Goal: Task Accomplishment & Management: Manage account settings

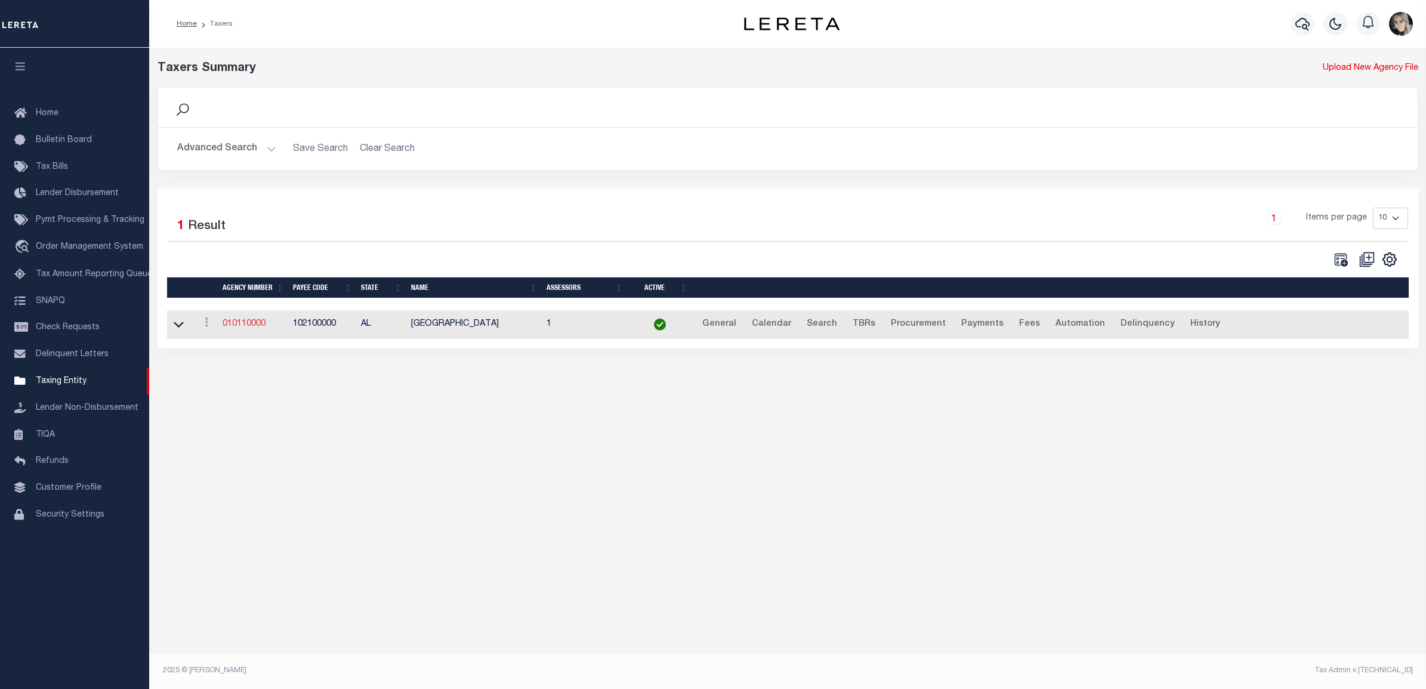
click at [258, 322] on link "010110000" at bounding box center [243, 324] width 43 height 8
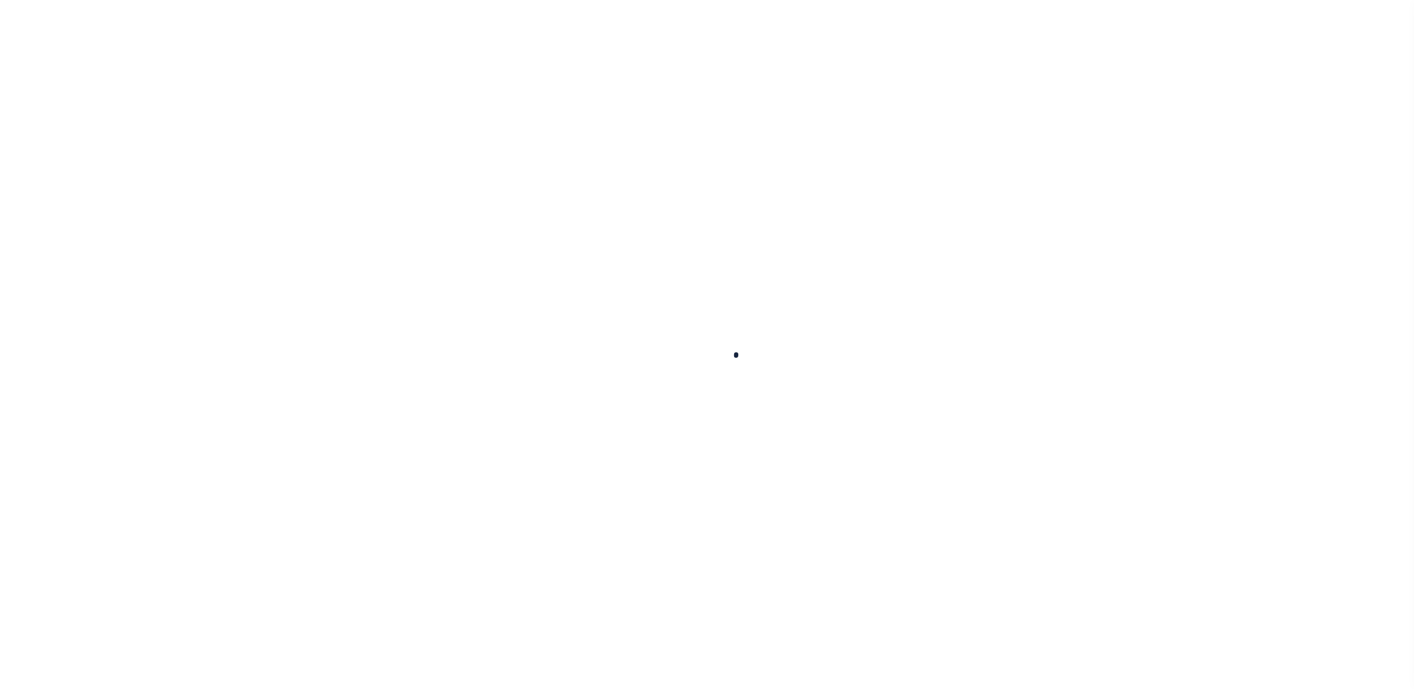
select select
checkbox input "false"
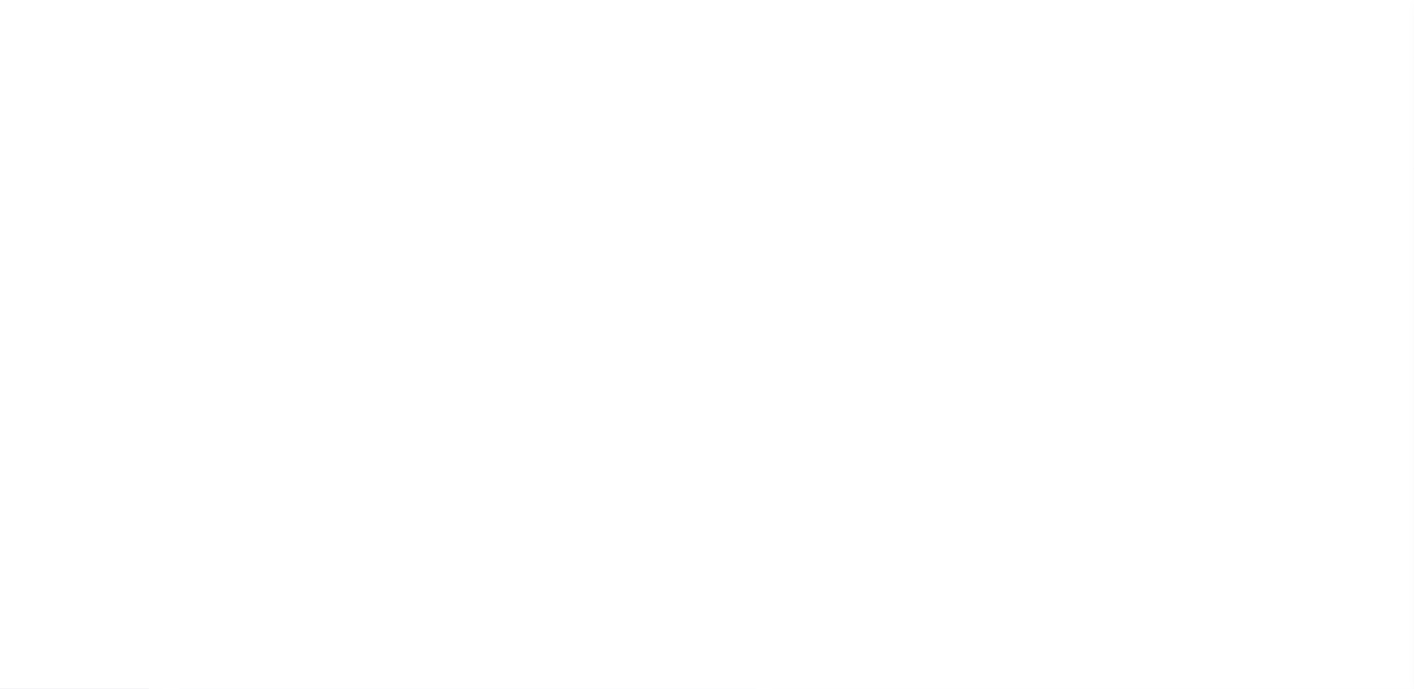
checkbox input "false"
type input "102100000"
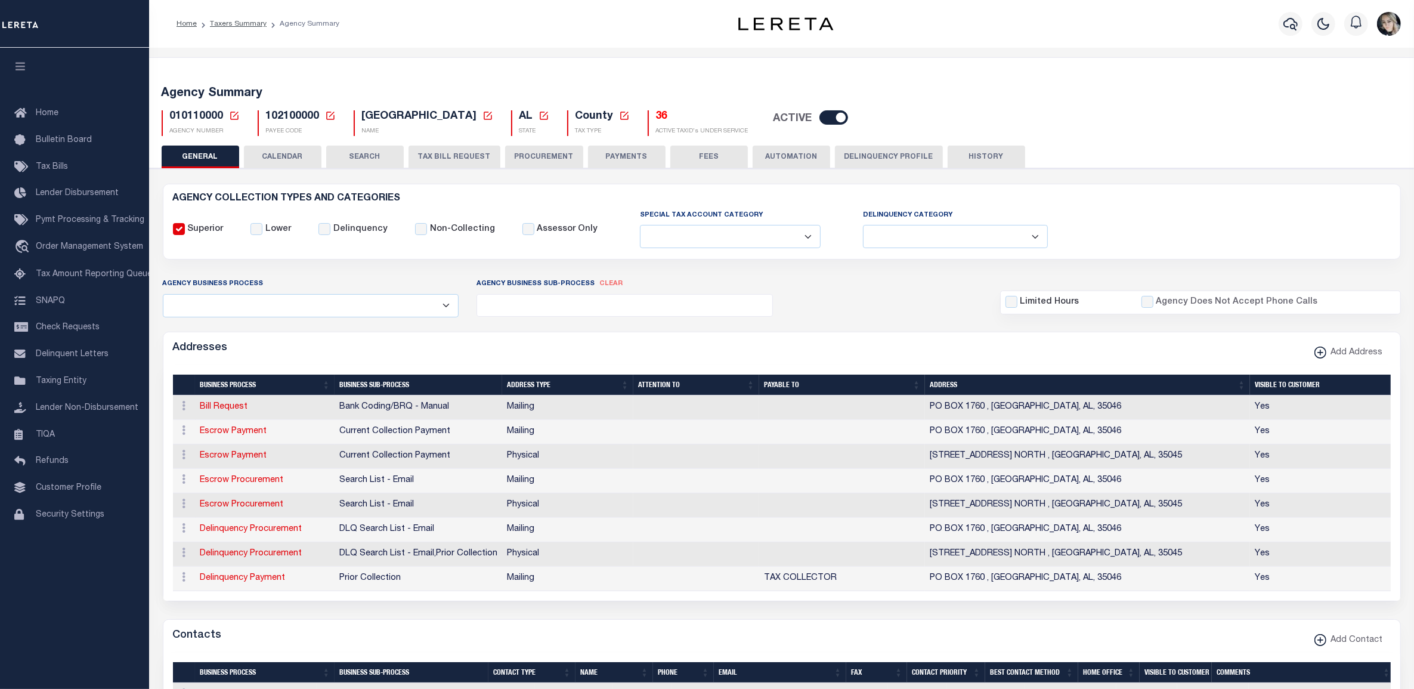
click at [240, 116] on div "010110000 Agency Number Edit Cancel Ok New Agency Number Cancel Ok AGENCY NUMBER" at bounding box center [201, 123] width 96 height 26
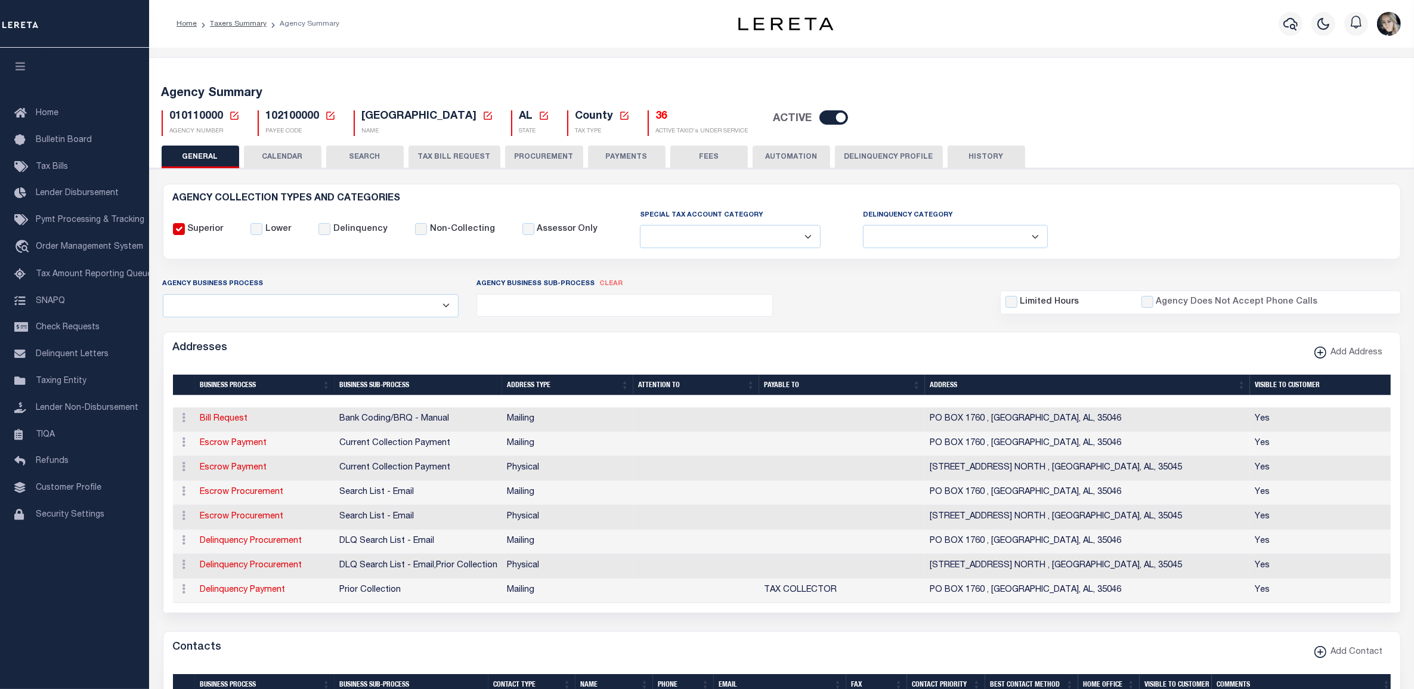
click at [236, 116] on icon at bounding box center [234, 115] width 11 height 11
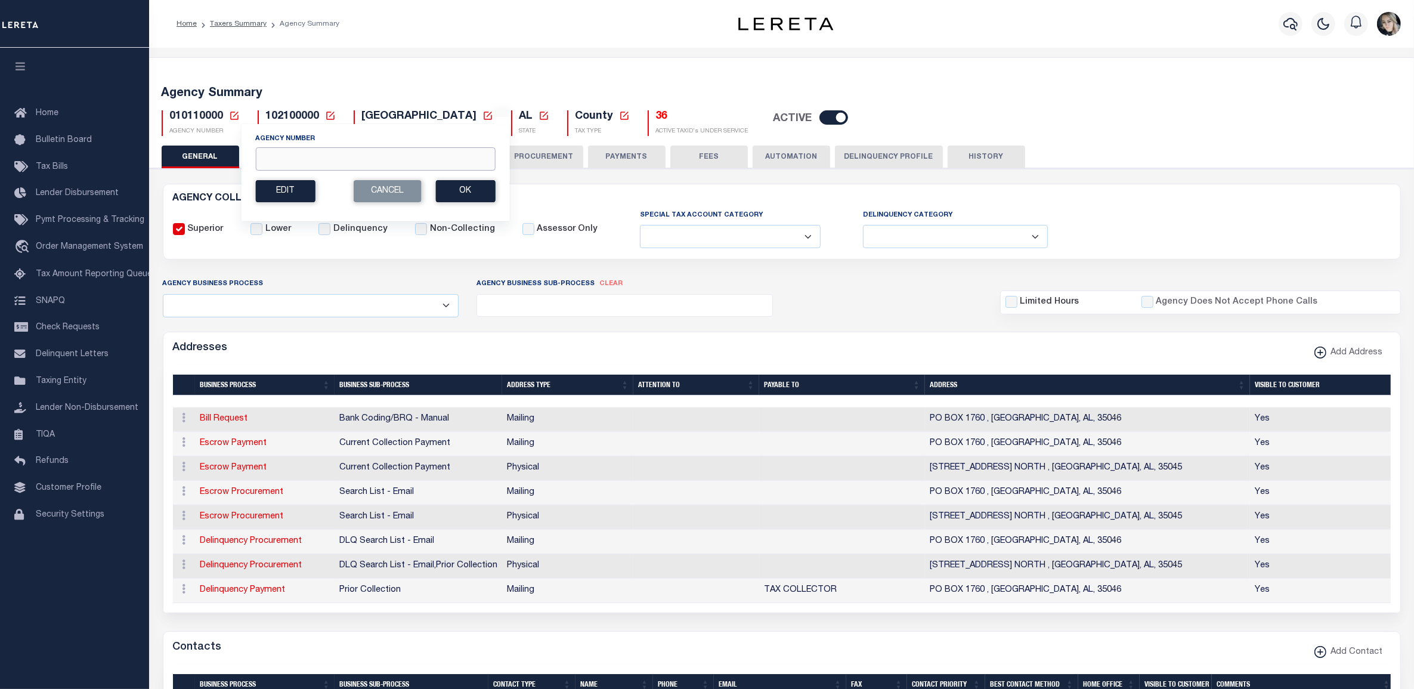
click at [313, 159] on input "Agency Number" at bounding box center [375, 158] width 240 height 23
paste input "010230000"
type input "010230000"
click at [472, 192] on button "Ok" at bounding box center [465, 191] width 60 height 22
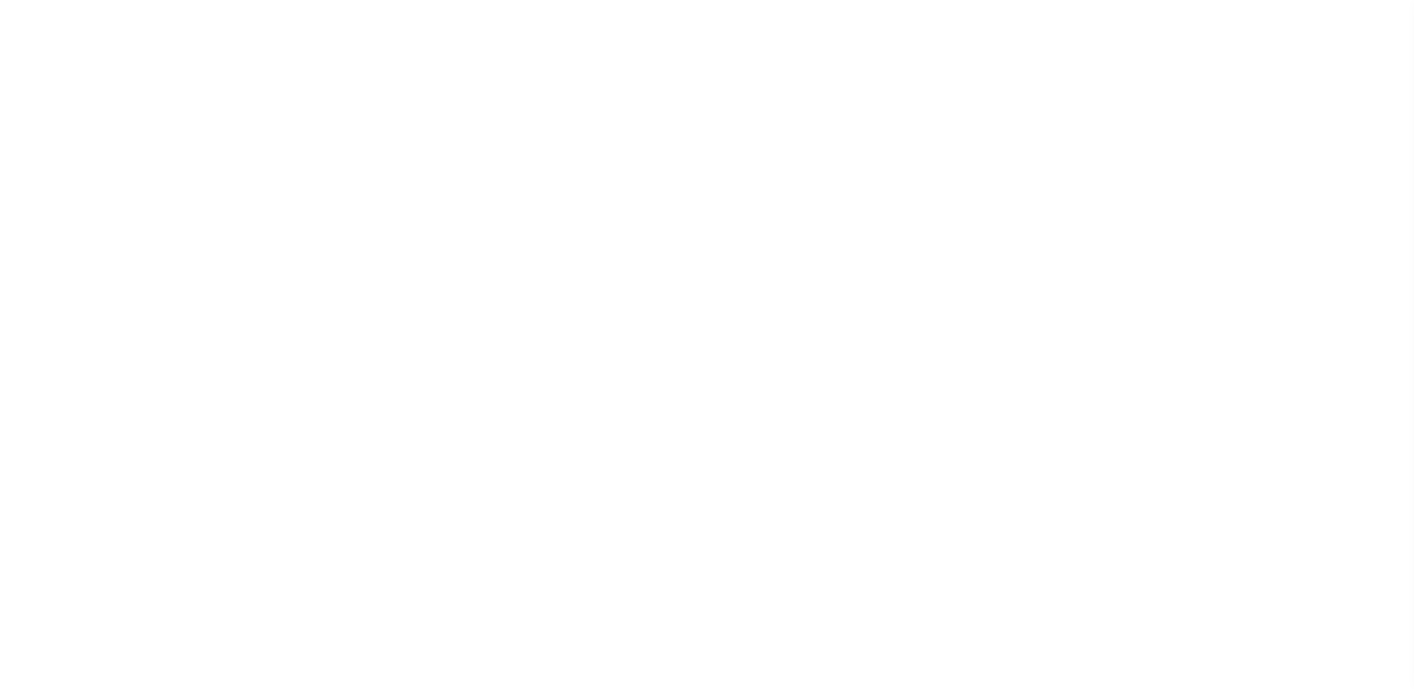
select select
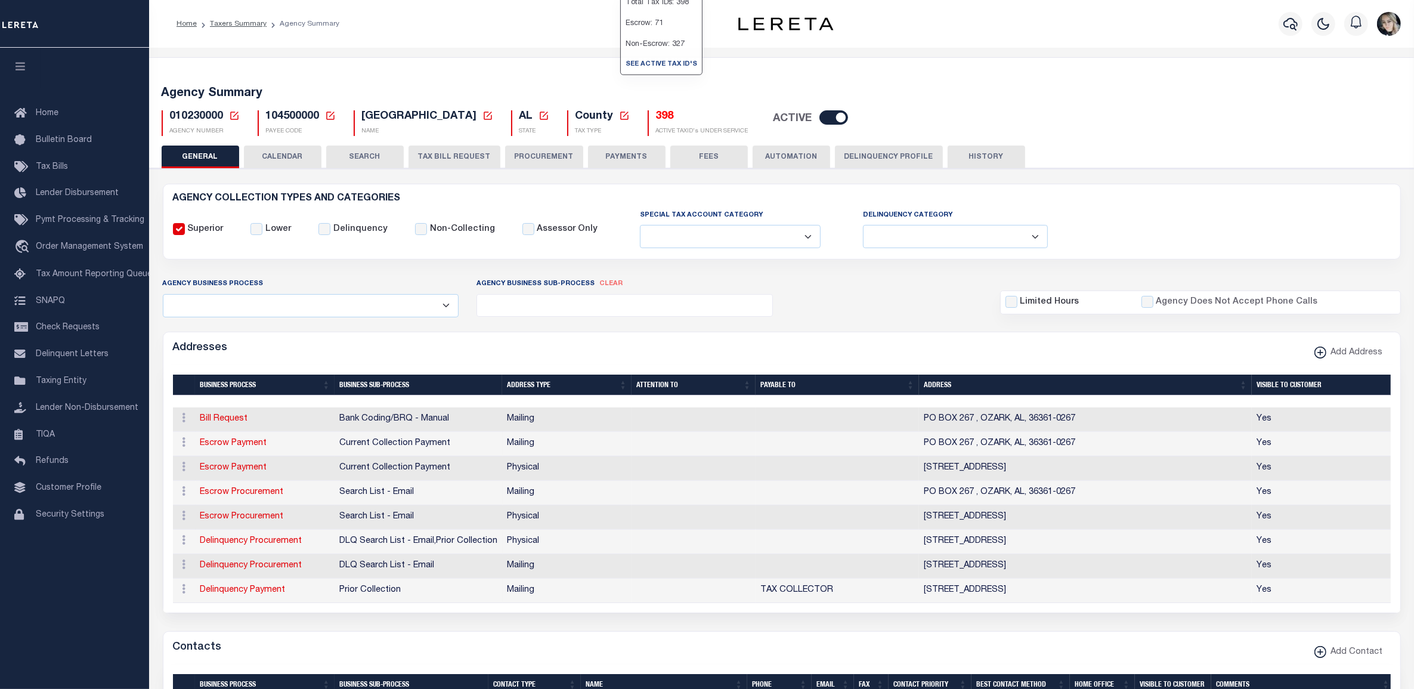
click at [656, 121] on h5 "398" at bounding box center [702, 116] width 92 height 13
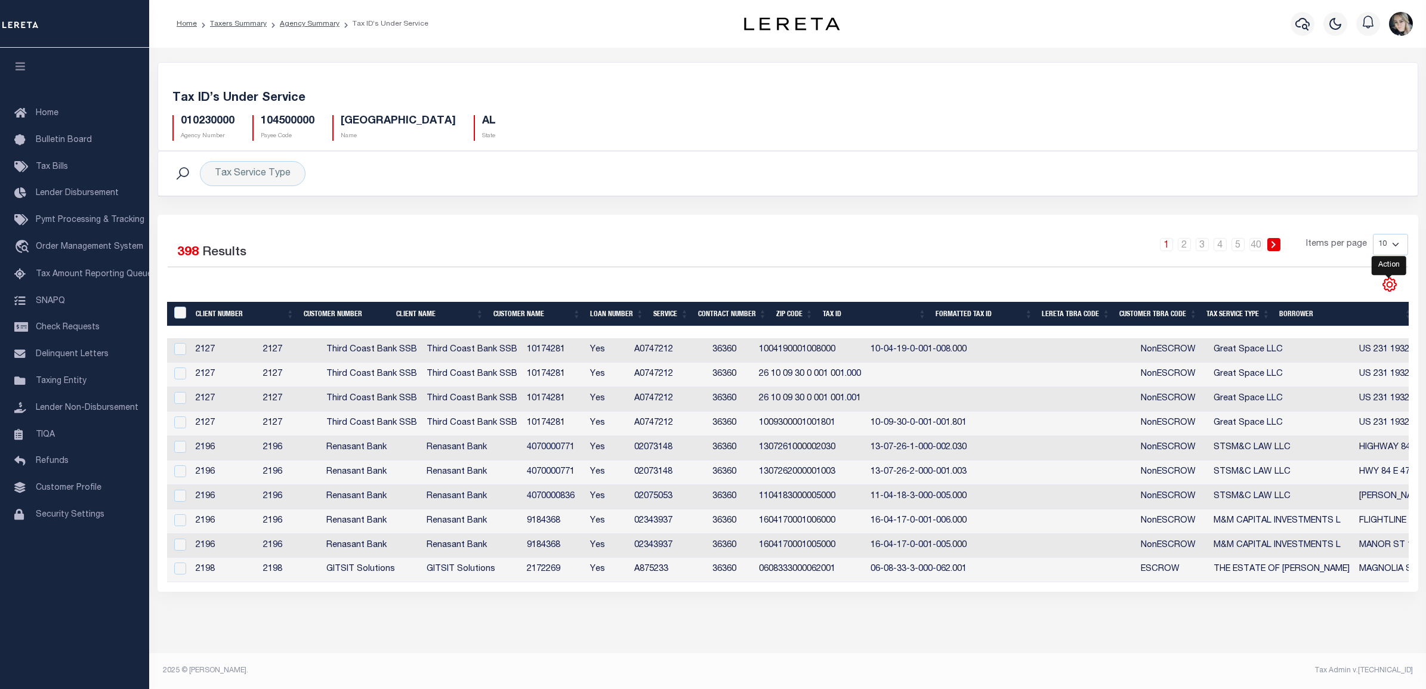
click at [1393, 292] on icon "" at bounding box center [1389, 285] width 16 height 16
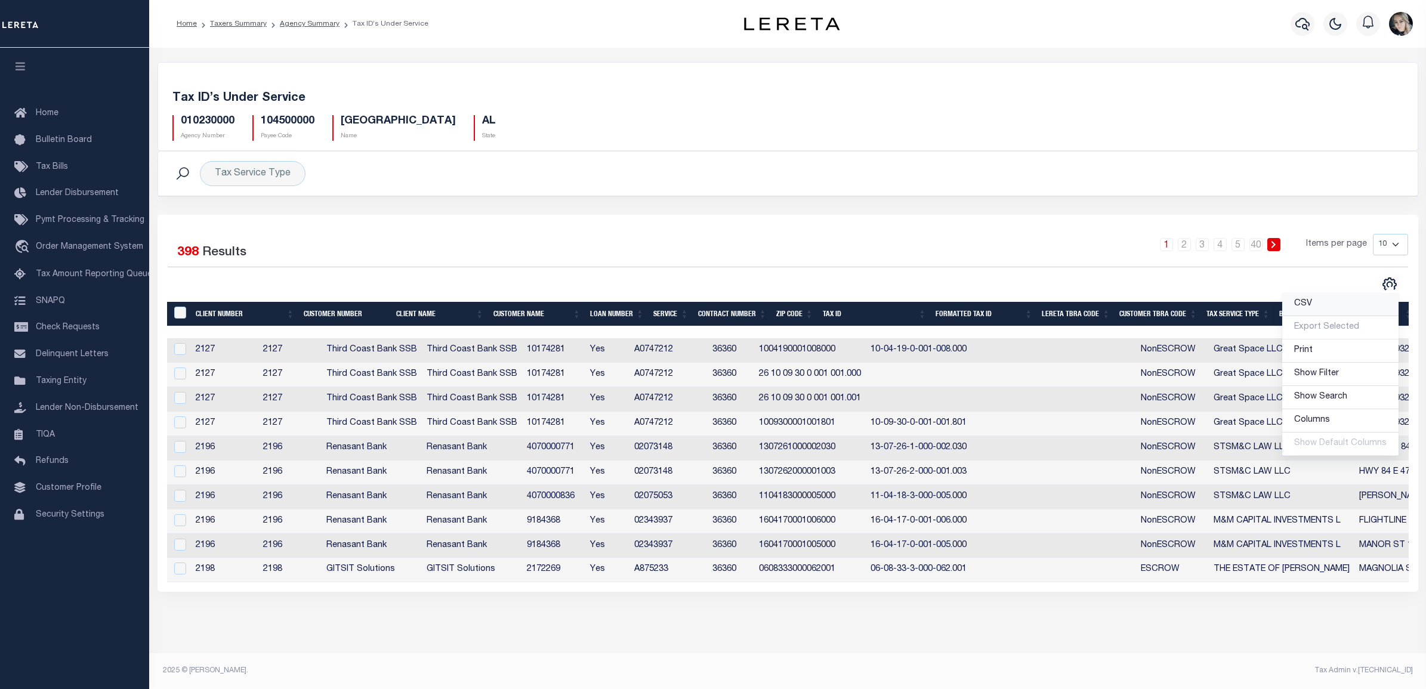
click at [1349, 305] on link "CSV" at bounding box center [1340, 304] width 116 height 23
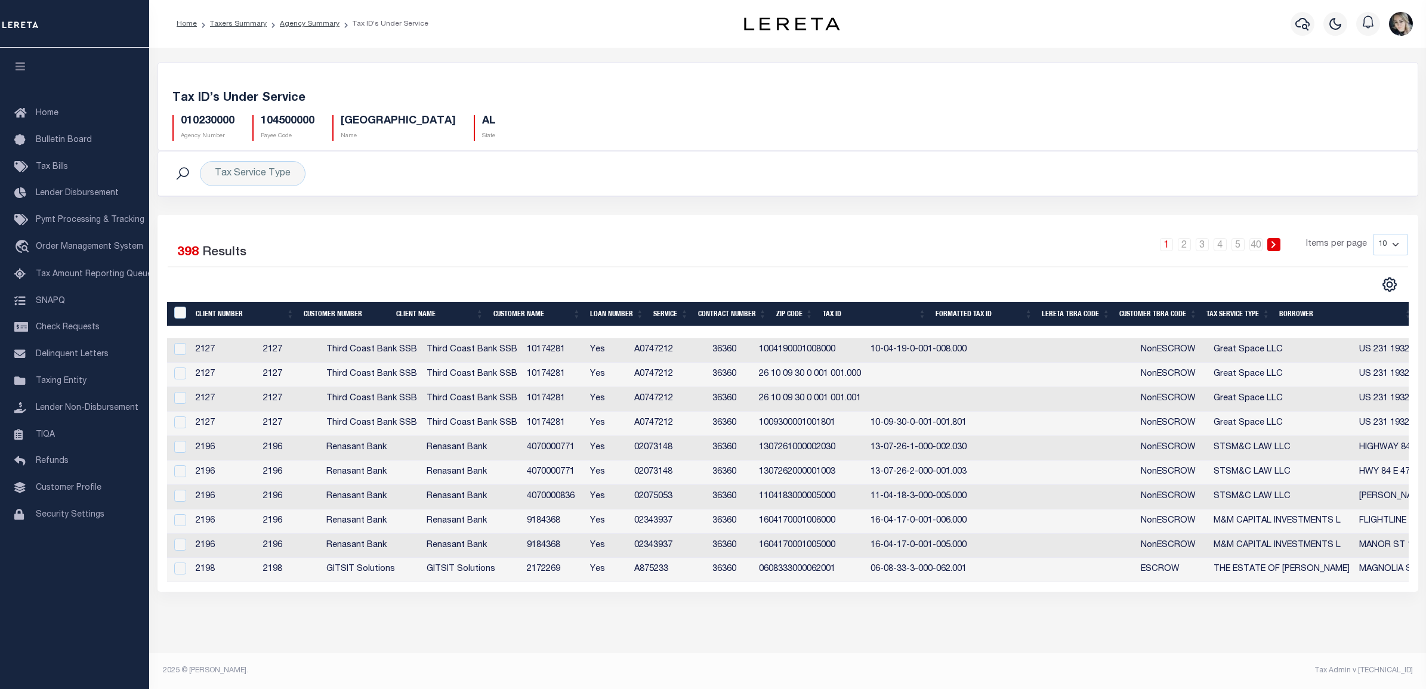
click at [630, 265] on div "1 2 3 4 5 … 40 Items per page 10 25 50 100" at bounding box center [945, 249] width 926 height 31
click at [302, 22] on link "Agency Summary" at bounding box center [310, 23] width 60 height 7
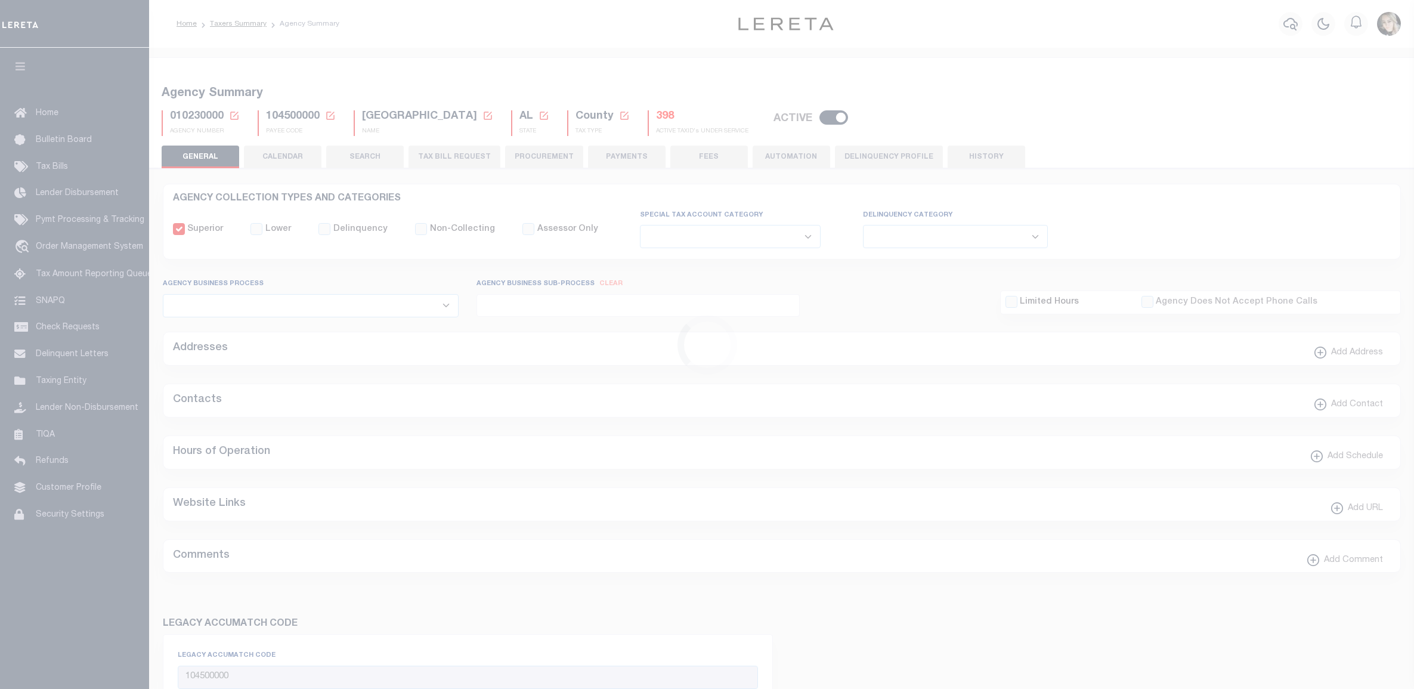
select select
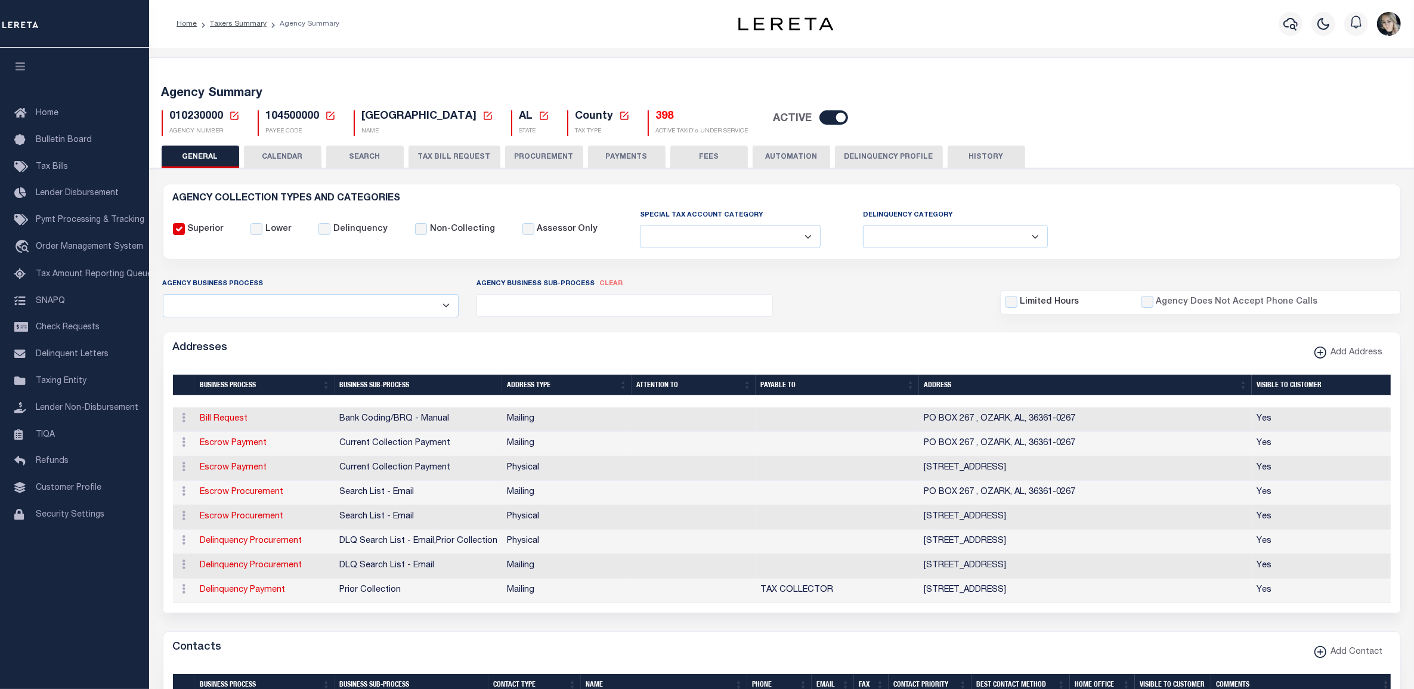
click at [233, 114] on icon at bounding box center [234, 115] width 11 height 11
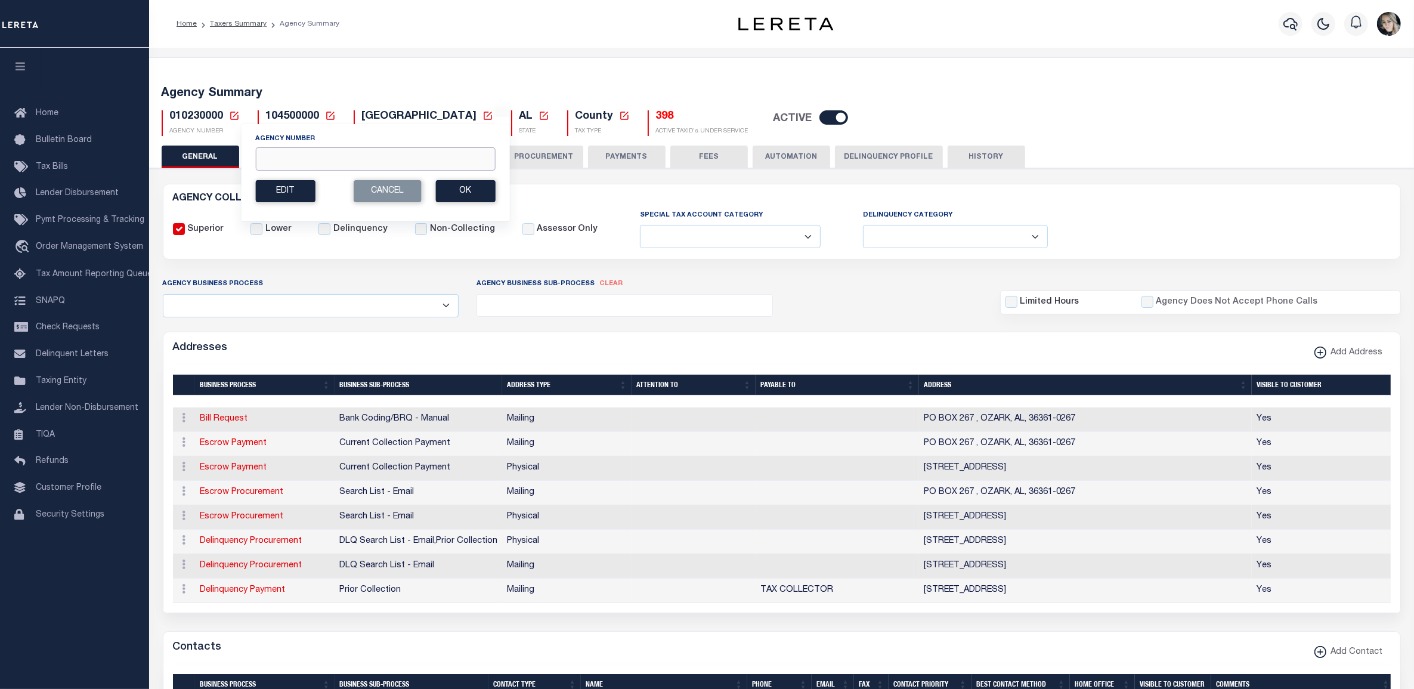
click at [320, 159] on input "Agency Number" at bounding box center [375, 158] width 240 height 23
paste input "010240000"
type input "010240000"
click at [454, 193] on button "Ok" at bounding box center [465, 191] width 60 height 22
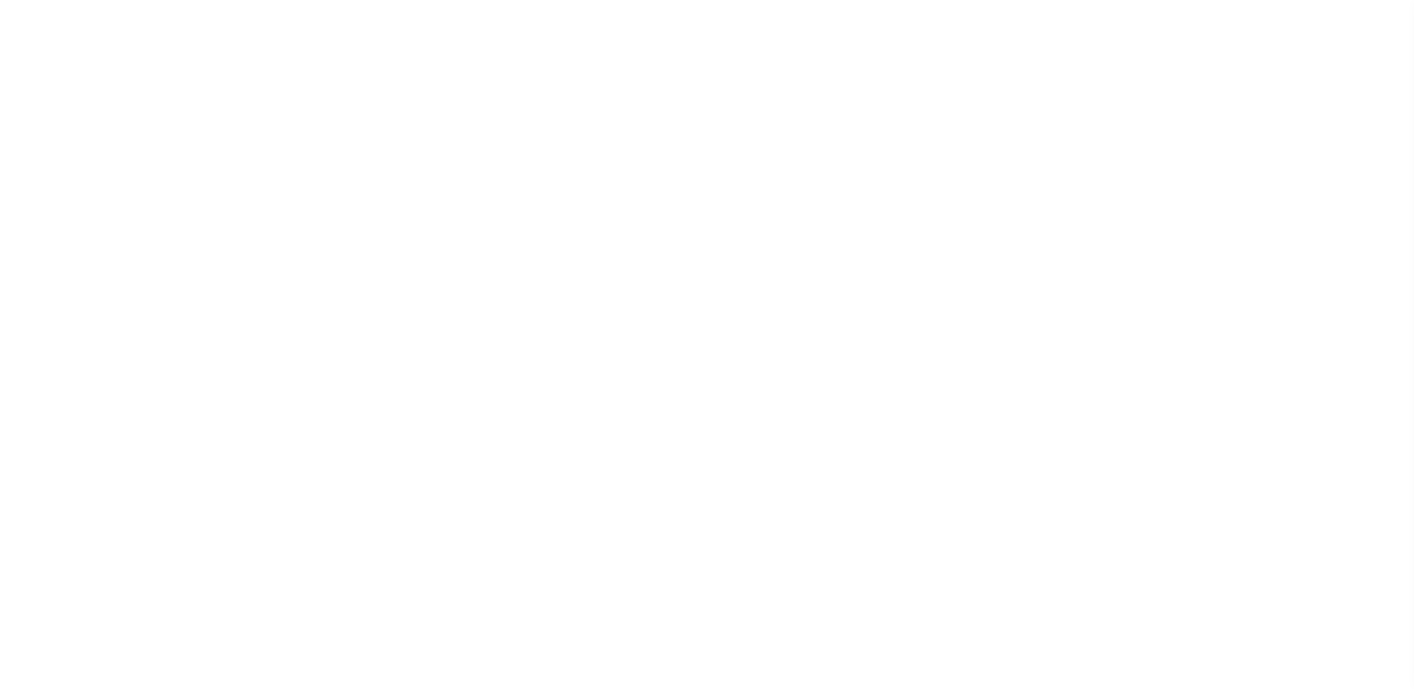
select select
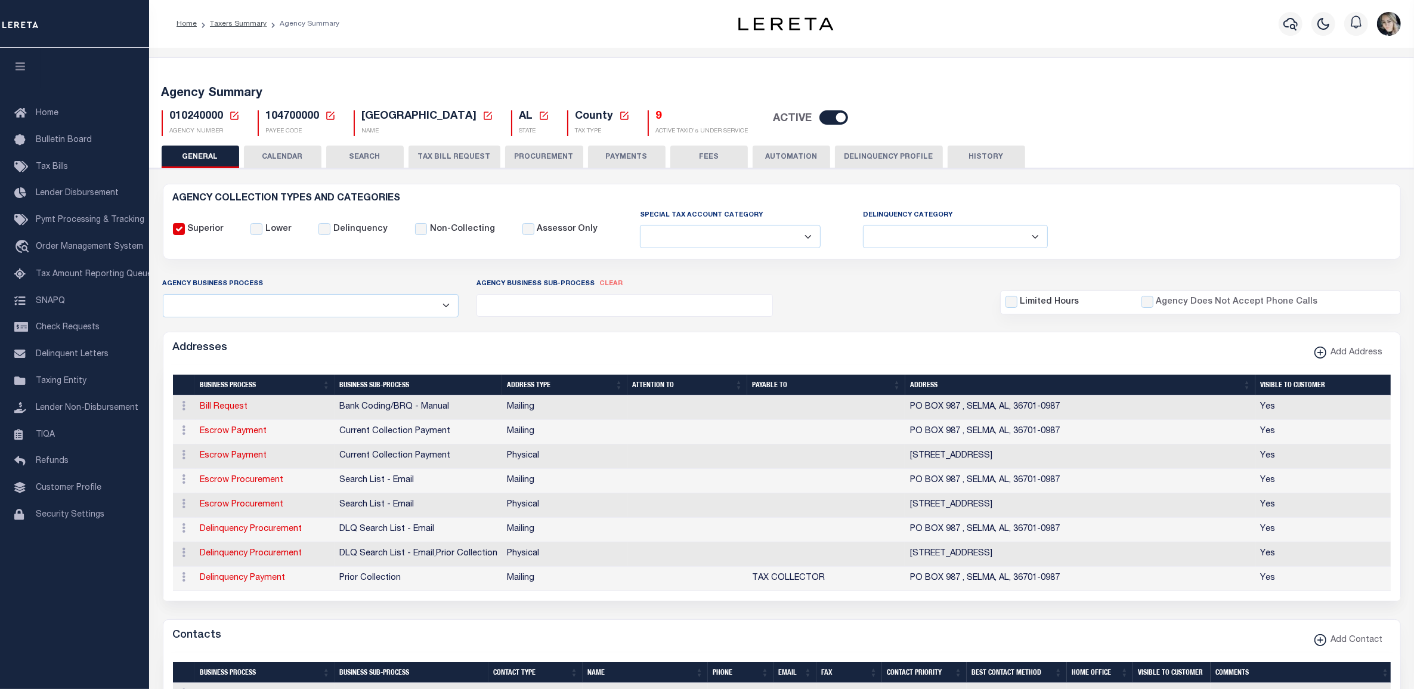
click at [656, 119] on h5 "9" at bounding box center [702, 116] width 92 height 13
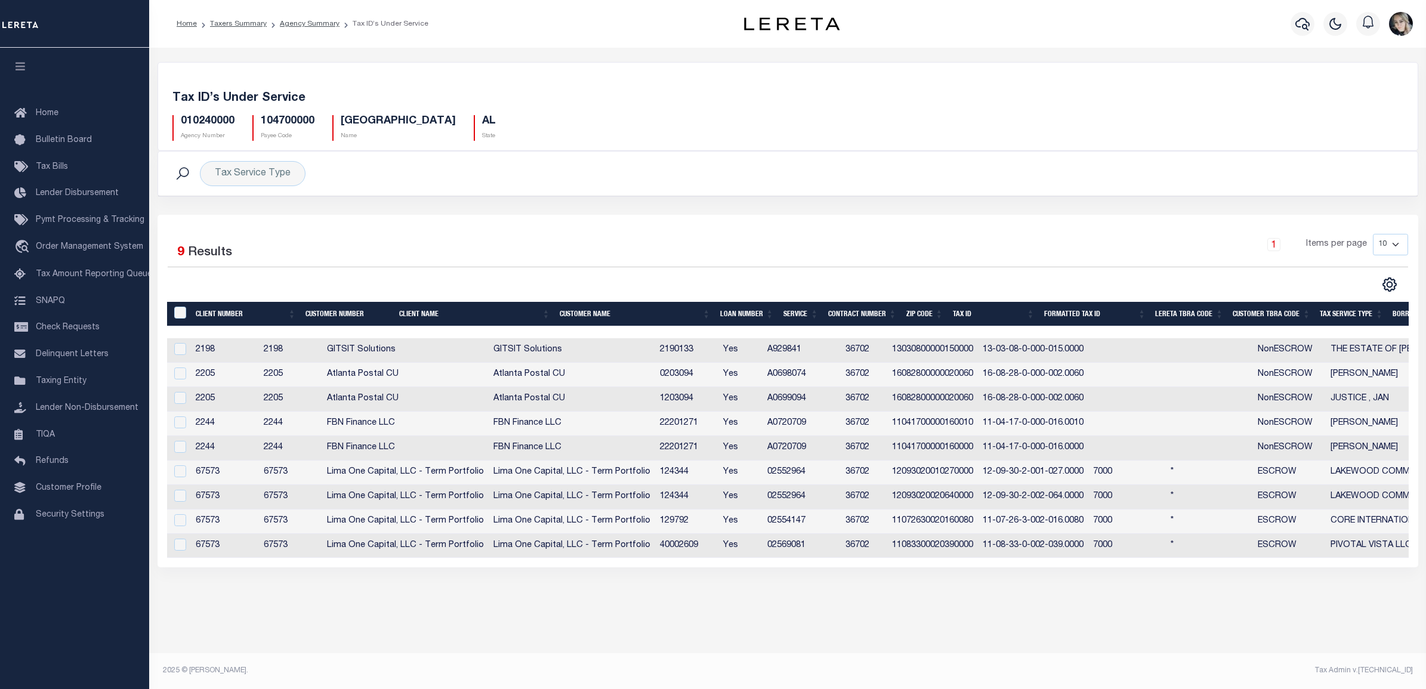
click at [1327, 317] on th "Tax Service Type" at bounding box center [1351, 314] width 73 height 24
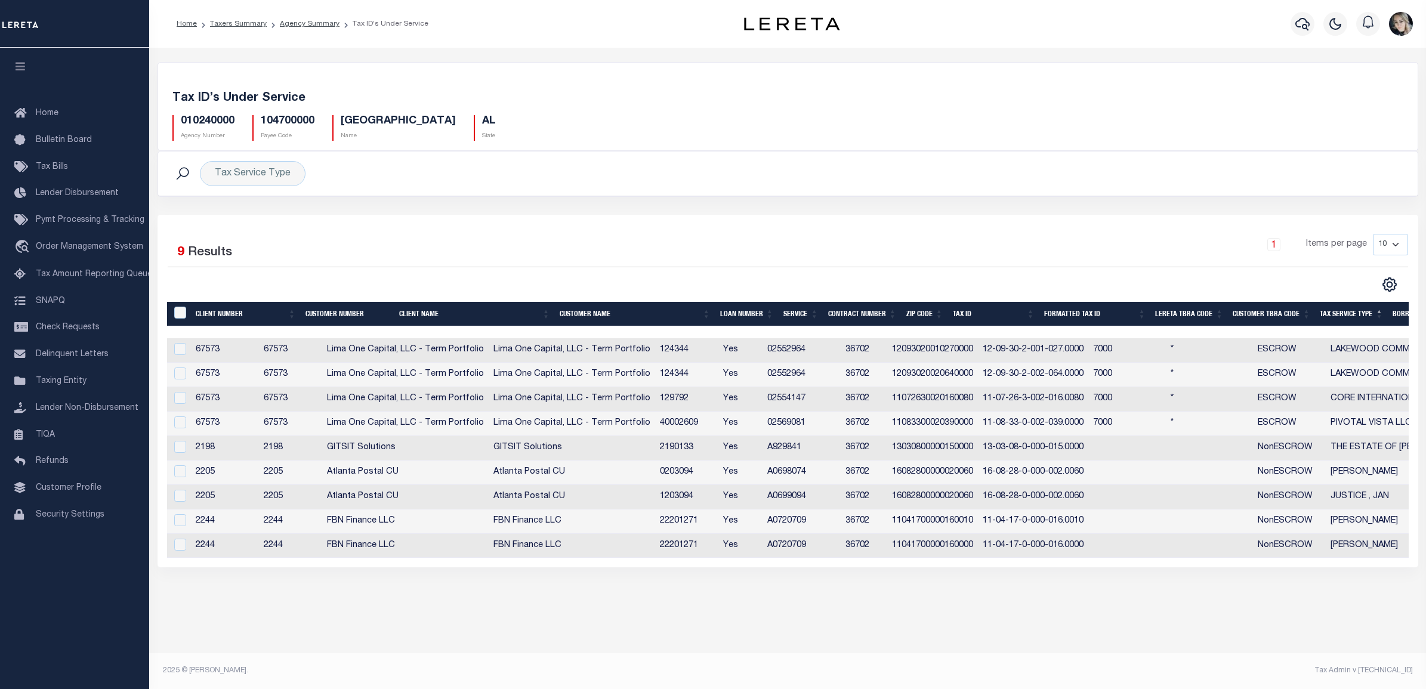
click at [965, 353] on td "12093020010270000" at bounding box center [932, 350] width 91 height 24
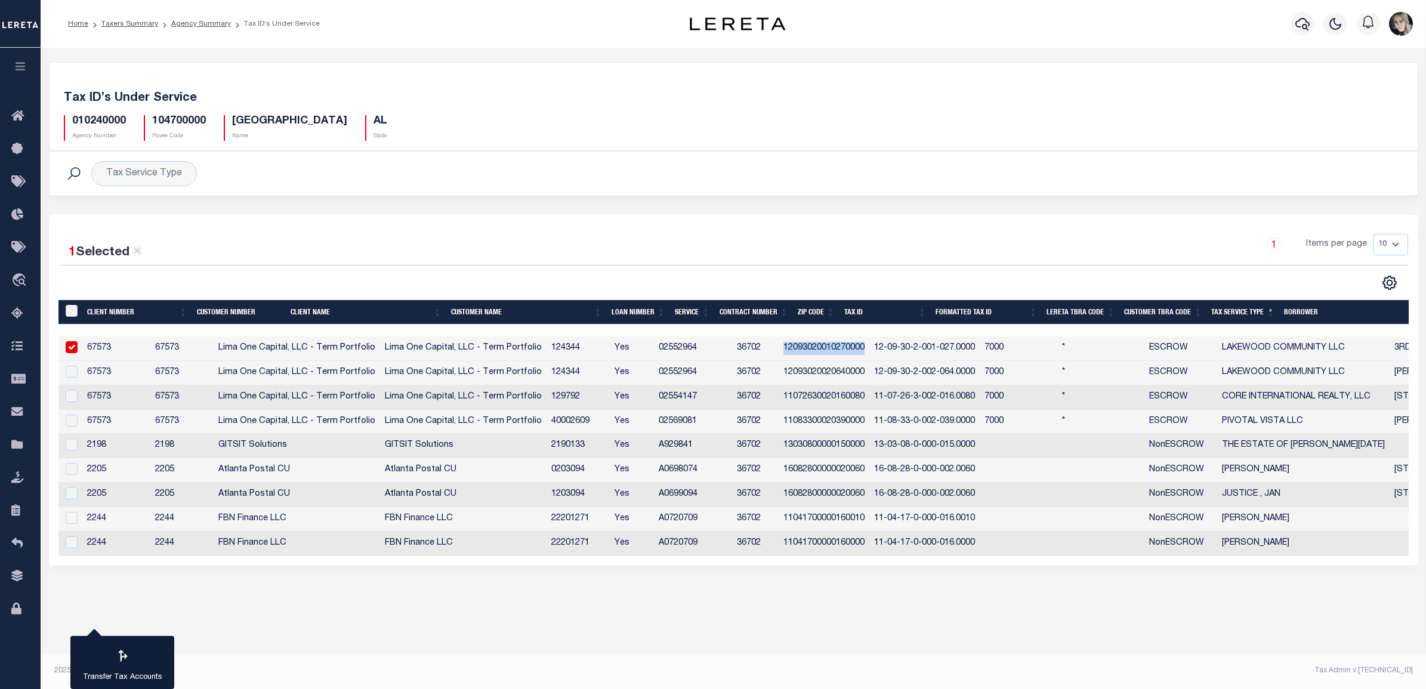
click at [869, 353] on td "12093020010270000" at bounding box center [823, 348] width 91 height 24
checkbox input "false"
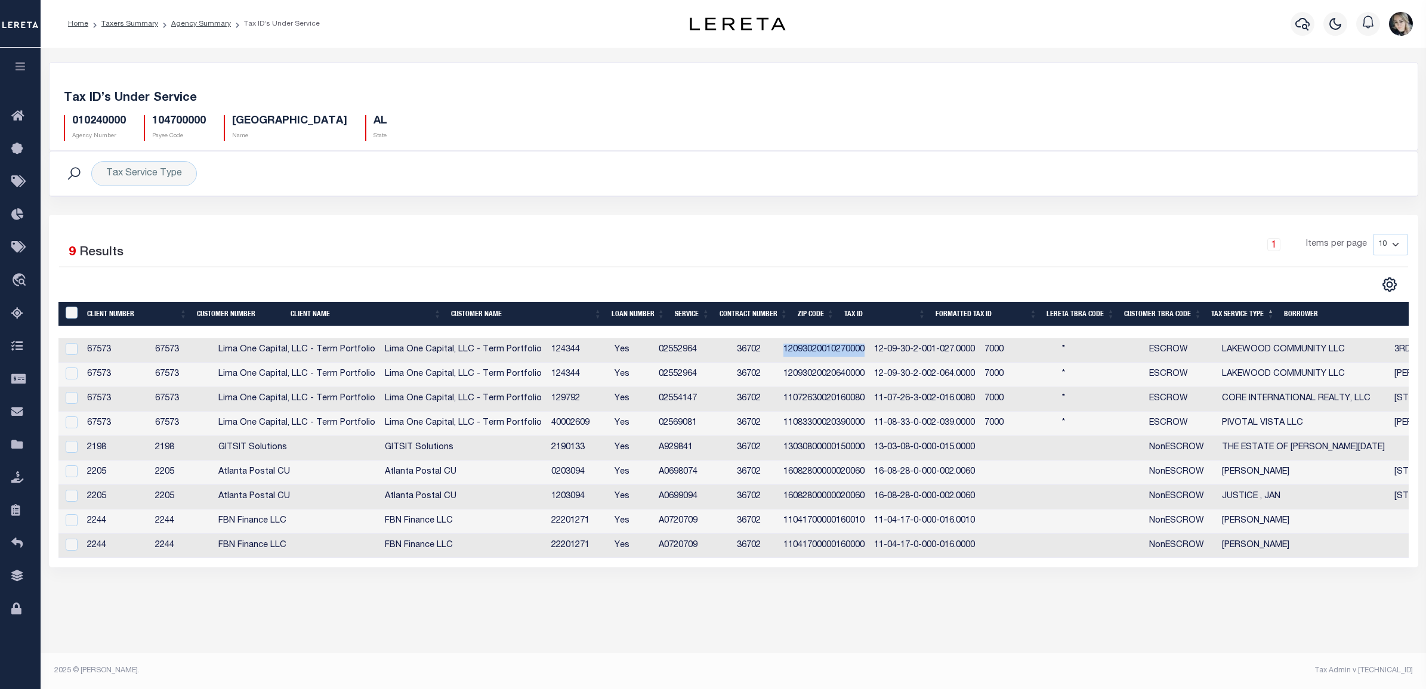
copy td "12093020010270000"
click at [869, 379] on td "12093020020640000" at bounding box center [823, 375] width 91 height 24
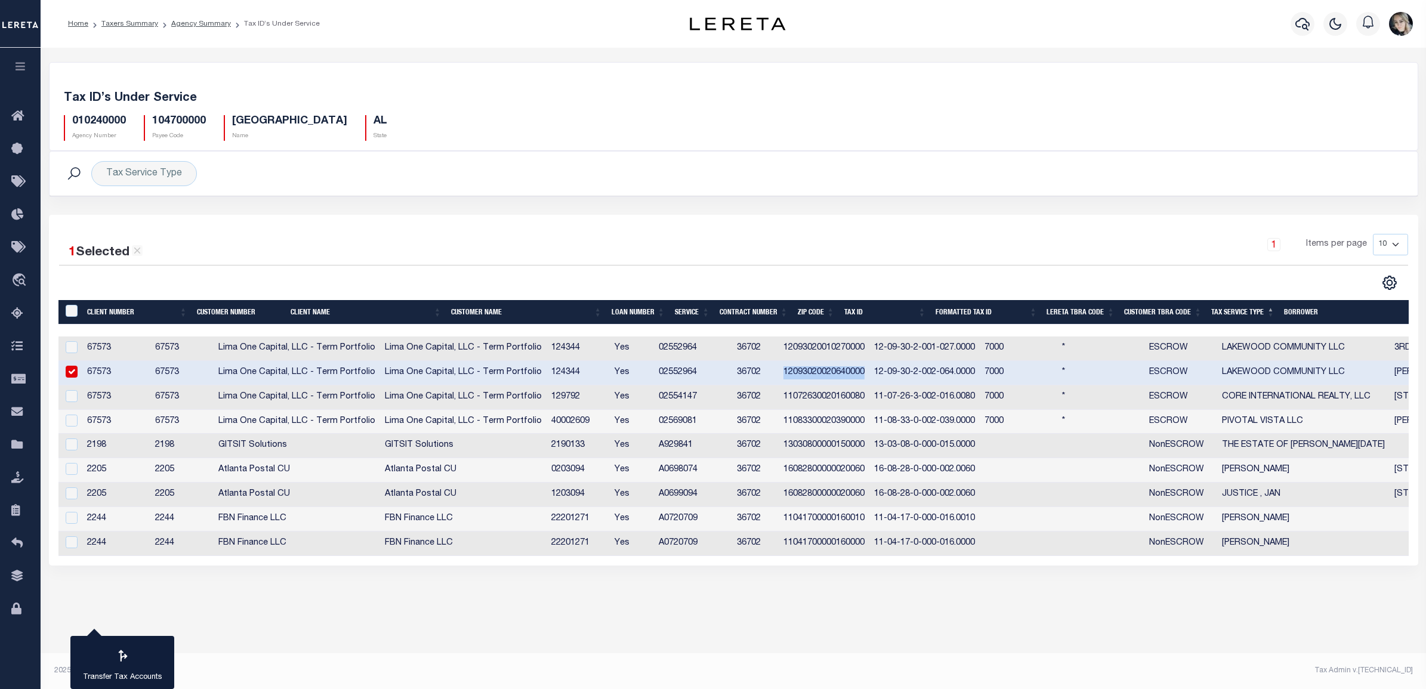
click at [869, 379] on td "12093020020640000" at bounding box center [823, 373] width 91 height 24
checkbox input "false"
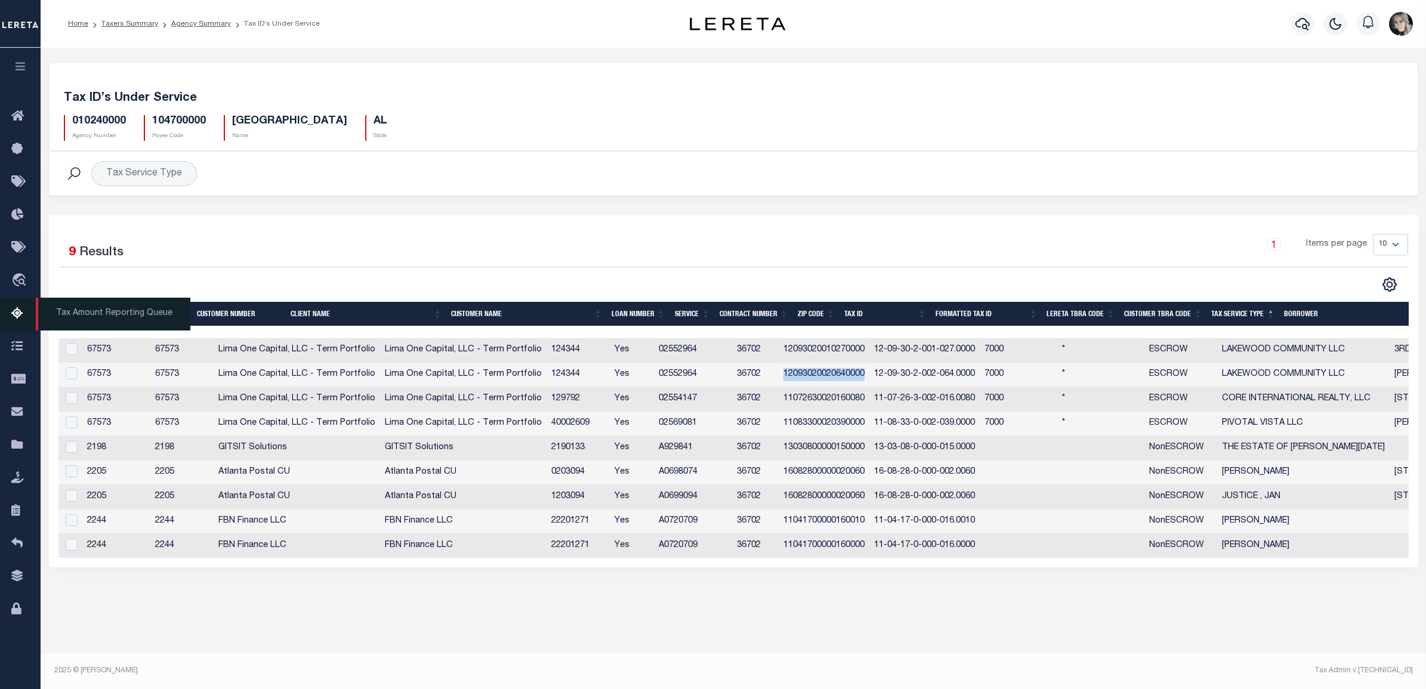
copy td "12093020020640000"
click at [863, 401] on td "11072630020160080" at bounding box center [823, 399] width 91 height 24
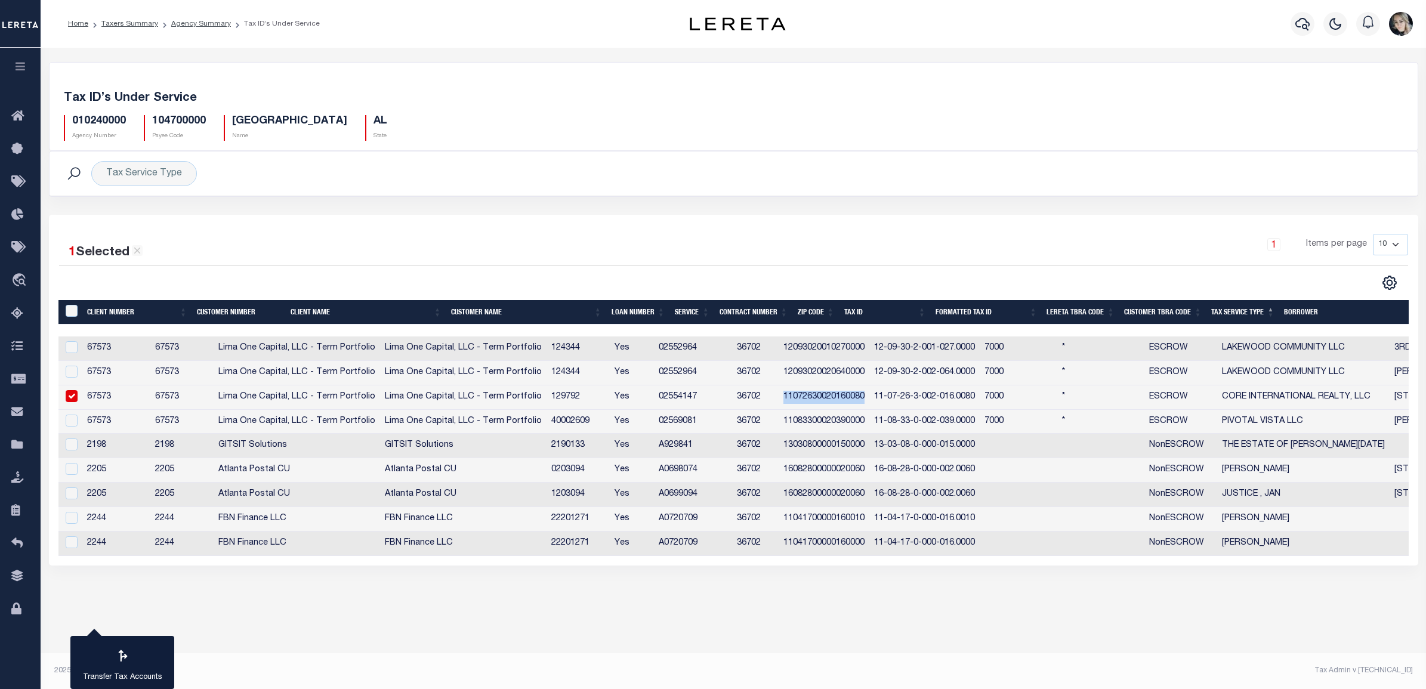
click at [863, 401] on td "11072630020160080" at bounding box center [823, 397] width 91 height 24
checkbox input "false"
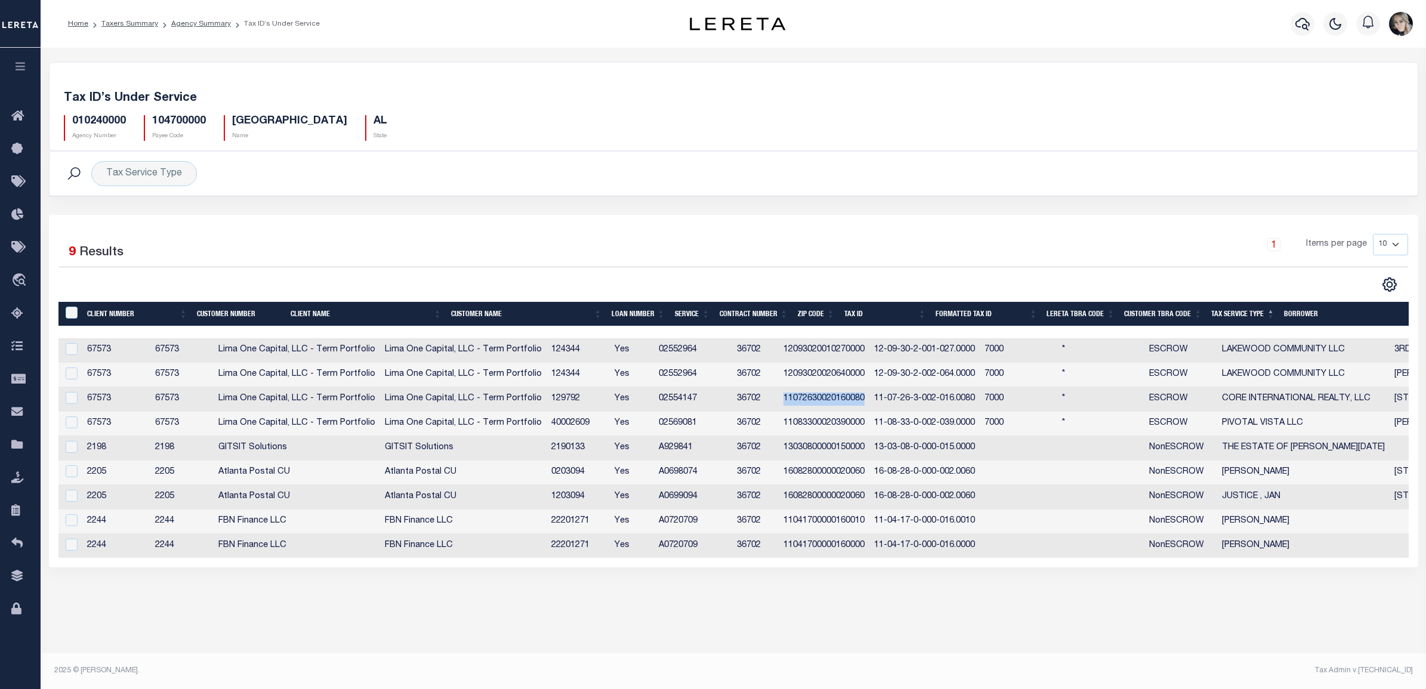
copy td "11072630020160080"
click at [869, 430] on td "11083300020390000" at bounding box center [823, 424] width 91 height 24
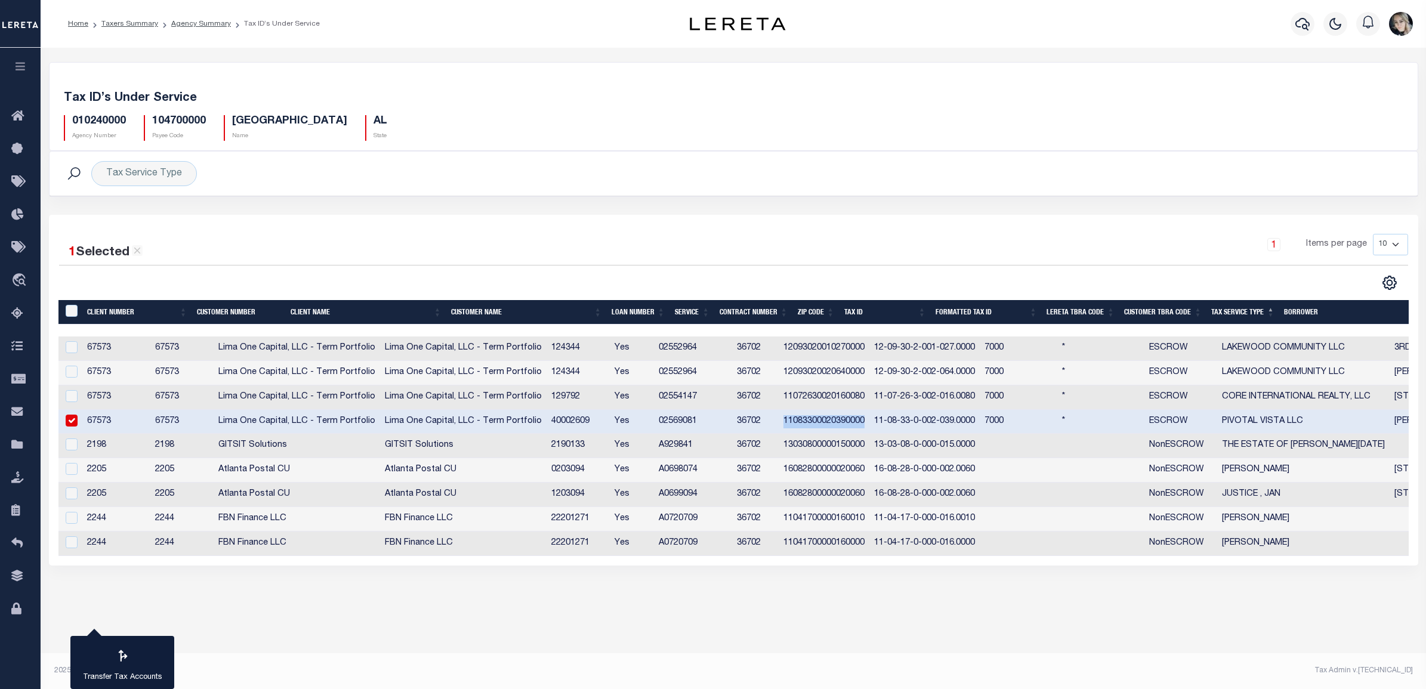
click at [869, 430] on td "11083300020390000" at bounding box center [823, 422] width 91 height 24
checkbox input "false"
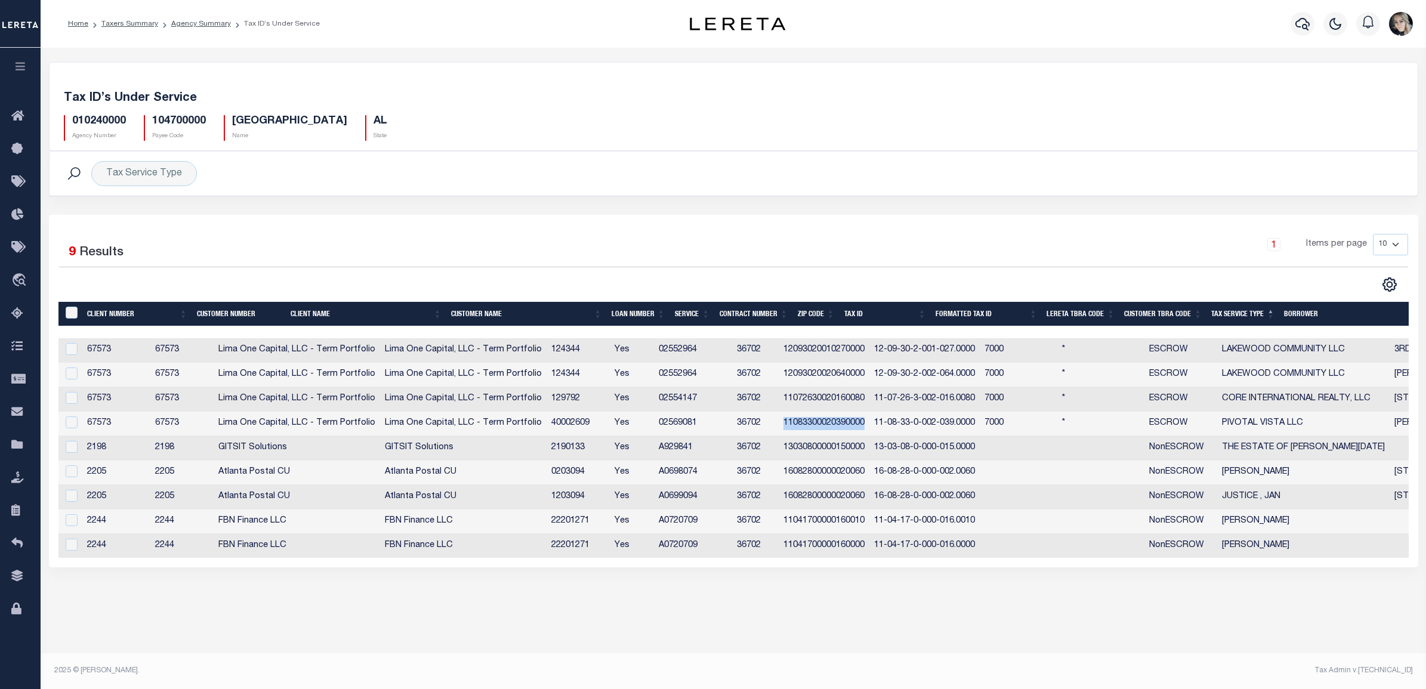
copy td "11083300020390000"
click at [190, 21] on link "Agency Summary" at bounding box center [201, 23] width 60 height 7
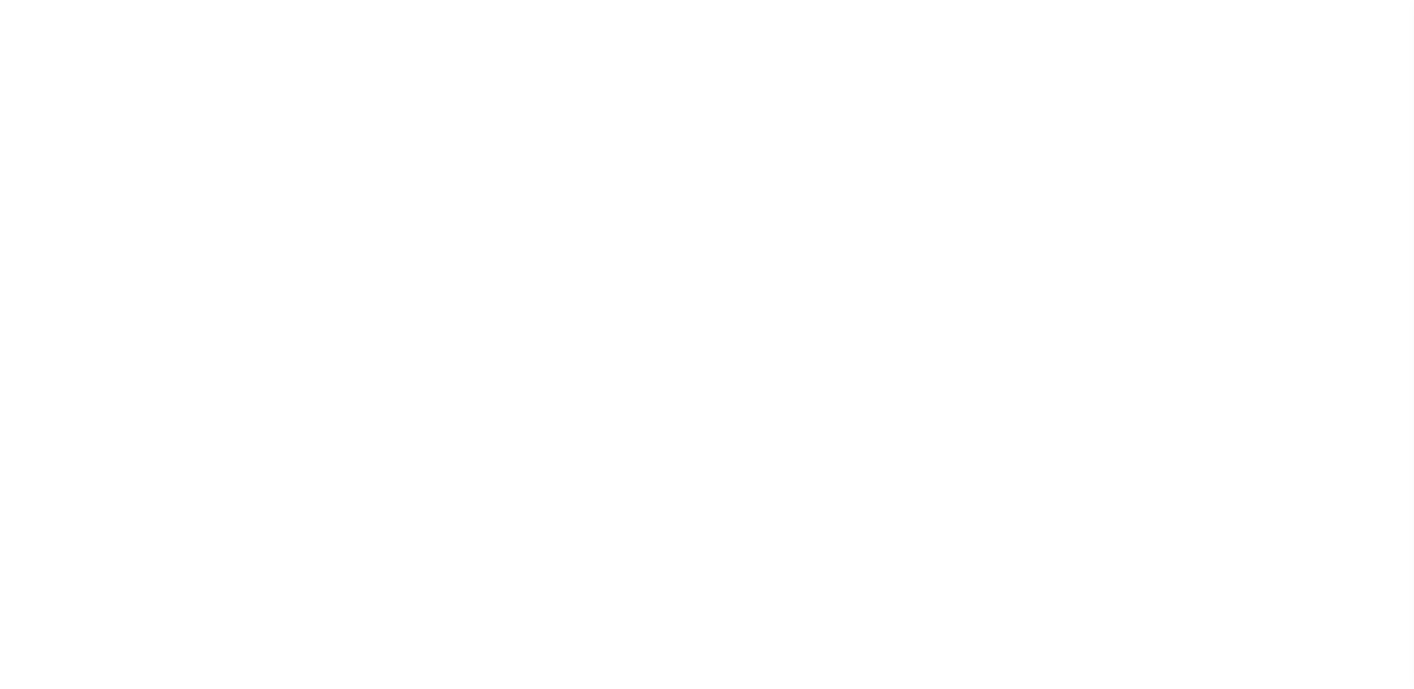
select select
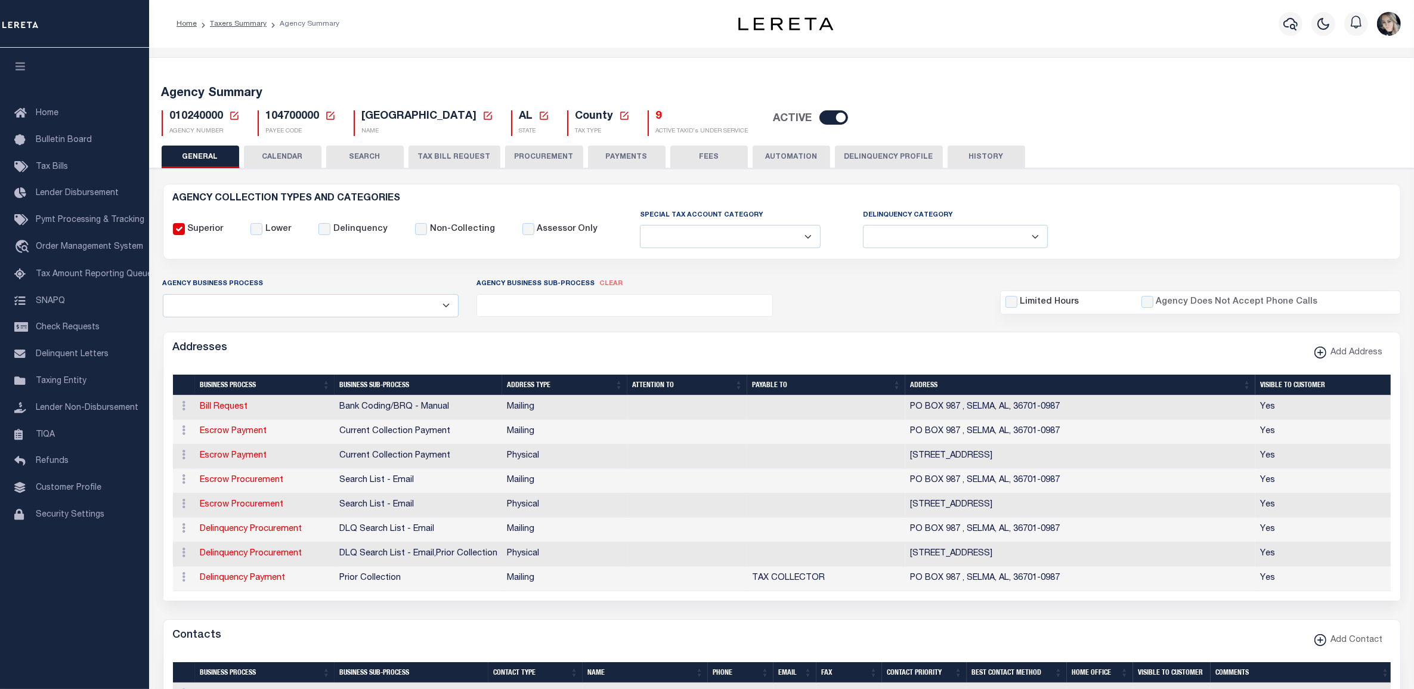
click at [233, 114] on icon at bounding box center [234, 115] width 11 height 11
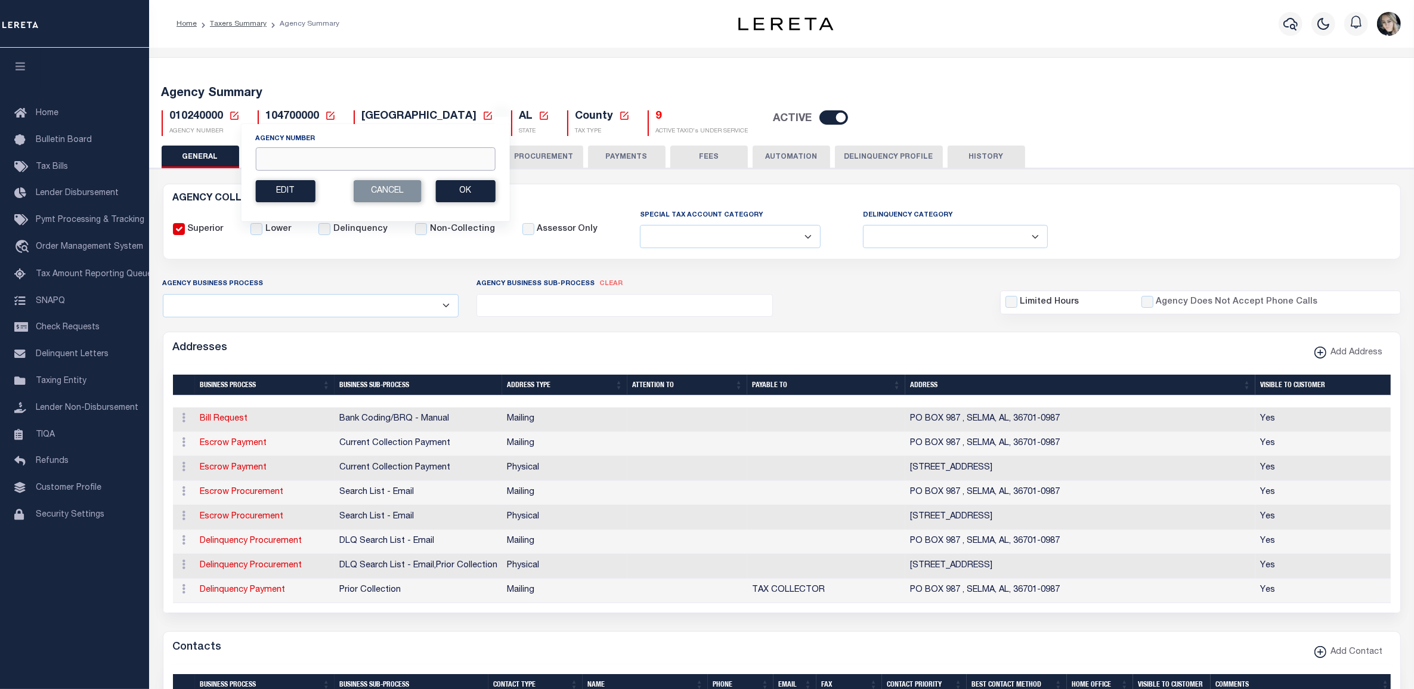
click at [319, 159] on input "Agency Number" at bounding box center [375, 158] width 240 height 23
paste input "010270000"
type input "010270000"
click at [459, 192] on button "Ok" at bounding box center [465, 191] width 60 height 22
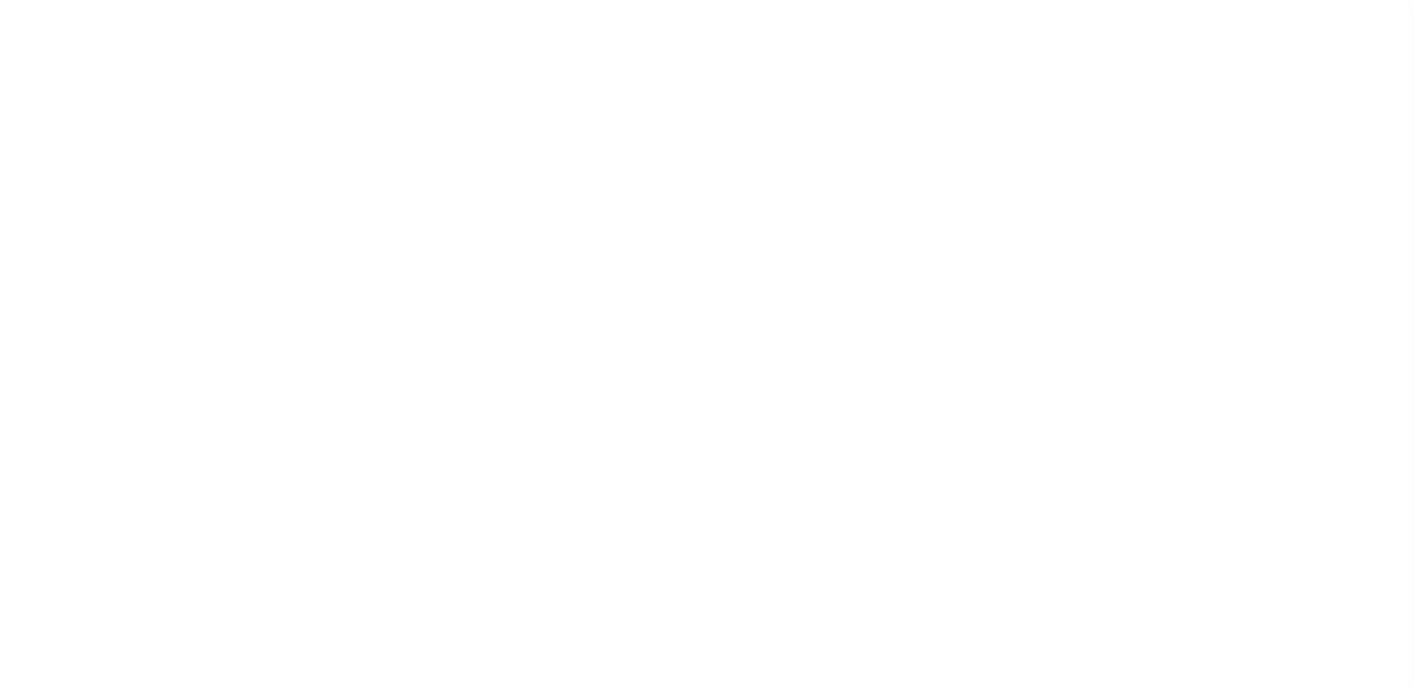
select select
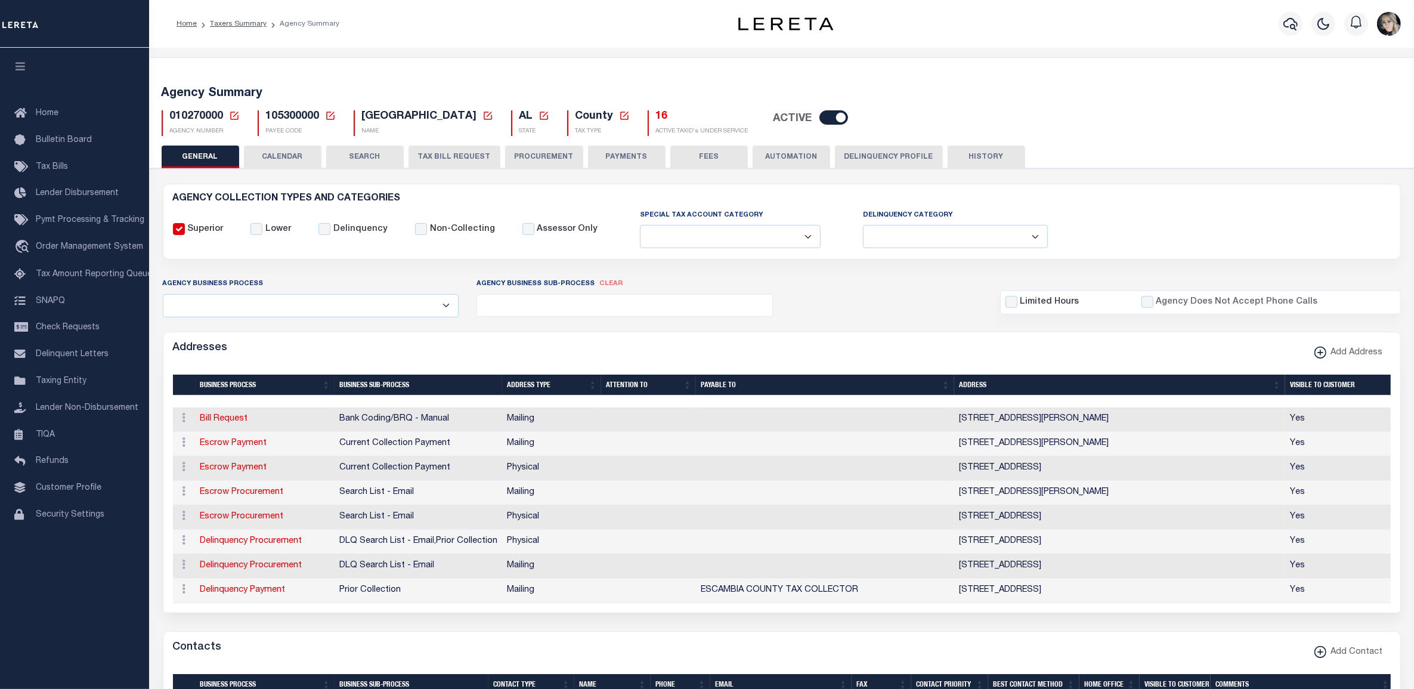
click at [656, 118] on h5 "16" at bounding box center [702, 116] width 92 height 13
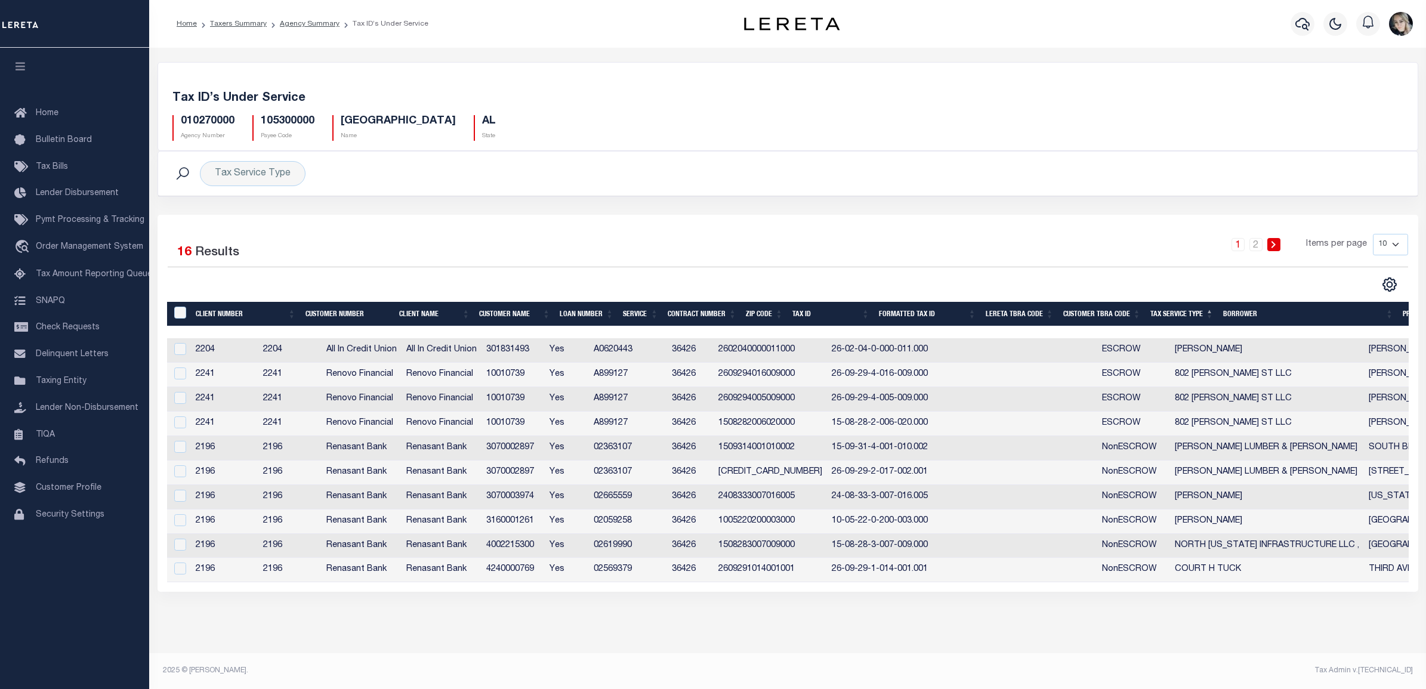
click at [1155, 314] on th "Tax Service Type" at bounding box center [1181, 314] width 73 height 24
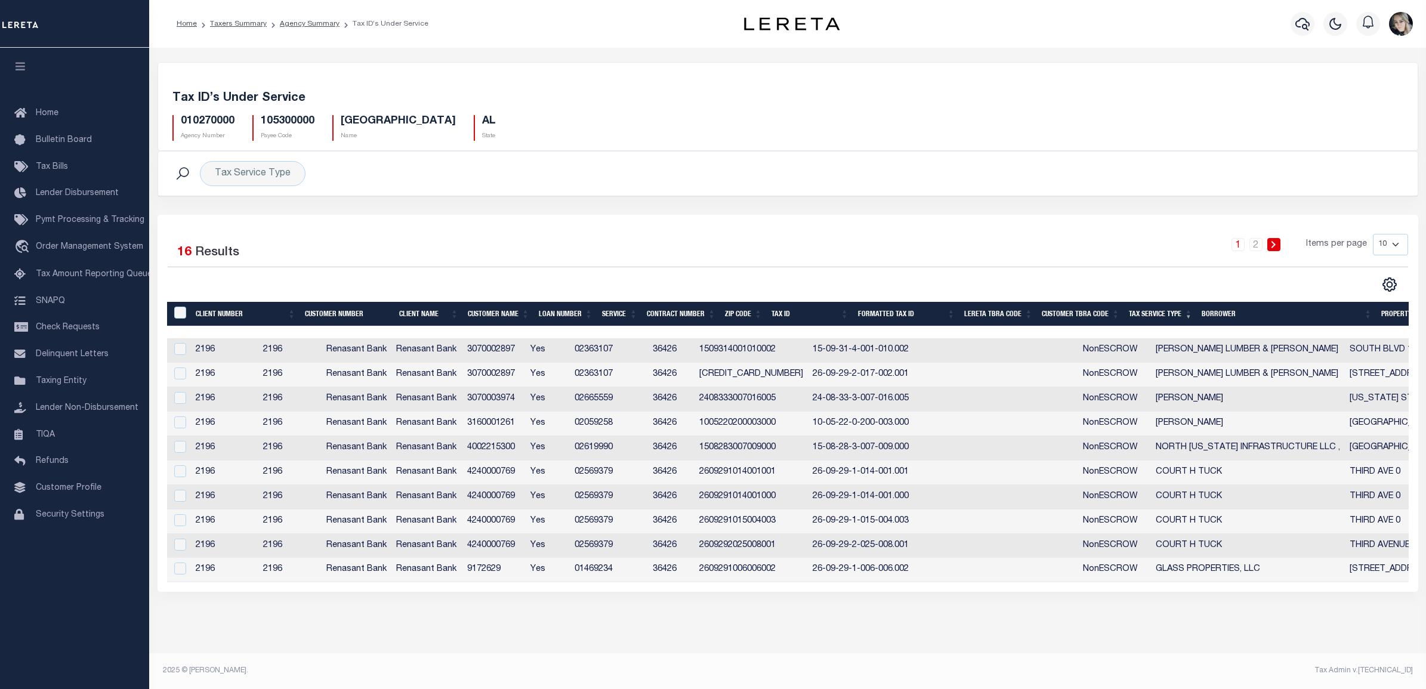
click at [1154, 314] on th "Tax Service Type" at bounding box center [1160, 314] width 73 height 24
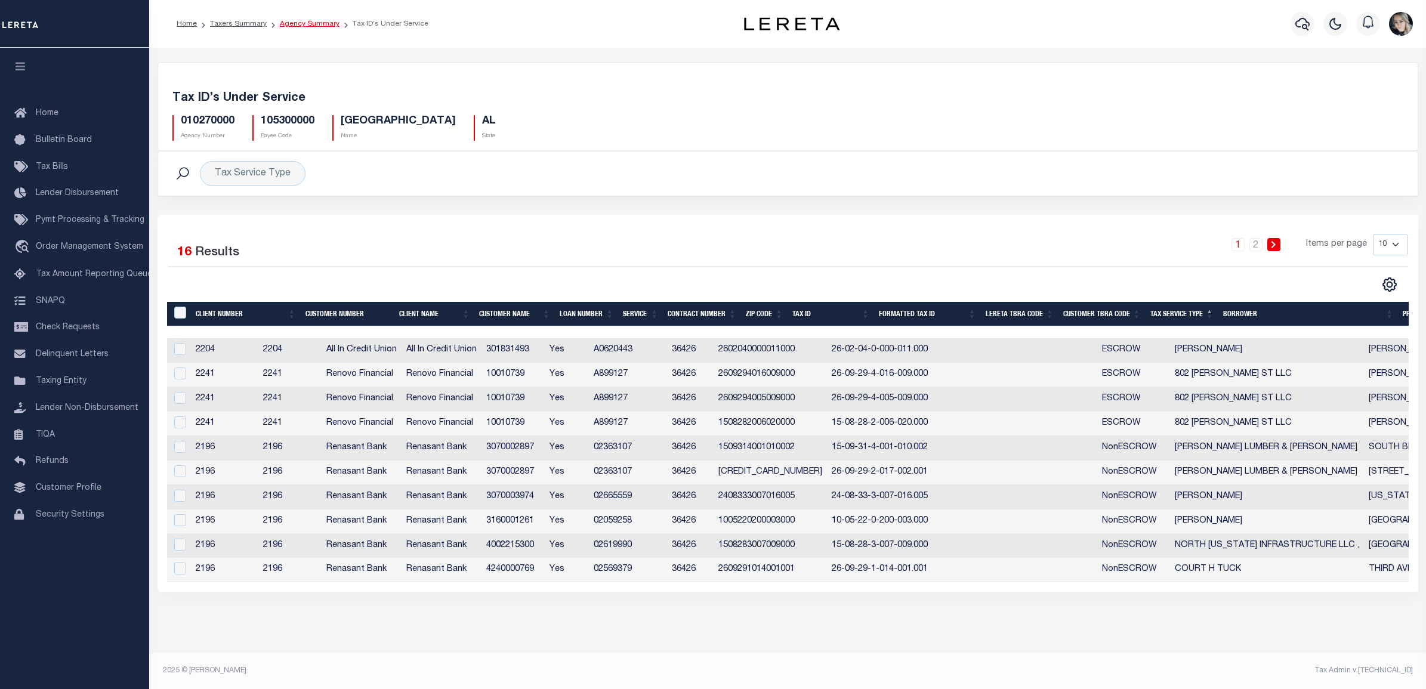
click at [285, 20] on link "Agency Summary" at bounding box center [310, 23] width 60 height 7
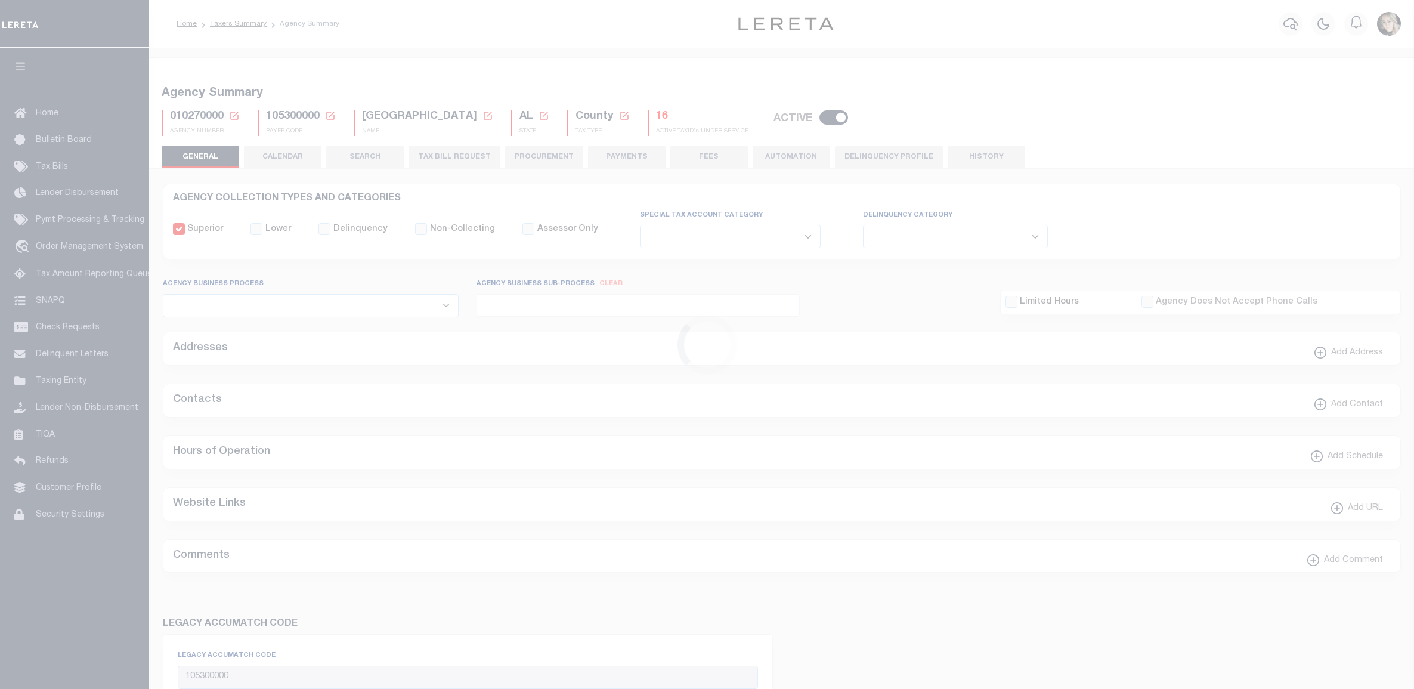
select select
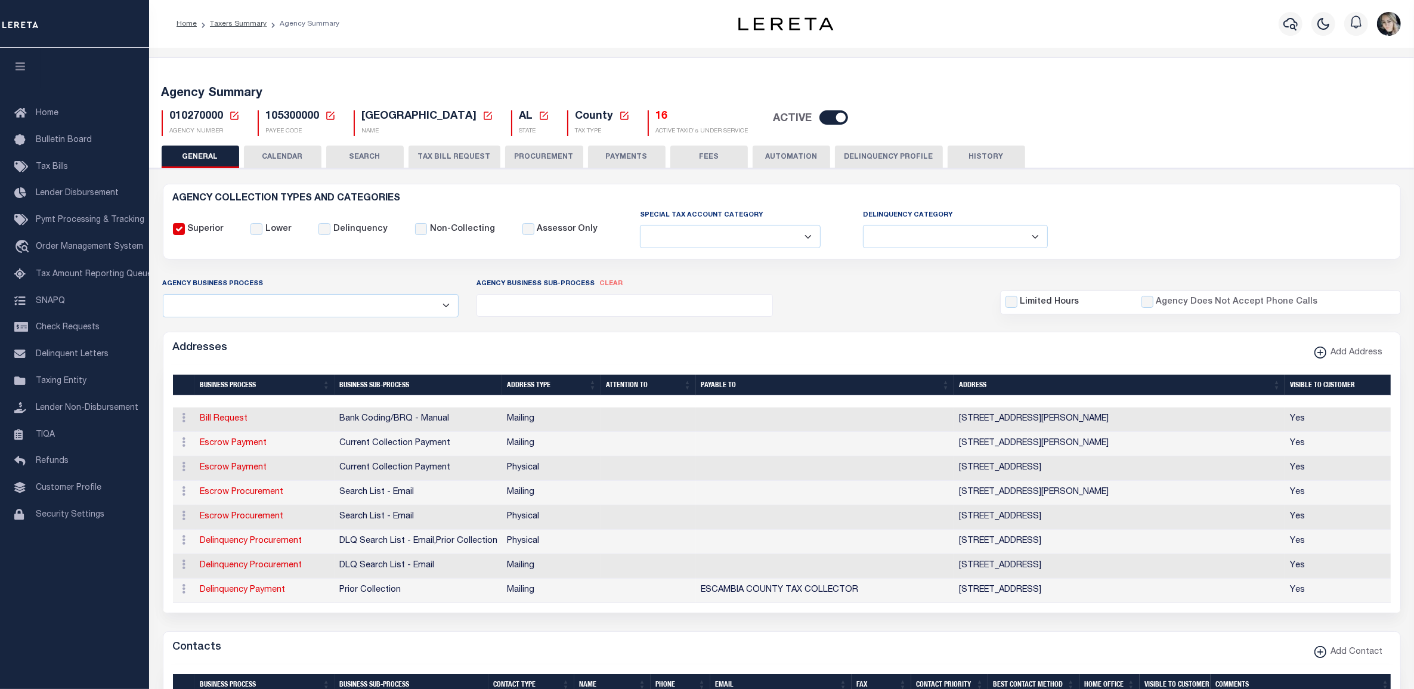
click at [234, 116] on icon at bounding box center [234, 115] width 11 height 11
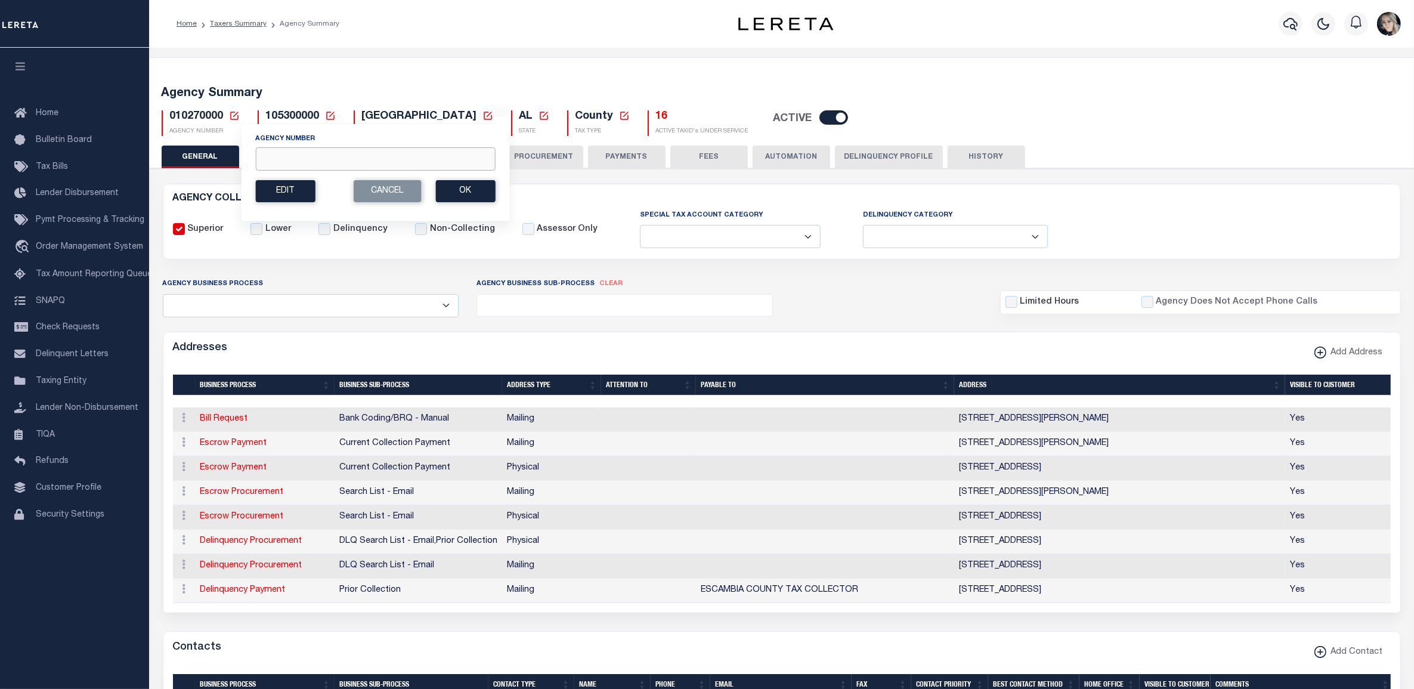
click at [367, 153] on input "Agency Number" at bounding box center [375, 158] width 240 height 23
paste input "010550000"
type input "010550000"
click at [463, 188] on button "Ok" at bounding box center [465, 191] width 60 height 22
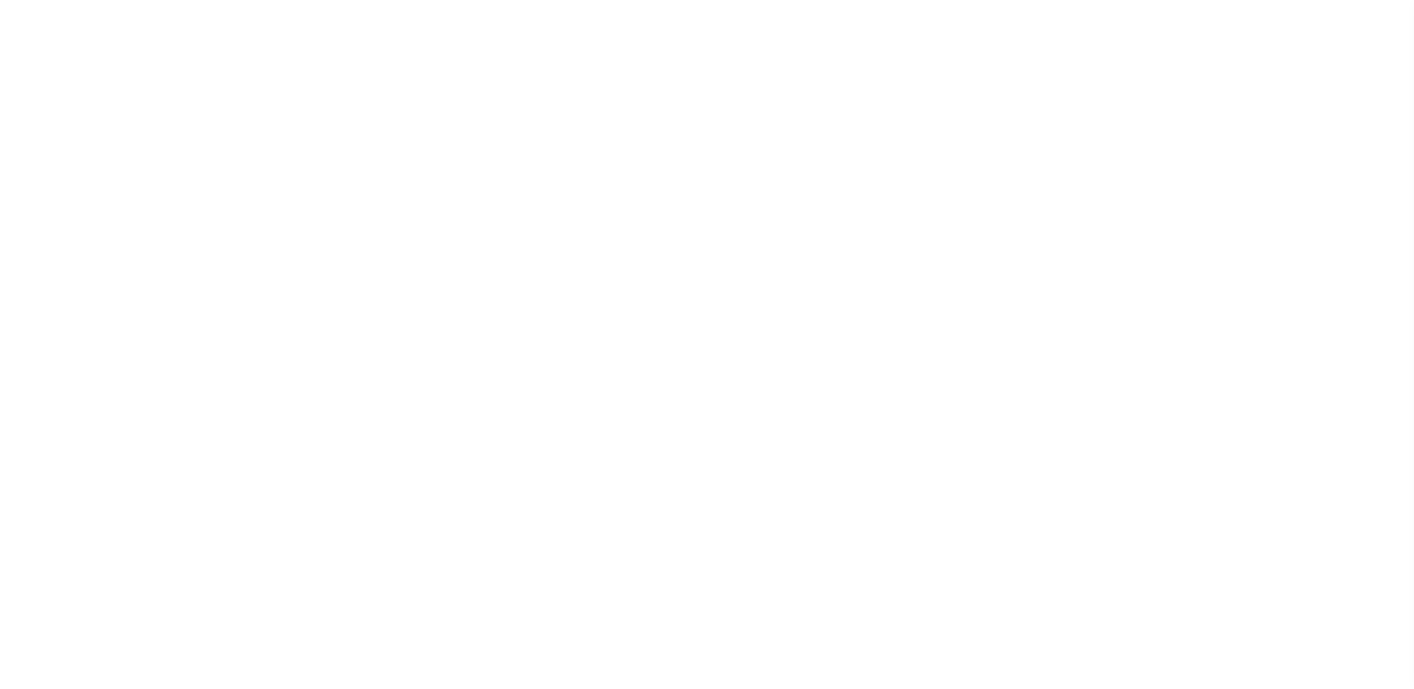
select select
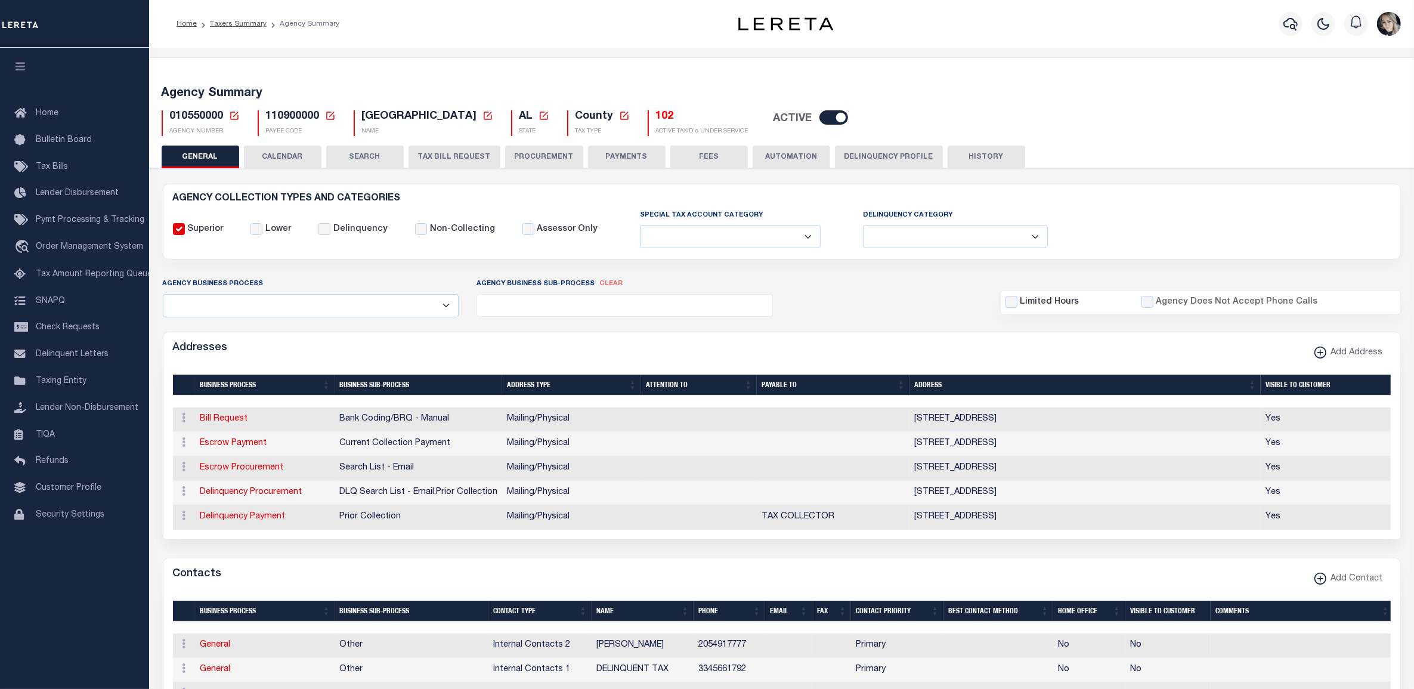
click at [656, 117] on h5 "102" at bounding box center [702, 116] width 92 height 13
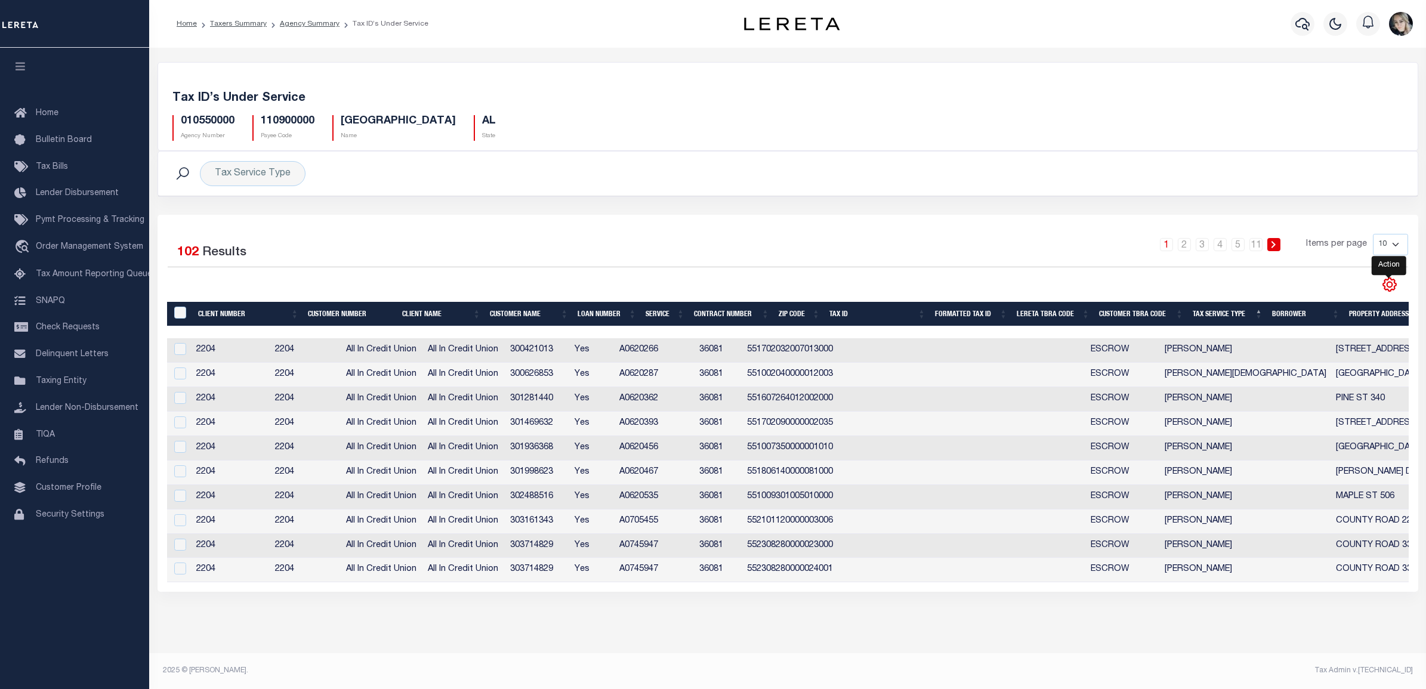
click at [1382, 283] on icon "" at bounding box center [1389, 285] width 16 height 16
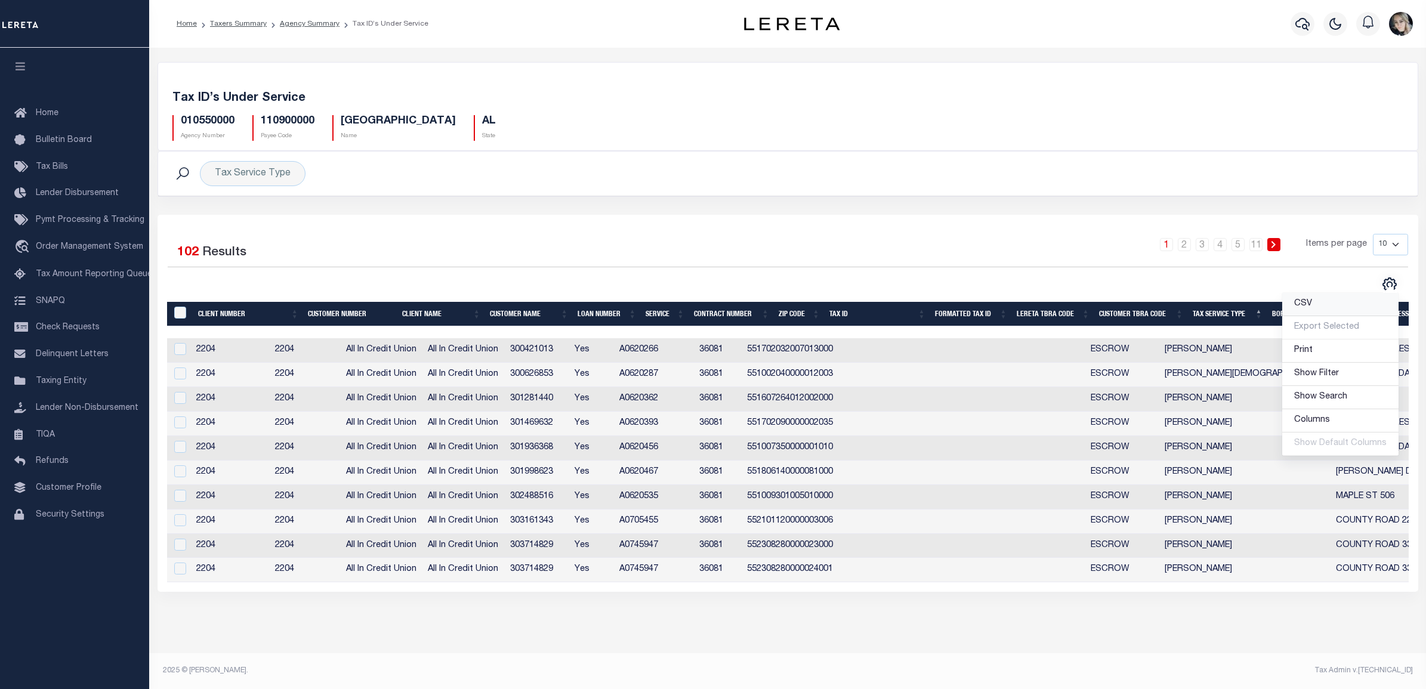
click at [1370, 306] on link "CSV" at bounding box center [1340, 304] width 116 height 23
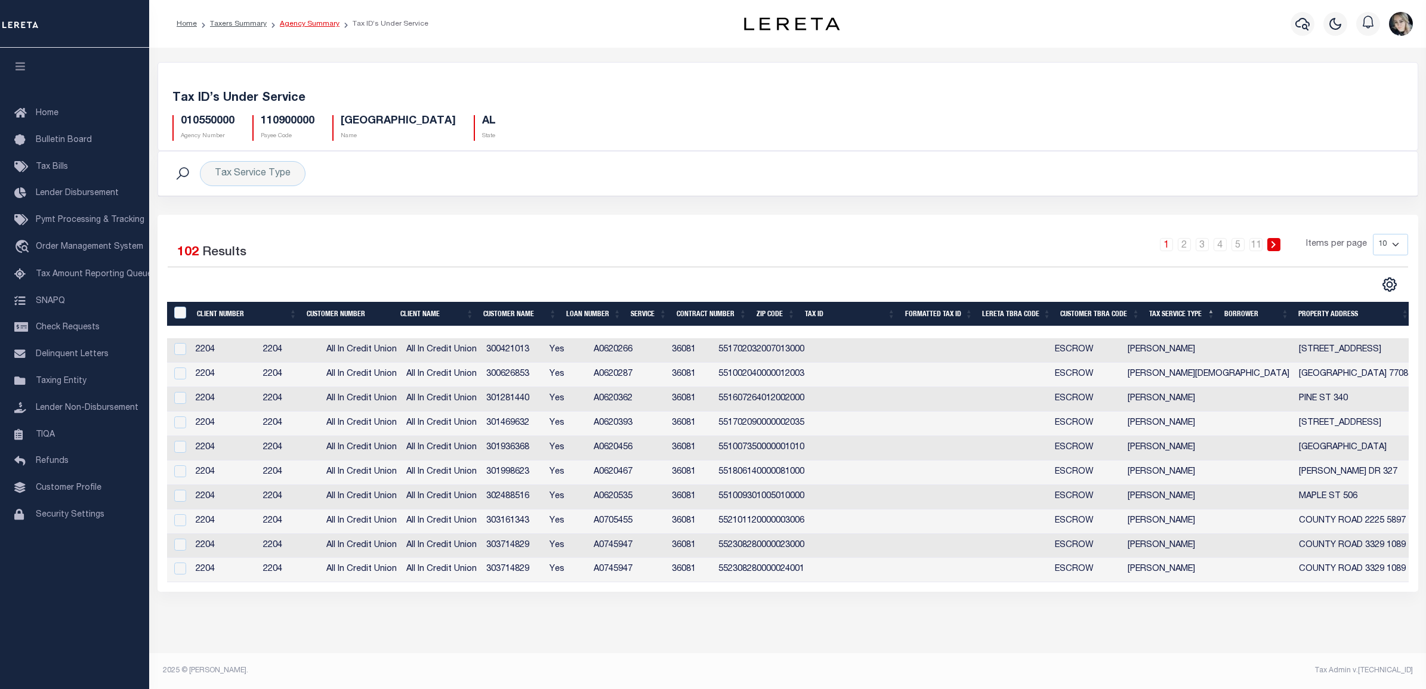
click at [299, 25] on link "Agency Summary" at bounding box center [310, 23] width 60 height 7
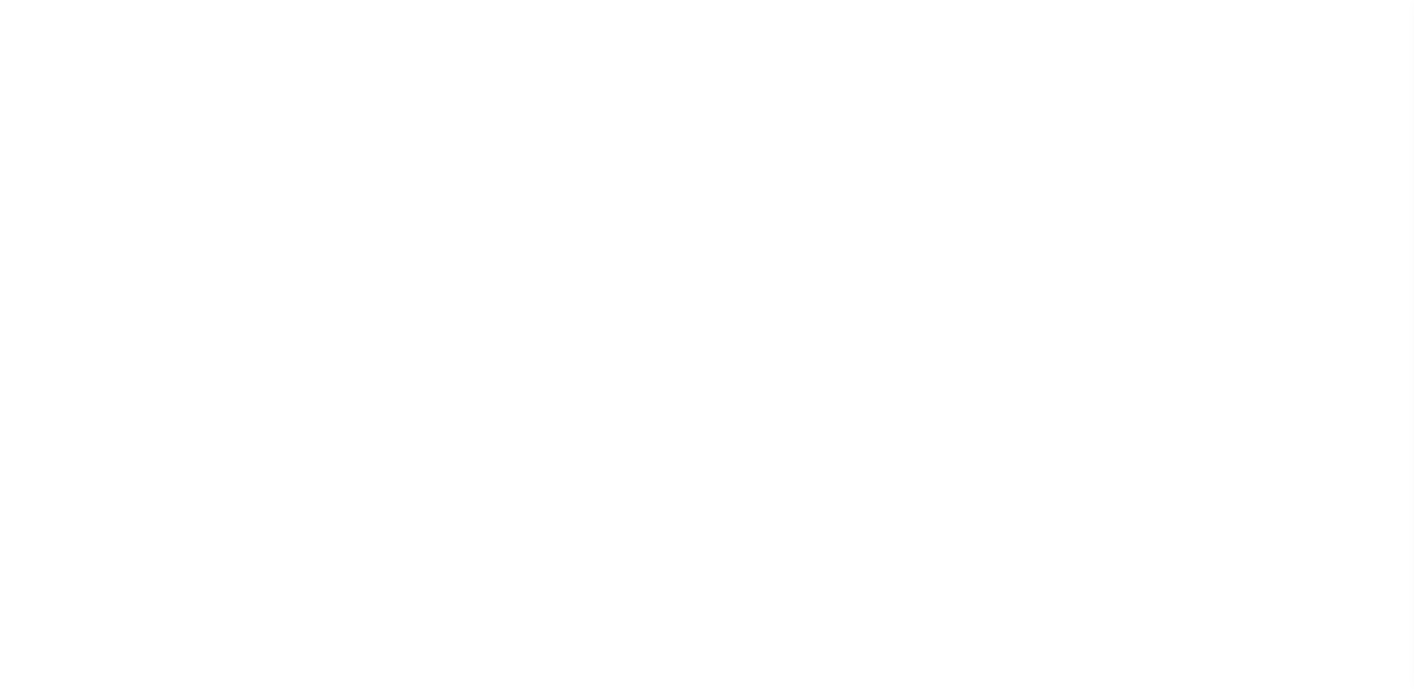
select select
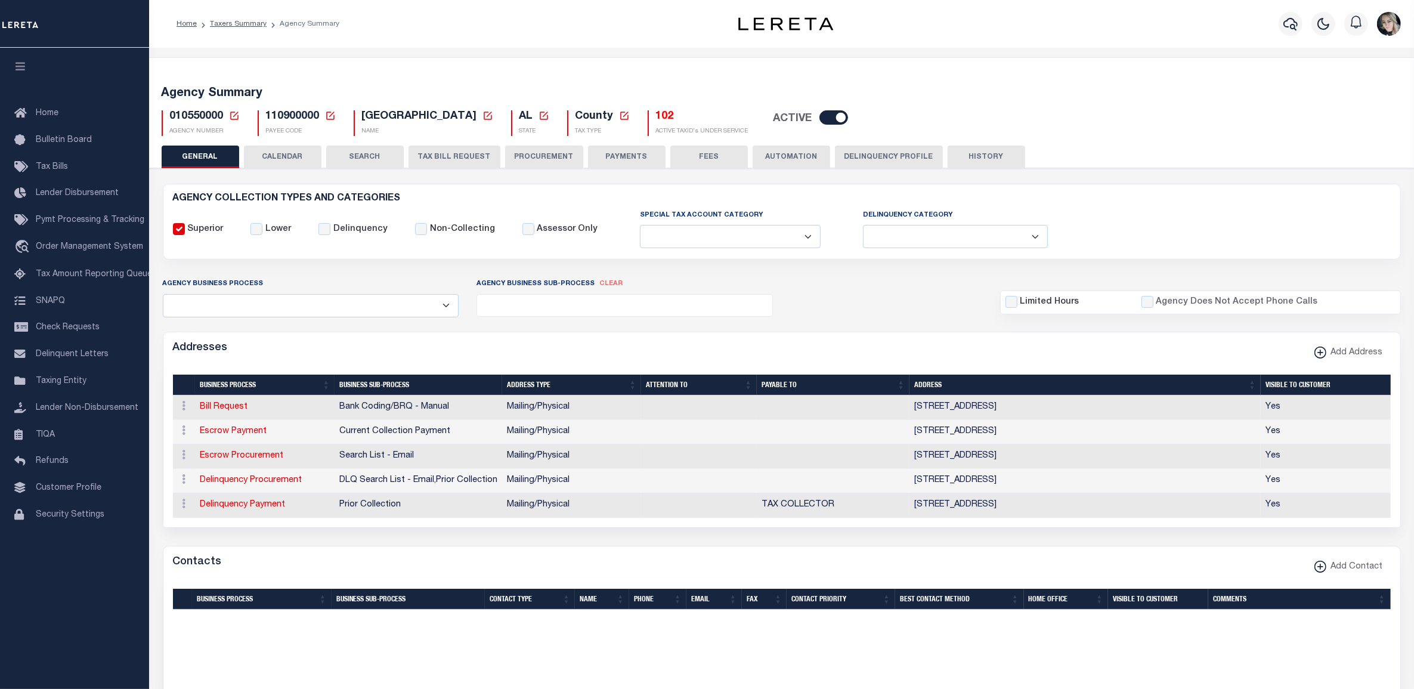
click at [231, 109] on div "010550000 Agency Number Edit Cancel Ok" at bounding box center [782, 118] width 1259 height 35
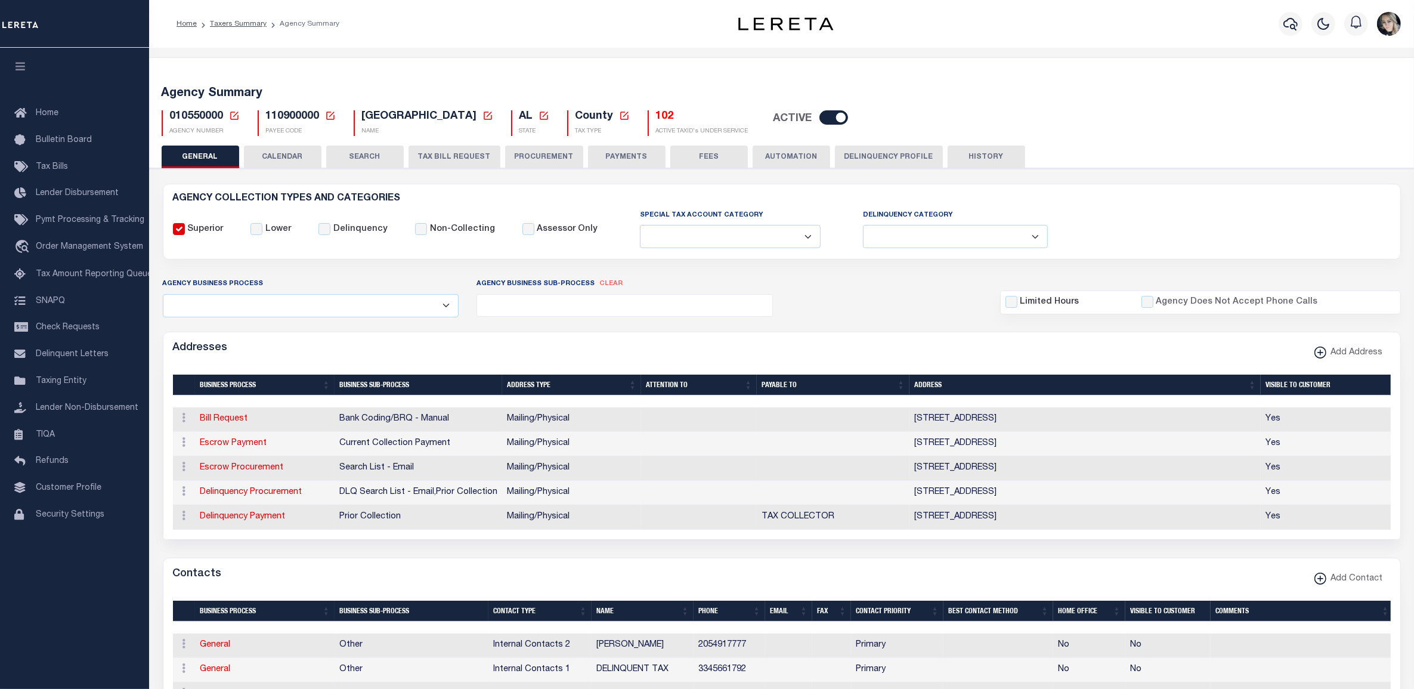
click at [233, 118] on icon at bounding box center [234, 115] width 11 height 11
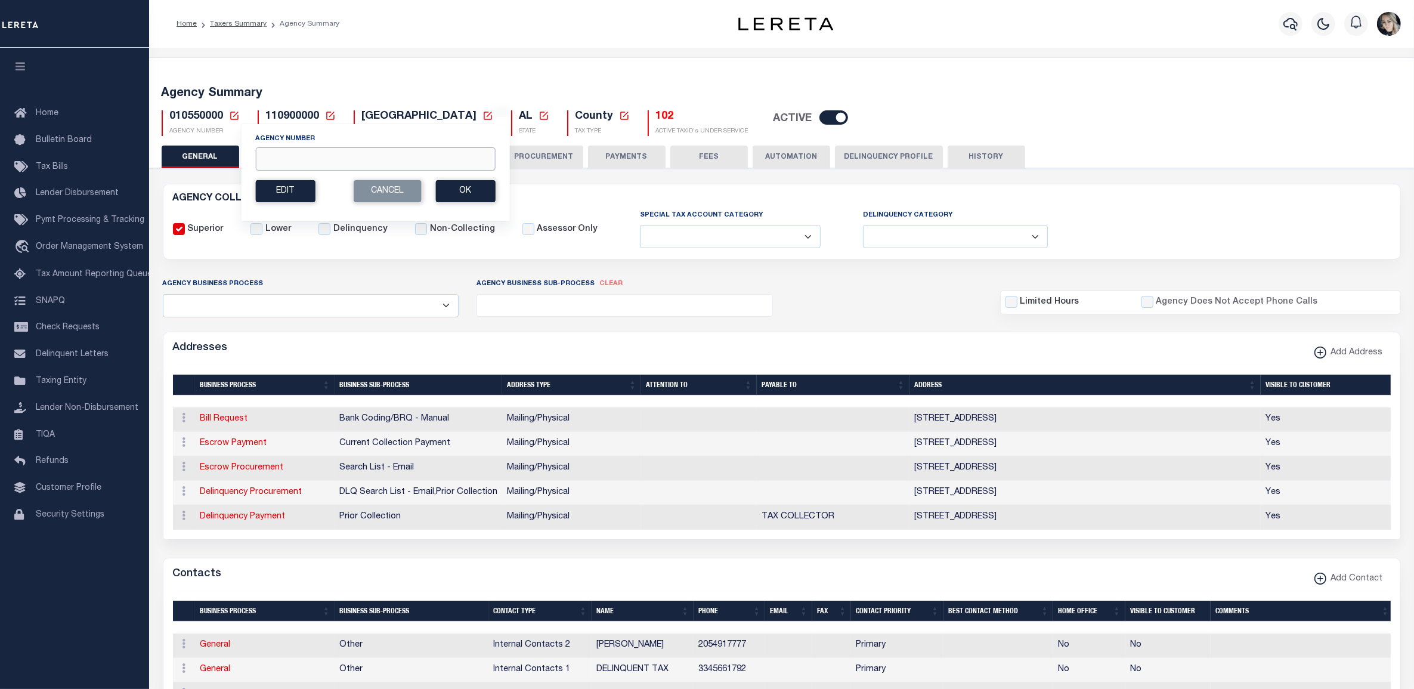
click at [302, 164] on input "Agency Number" at bounding box center [375, 158] width 240 height 23
paste input "010620000"
type input "010620000"
click at [458, 194] on button "Ok" at bounding box center [465, 191] width 60 height 22
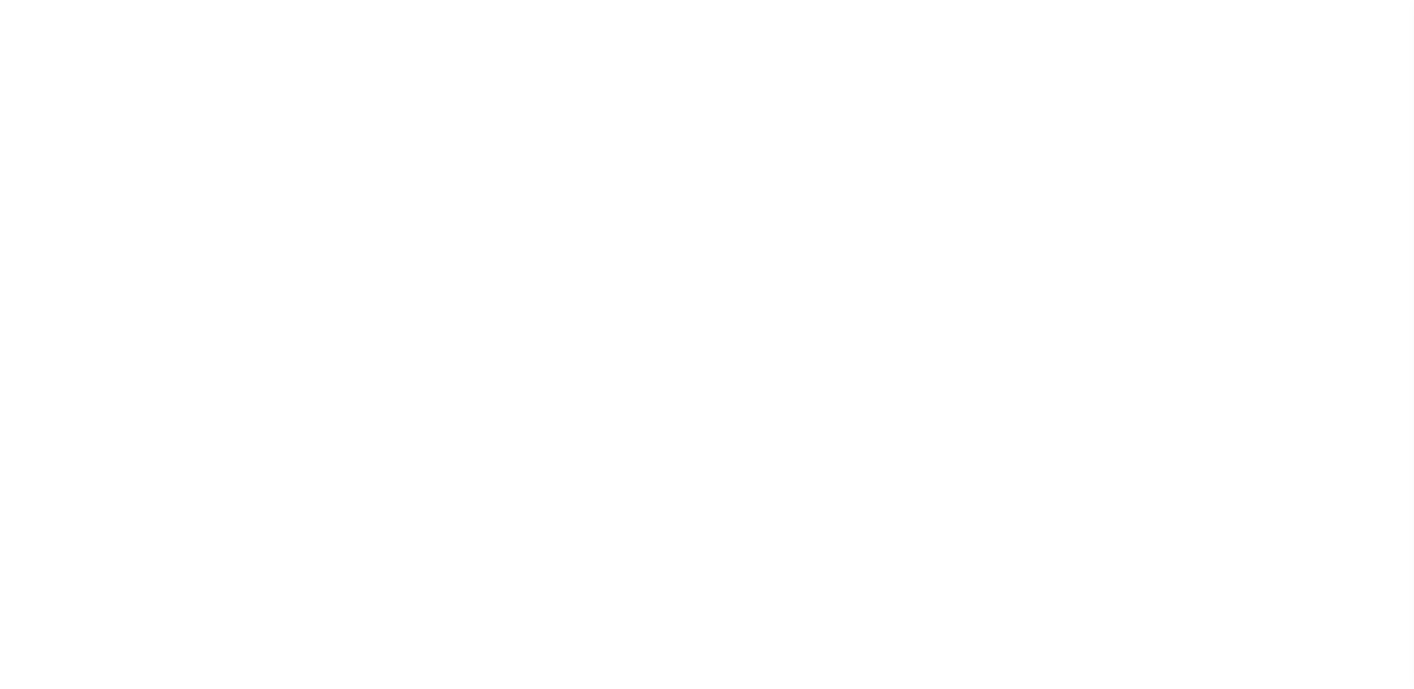
select select
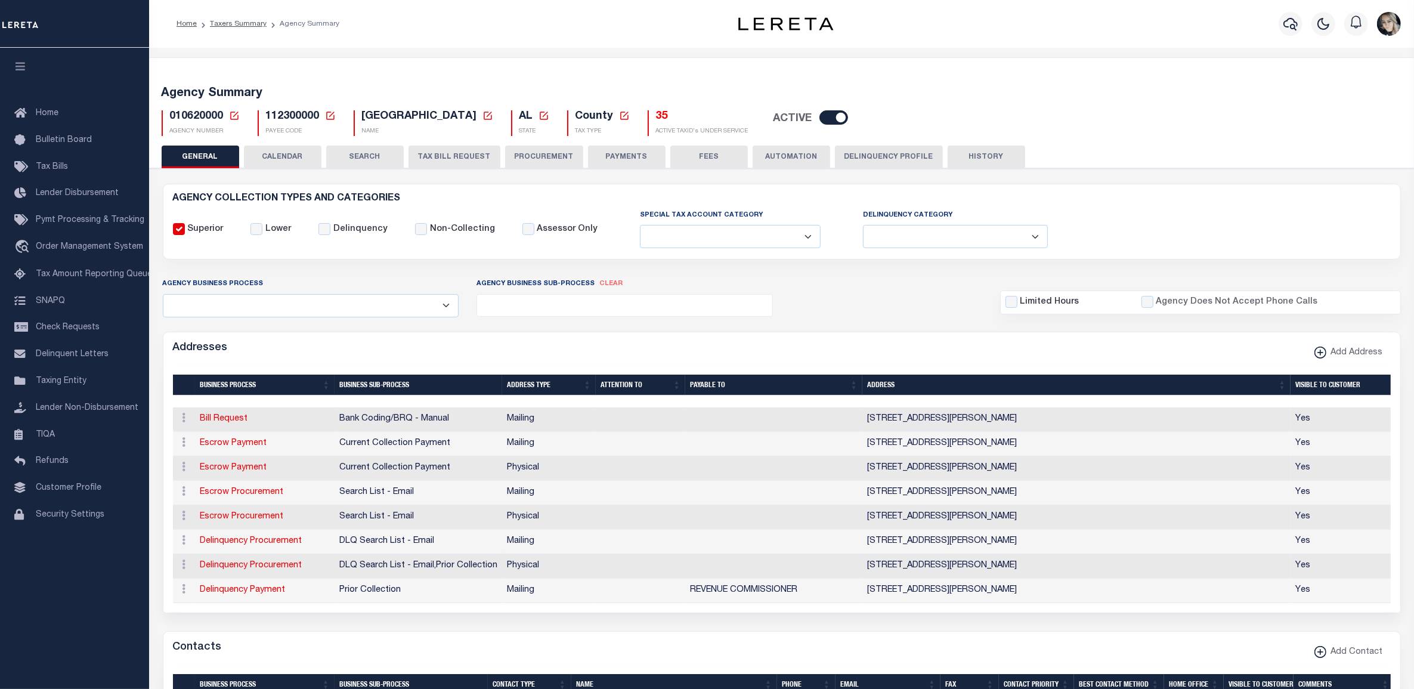
click at [666, 113] on h5 "35" at bounding box center [702, 116] width 92 height 13
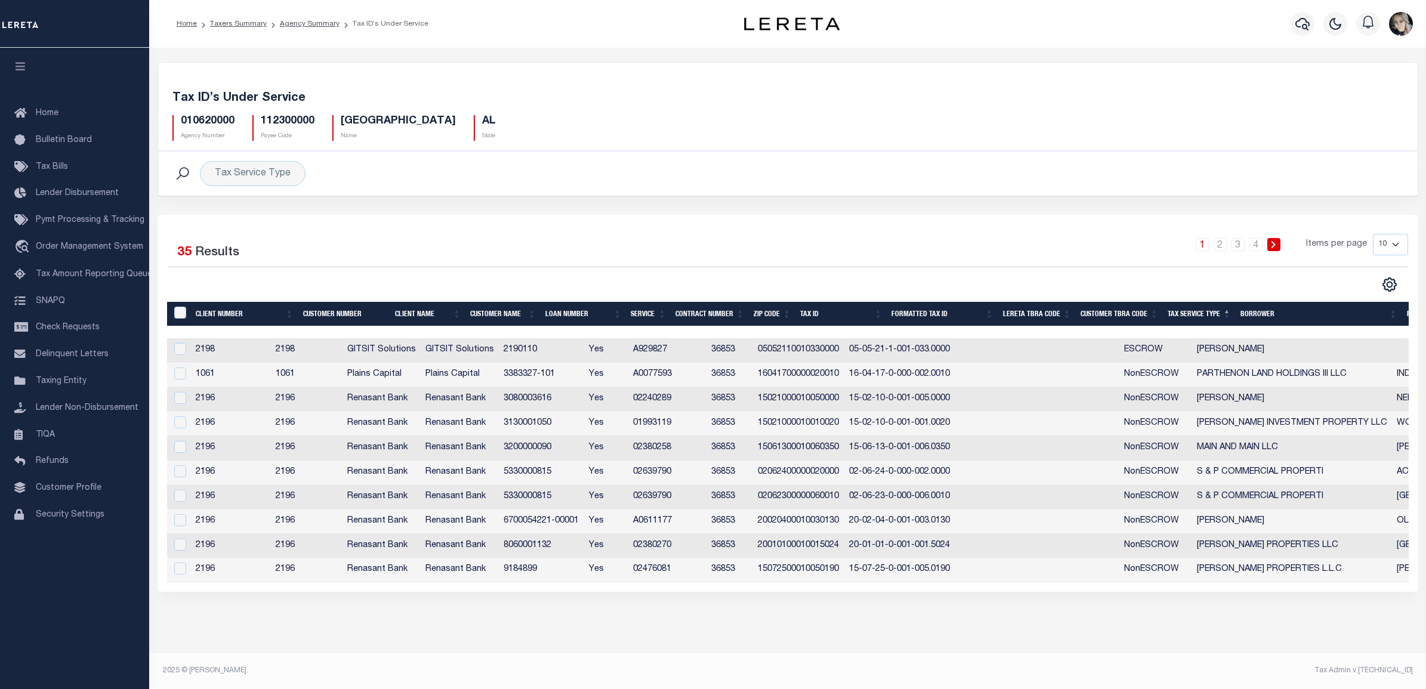
click at [830, 346] on td "05052110010330000" at bounding box center [798, 350] width 91 height 24
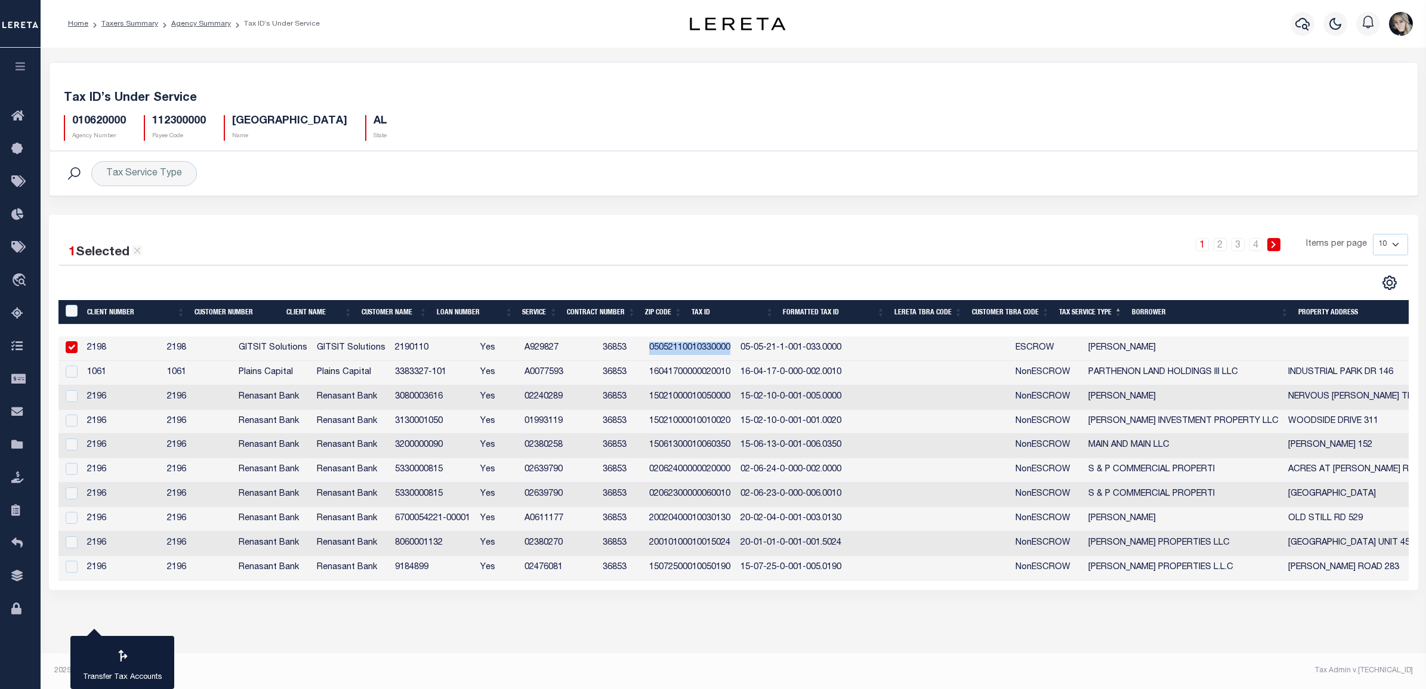
click at [830, 346] on tr "2198 2198 GITSIT Solutions GITSIT Solutions 2190110 Yes A929827 36853 050521100…" at bounding box center [753, 348] width 1390 height 24
click at [832, 352] on td "05-05-21-1-001-033.0000" at bounding box center [790, 348] width 111 height 24
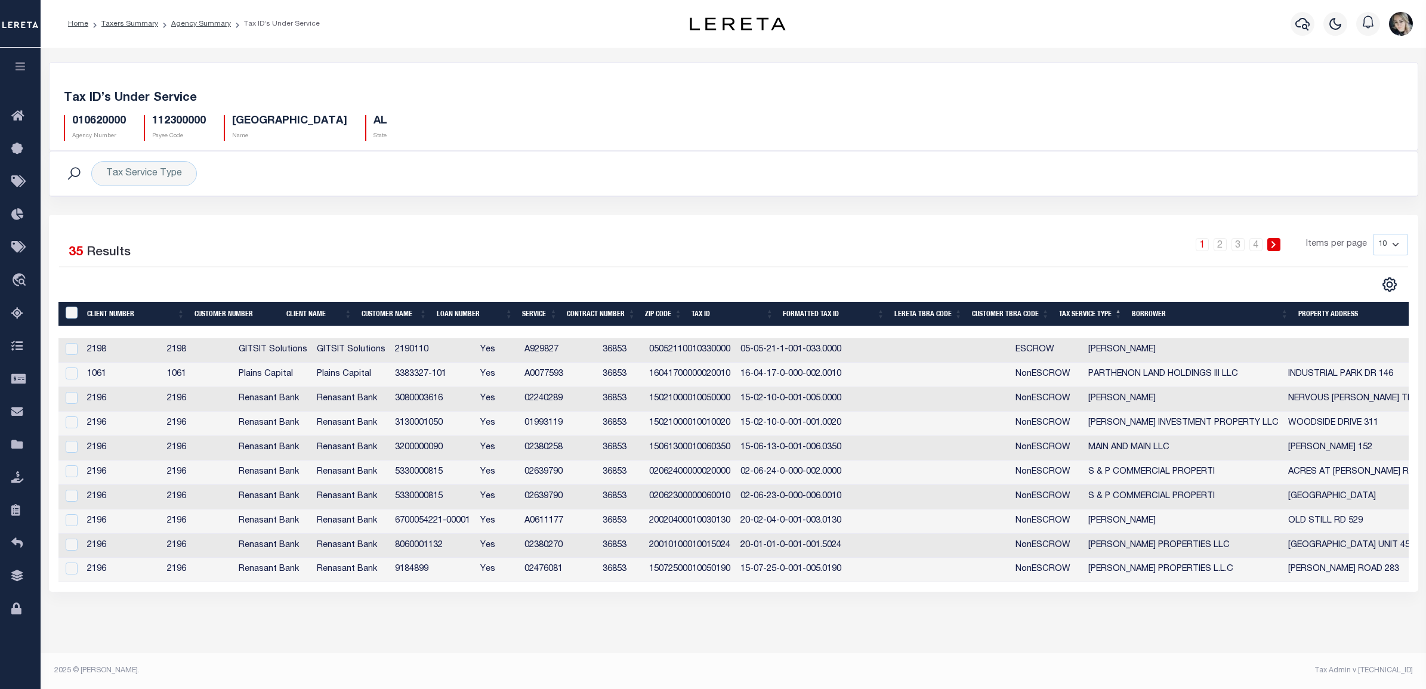
click at [832, 352] on td "05-05-21-1-001-033.0000" at bounding box center [790, 350] width 111 height 24
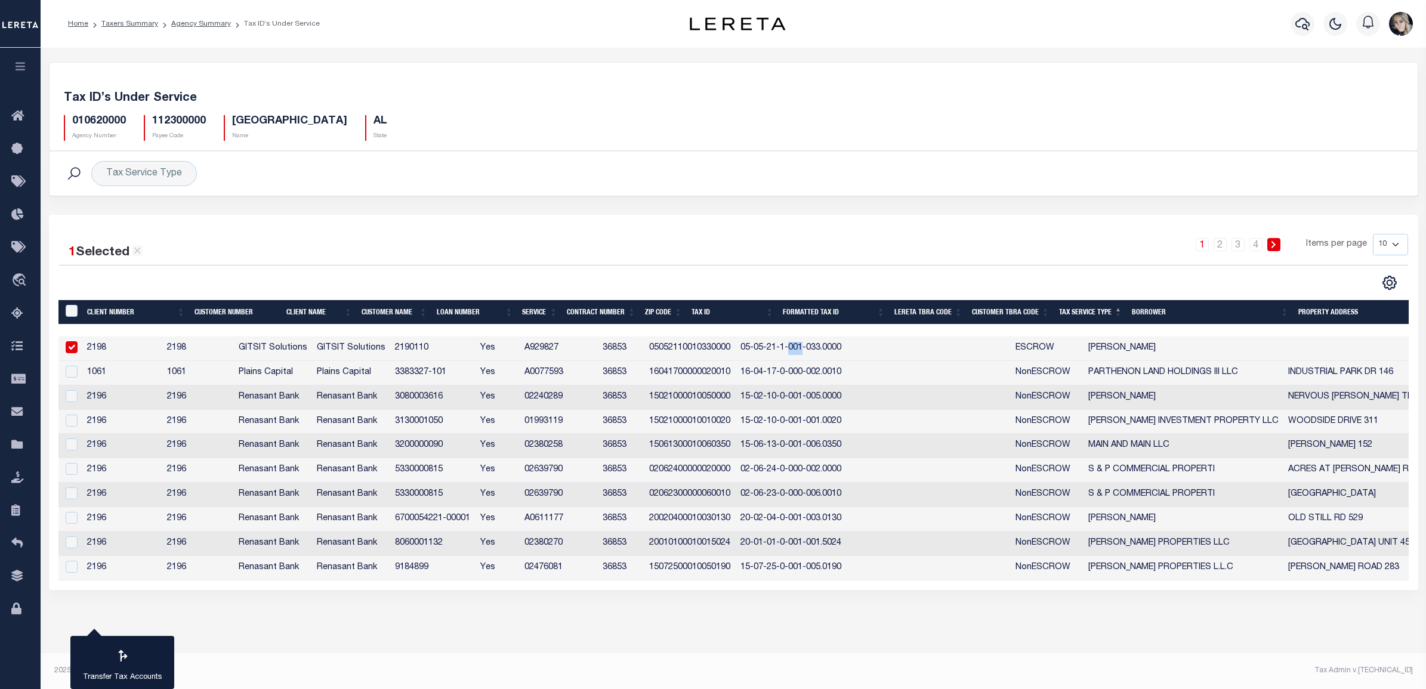
copy td "001"
click at [724, 346] on td "05052110010330000" at bounding box center [689, 348] width 91 height 24
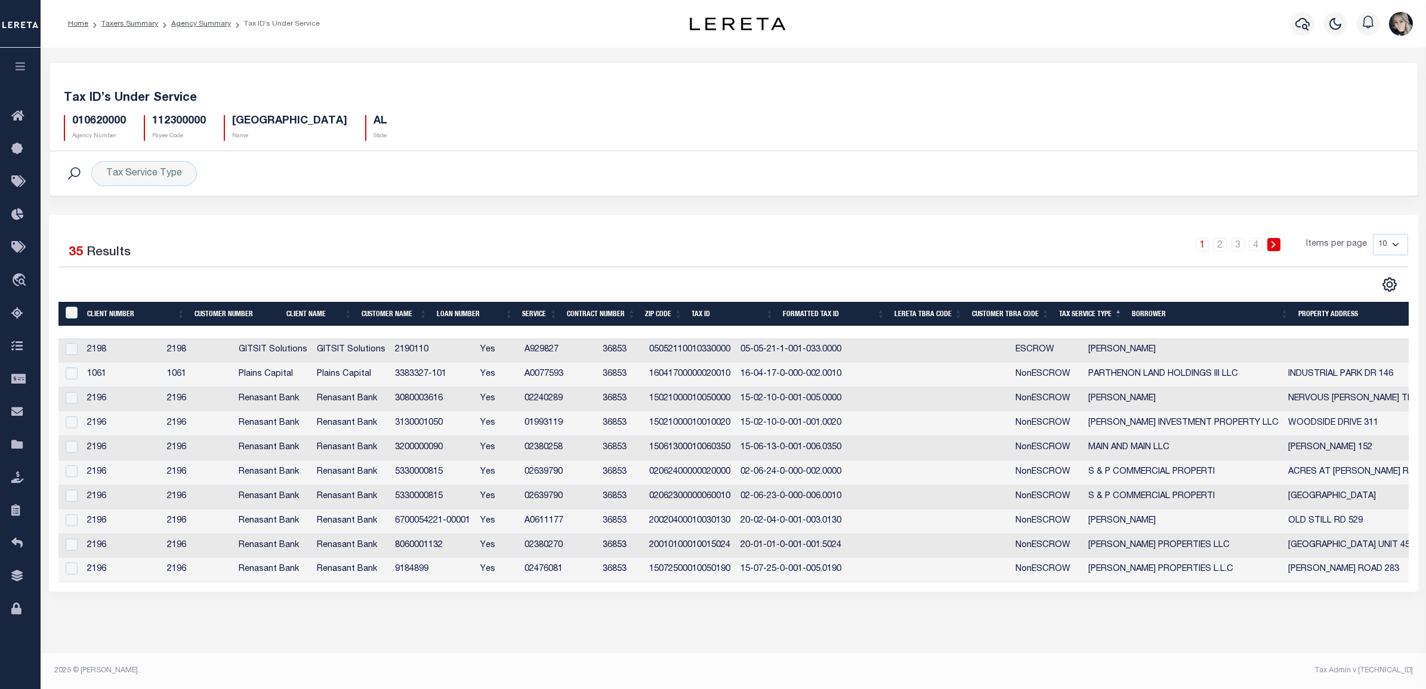
click at [724, 346] on td "05052110010330000" at bounding box center [689, 350] width 91 height 24
checkbox input "true"
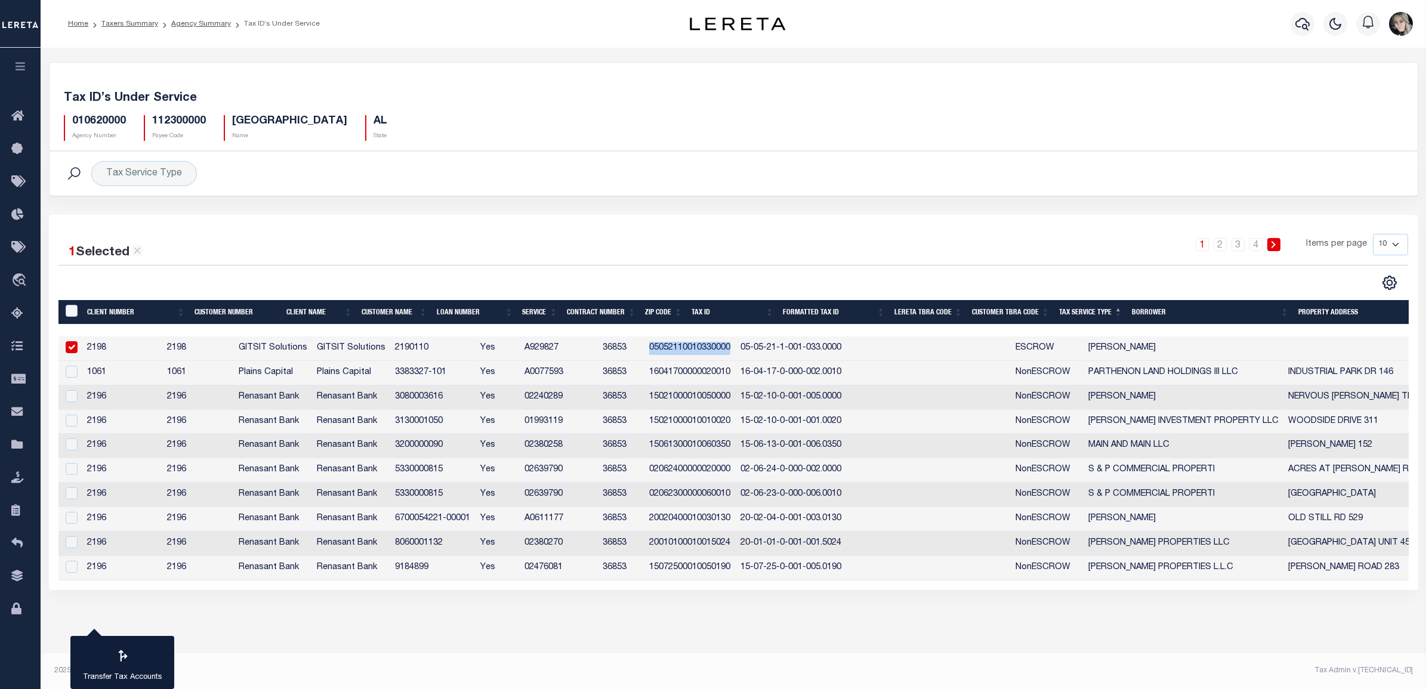
copy td "05052110010330000"
click at [200, 22] on link "Agency Summary" at bounding box center [201, 23] width 60 height 7
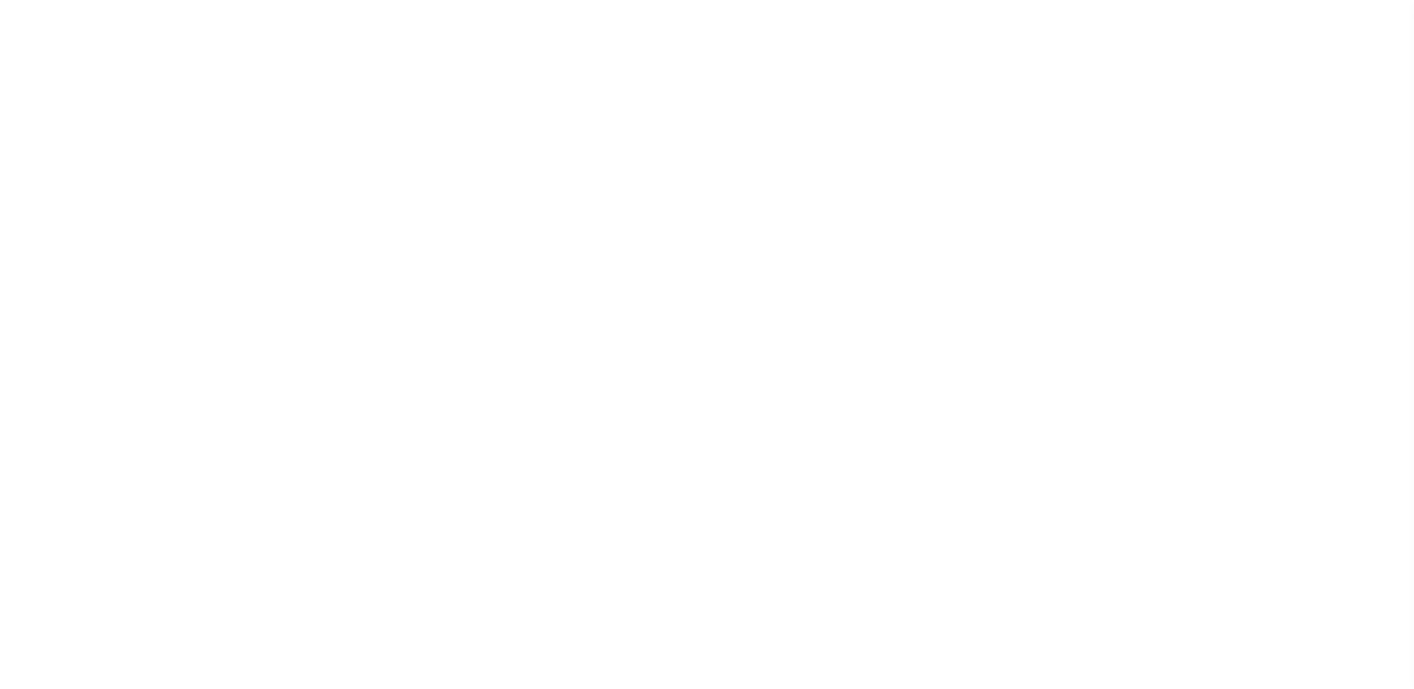
select select
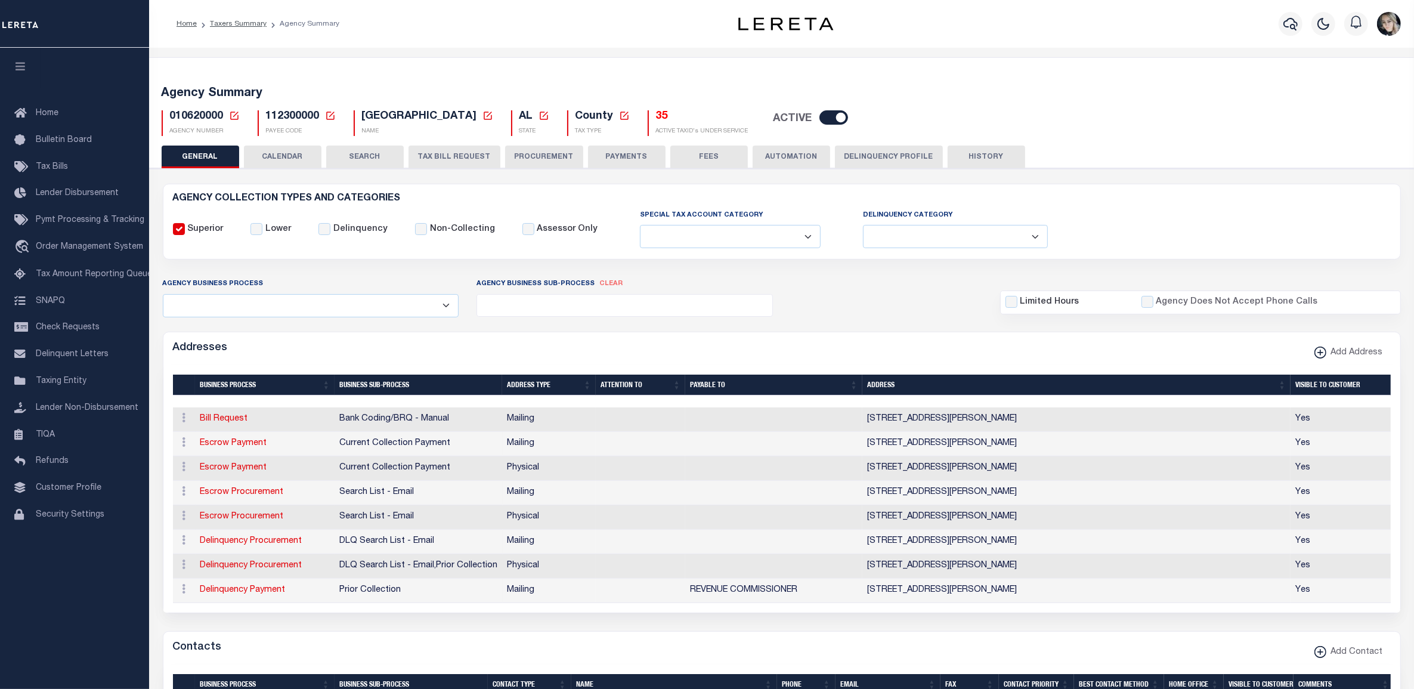
click at [236, 116] on icon at bounding box center [234, 115] width 11 height 11
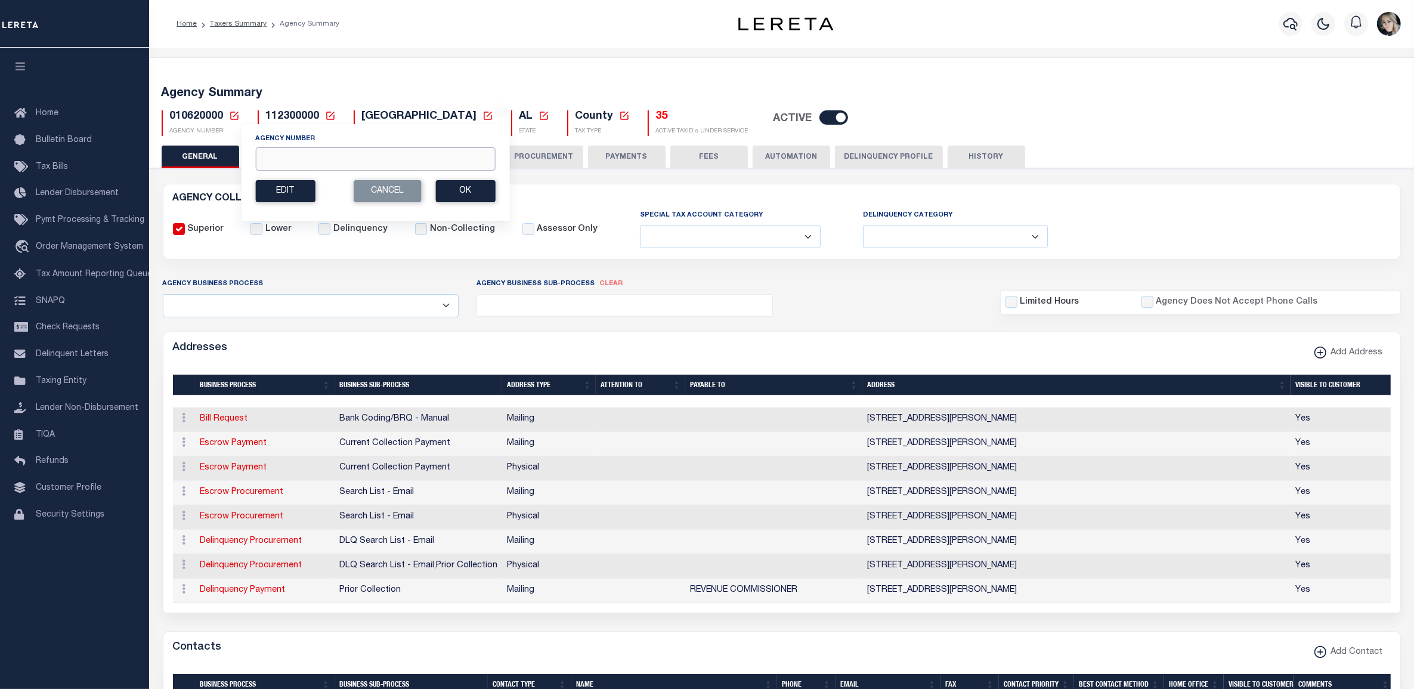
click at [297, 161] on input "Agency Number" at bounding box center [375, 158] width 240 height 23
paste input "010640000"
type input "010640000"
click at [477, 186] on button "Ok" at bounding box center [465, 191] width 60 height 22
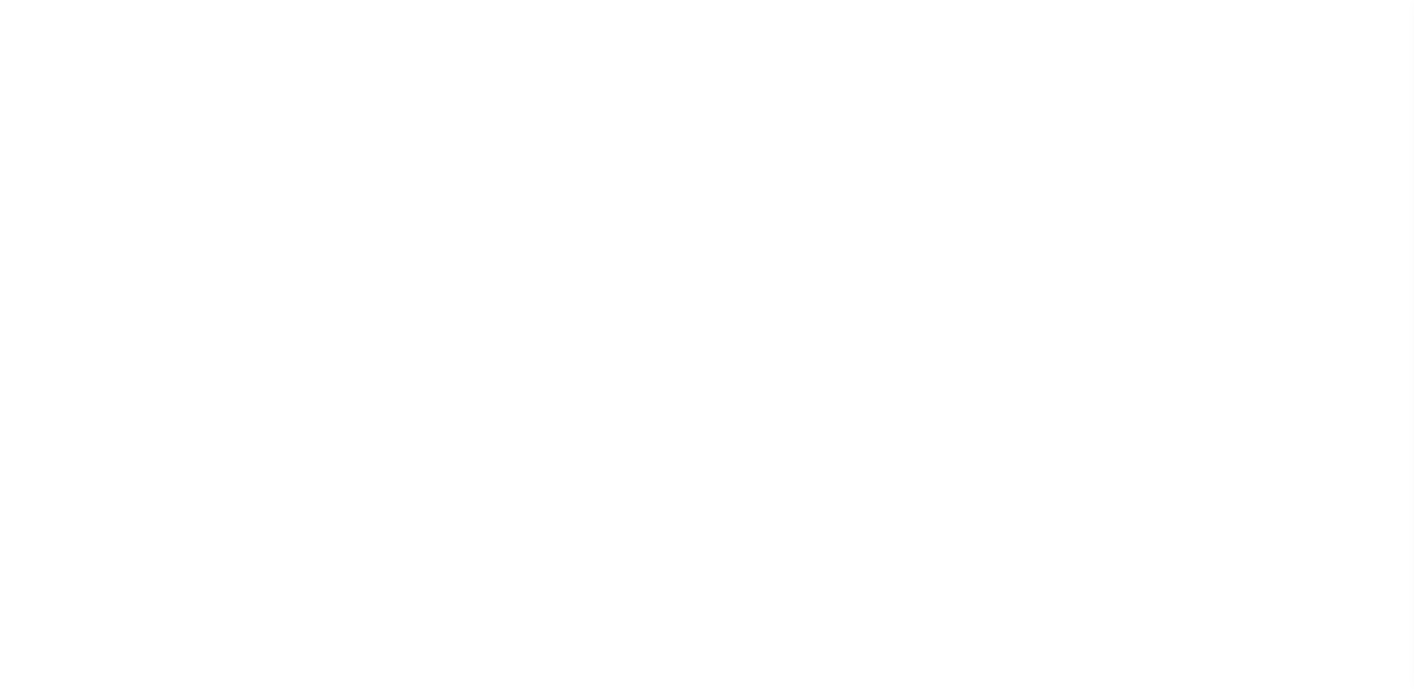
select select
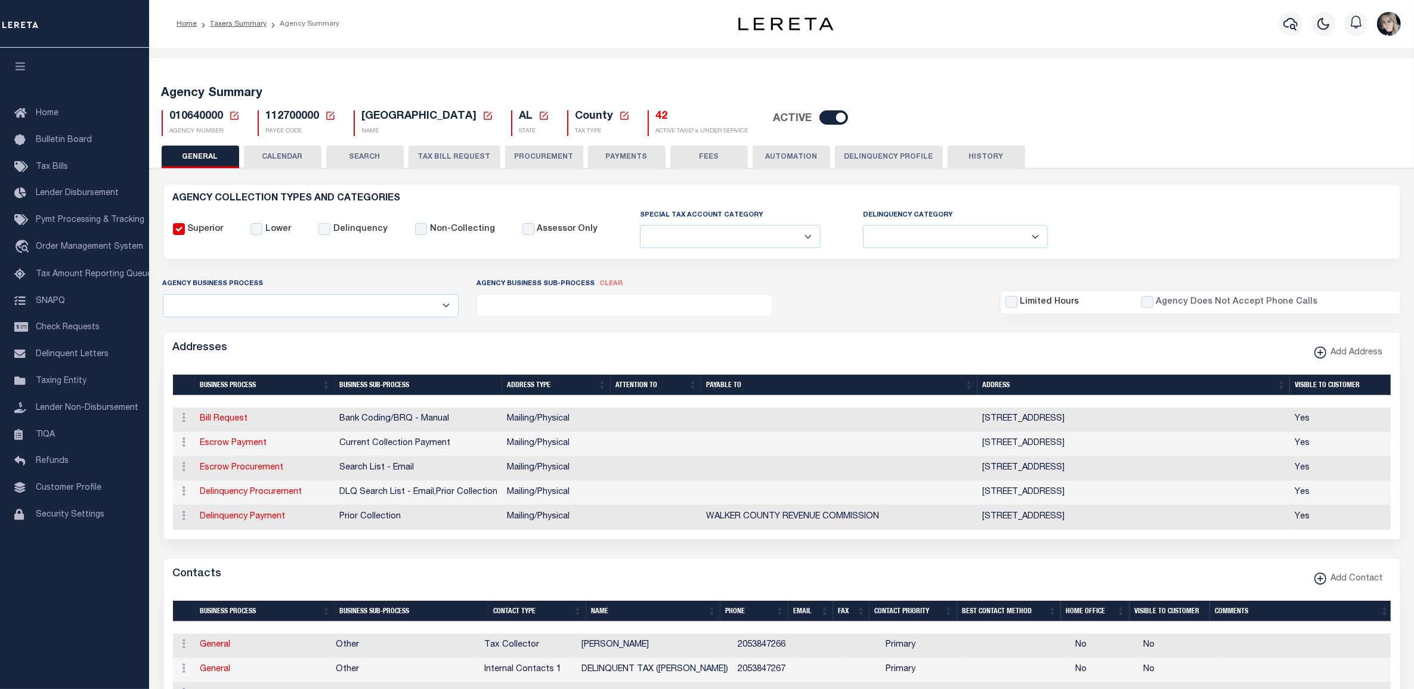
click at [656, 117] on h5 "42" at bounding box center [702, 116] width 92 height 13
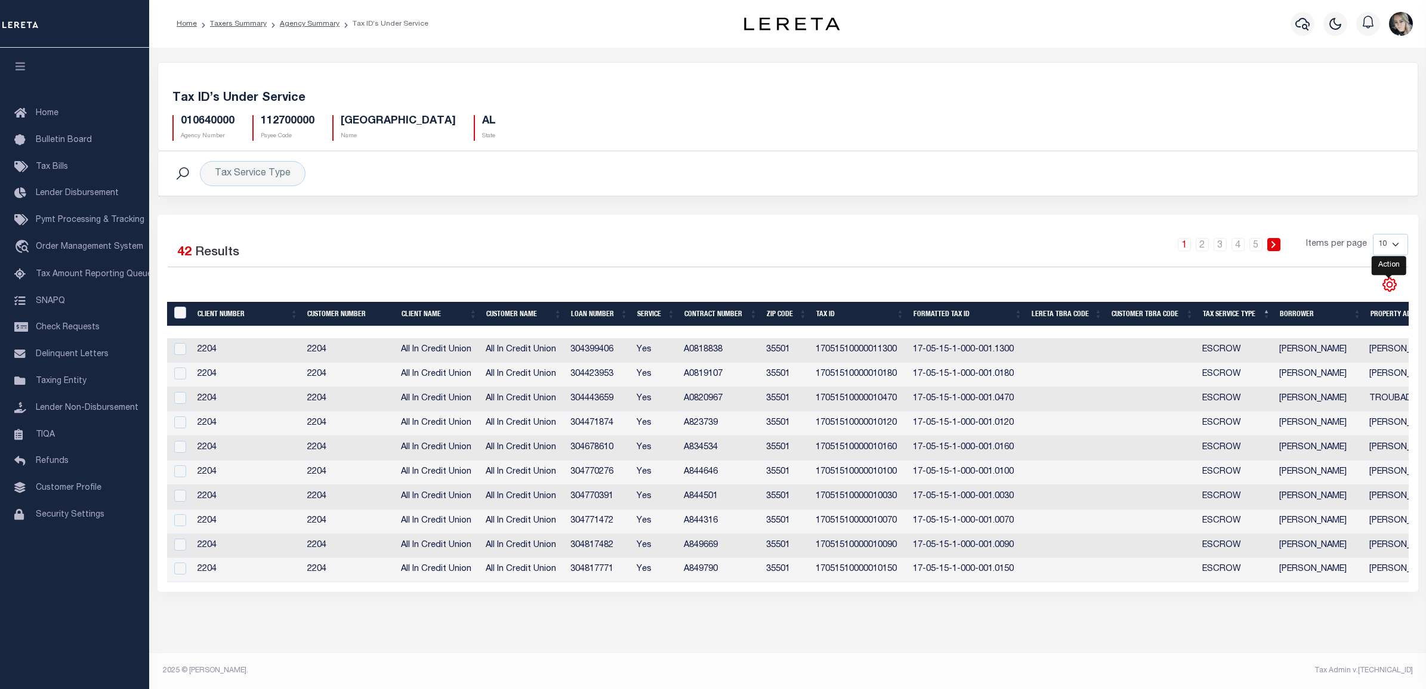
click at [1387, 287] on icon "" at bounding box center [1389, 285] width 16 height 16
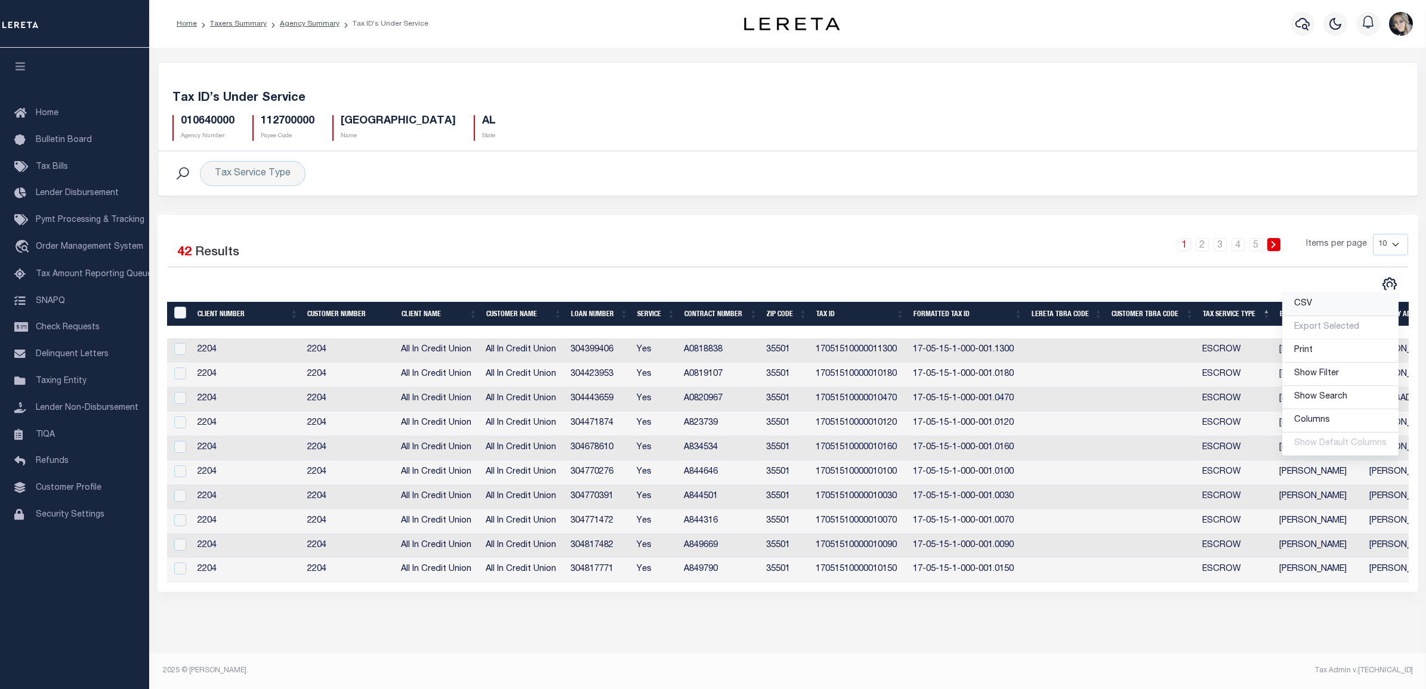
click at [1301, 307] on span "CSV" at bounding box center [1303, 303] width 18 height 8
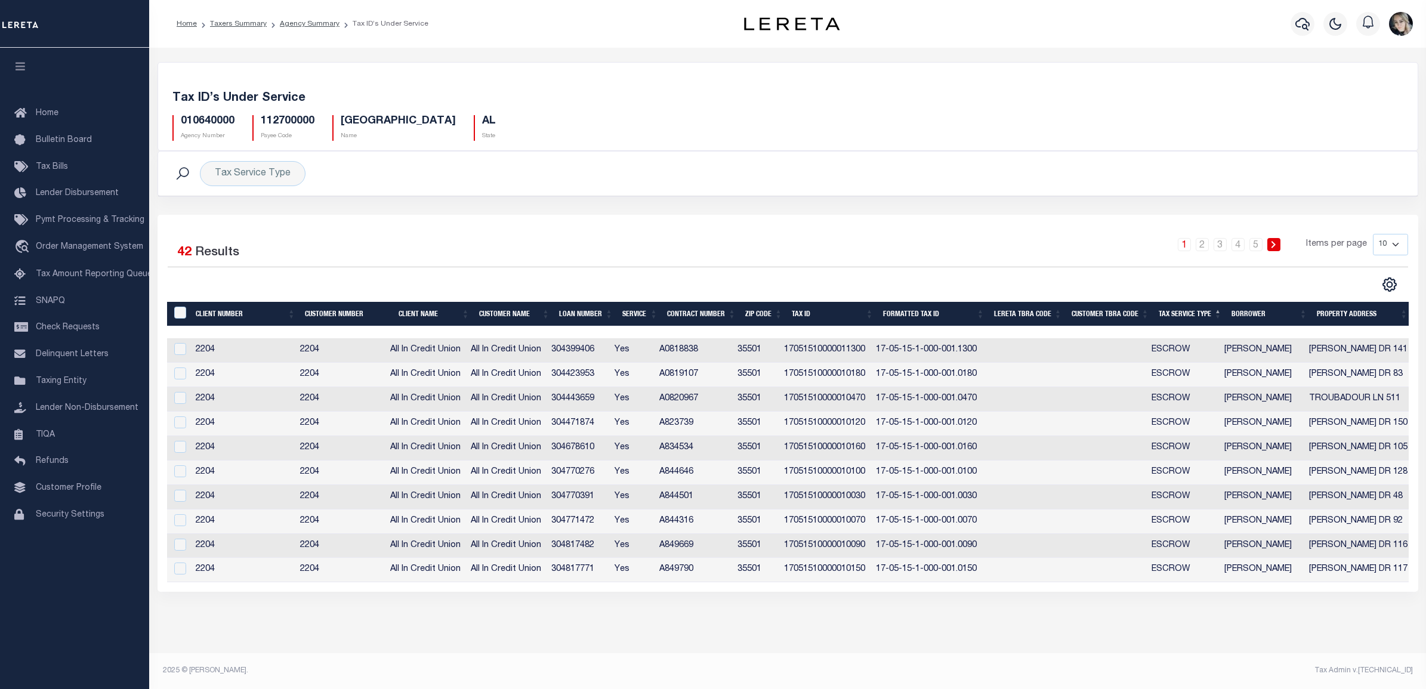
click at [302, 18] on li "Agency Summary" at bounding box center [303, 23] width 73 height 11
click at [304, 21] on link "Agency Summary" at bounding box center [310, 23] width 60 height 7
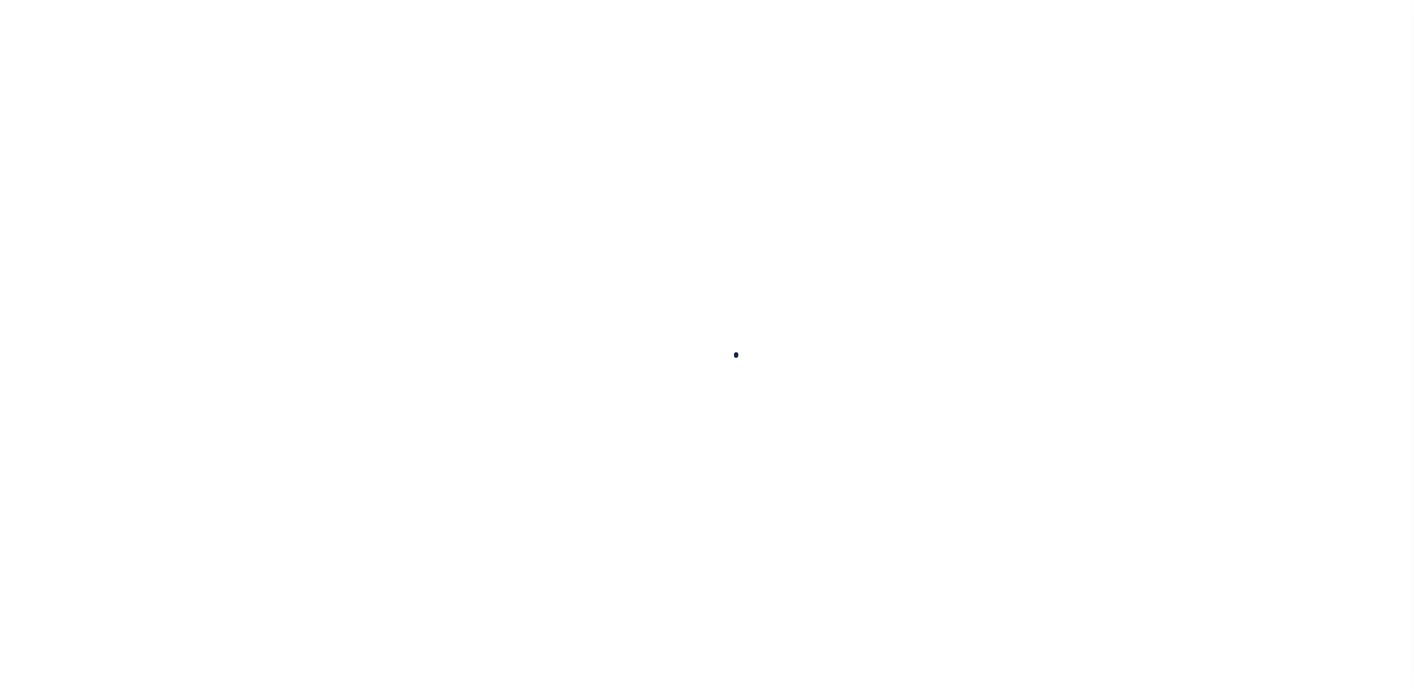
select select
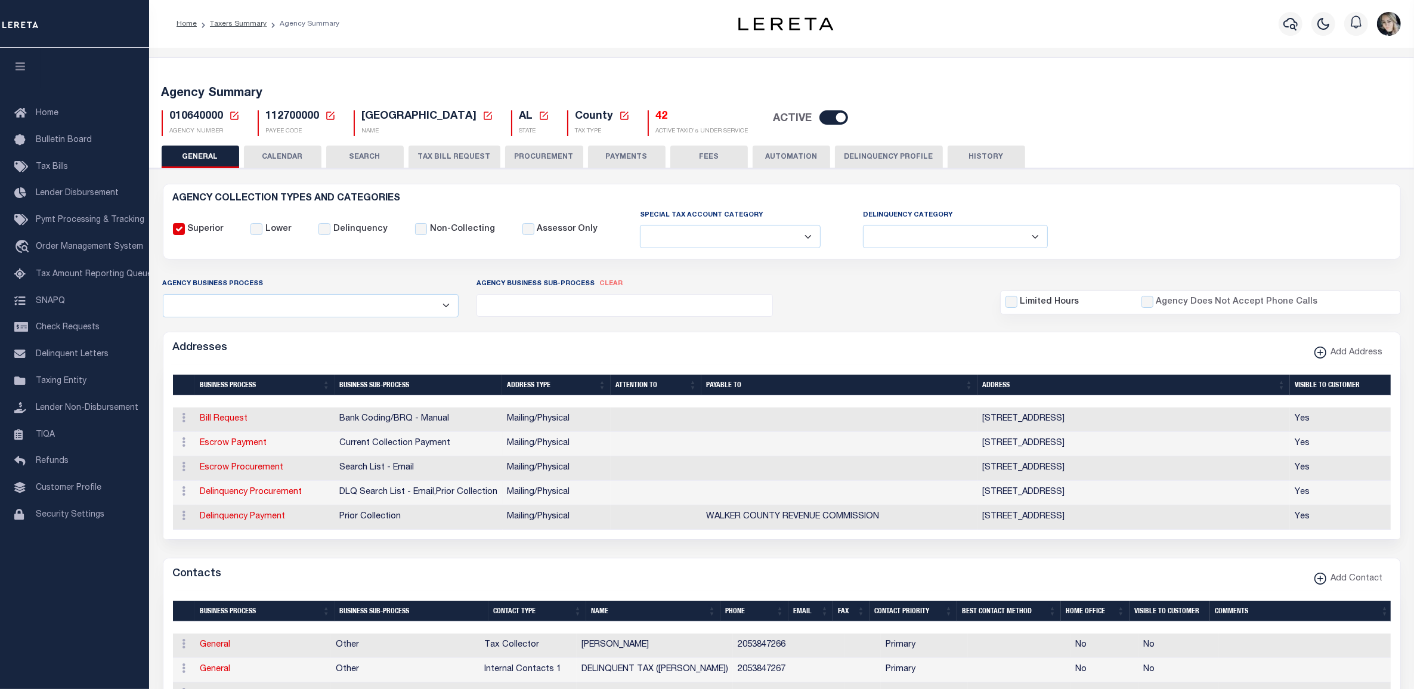
click at [234, 116] on icon at bounding box center [234, 115] width 11 height 11
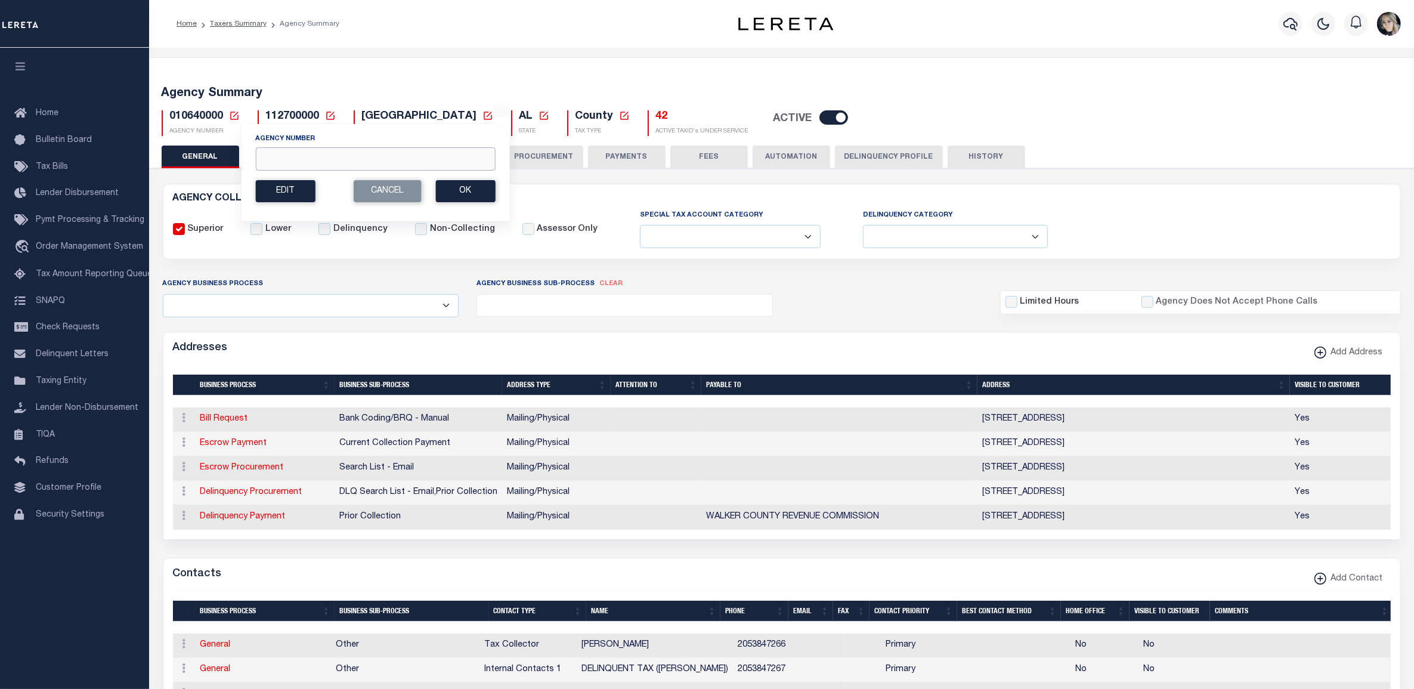
click at [323, 156] on input "Agency Number" at bounding box center [375, 158] width 240 height 23
paste input "160308801"
type input "160308801"
click at [456, 192] on button "Ok" at bounding box center [465, 191] width 60 height 22
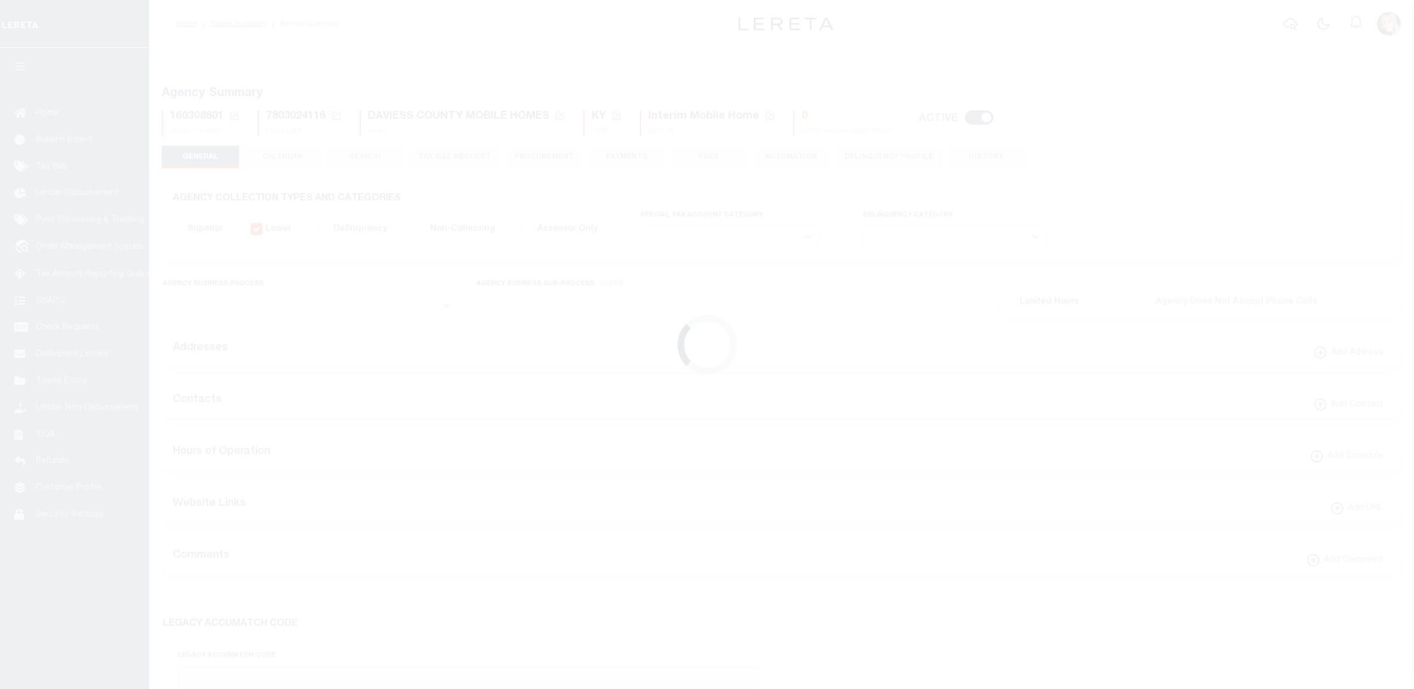
select select
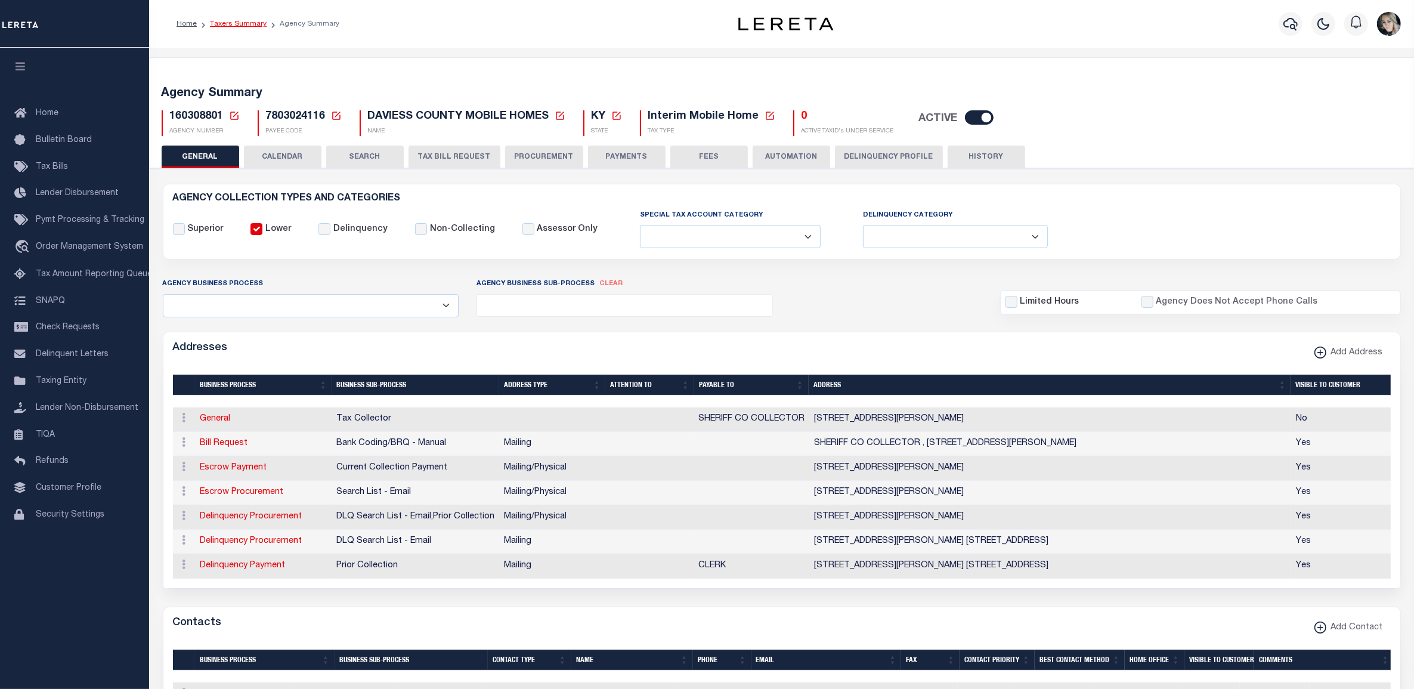
click at [248, 22] on link "Taxers Summary" at bounding box center [238, 23] width 57 height 7
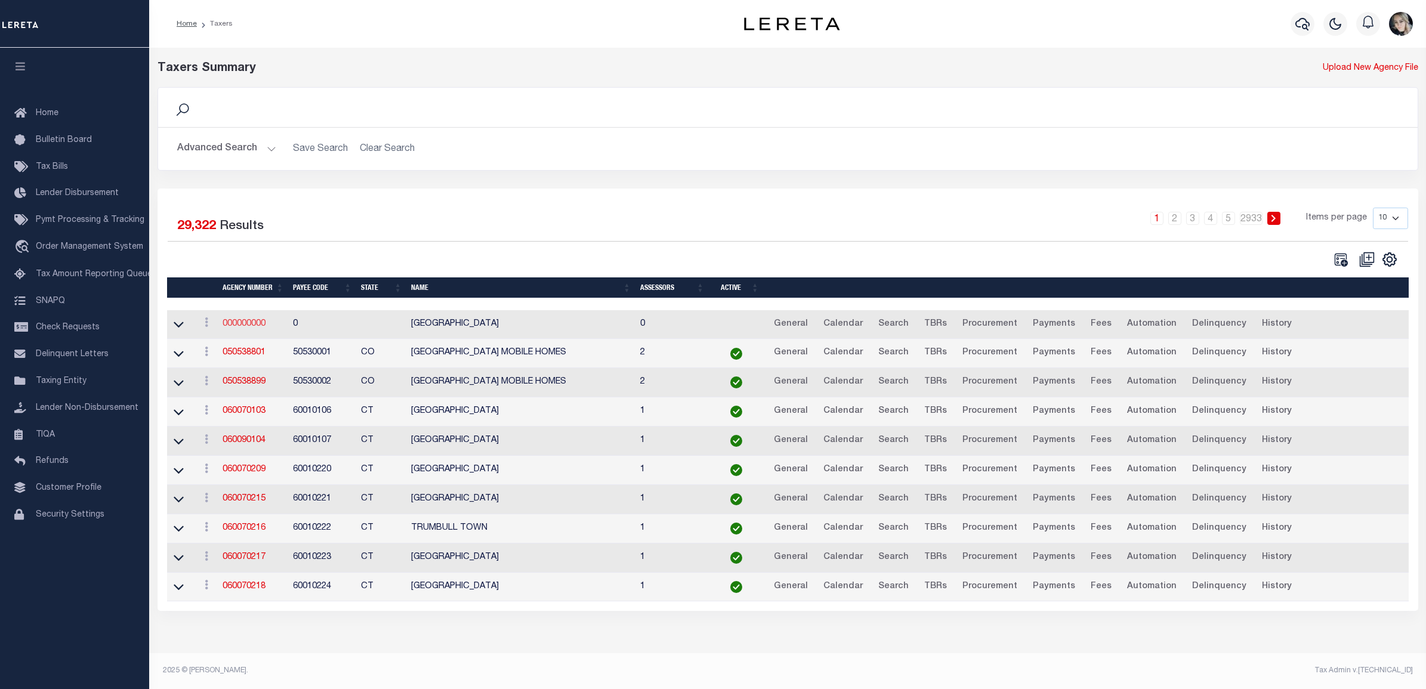
click at [249, 328] on link "000000000" at bounding box center [243, 324] width 43 height 8
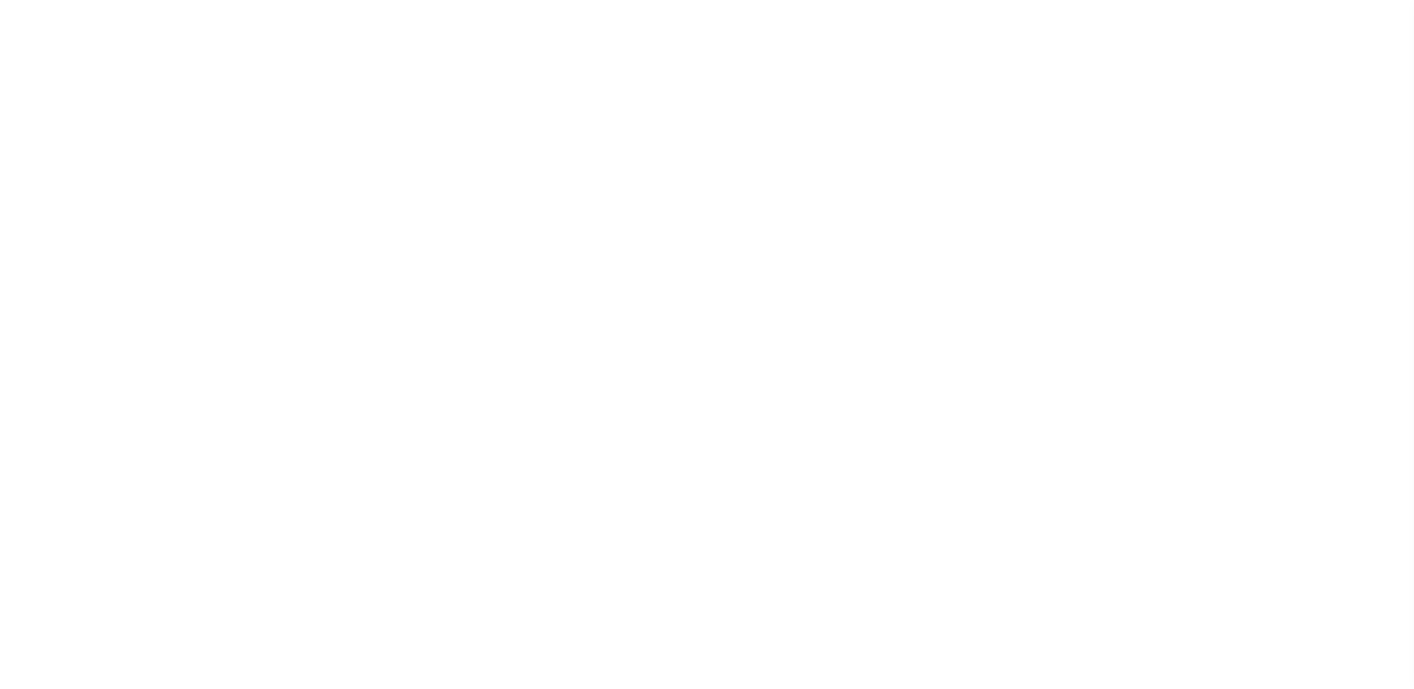
select select
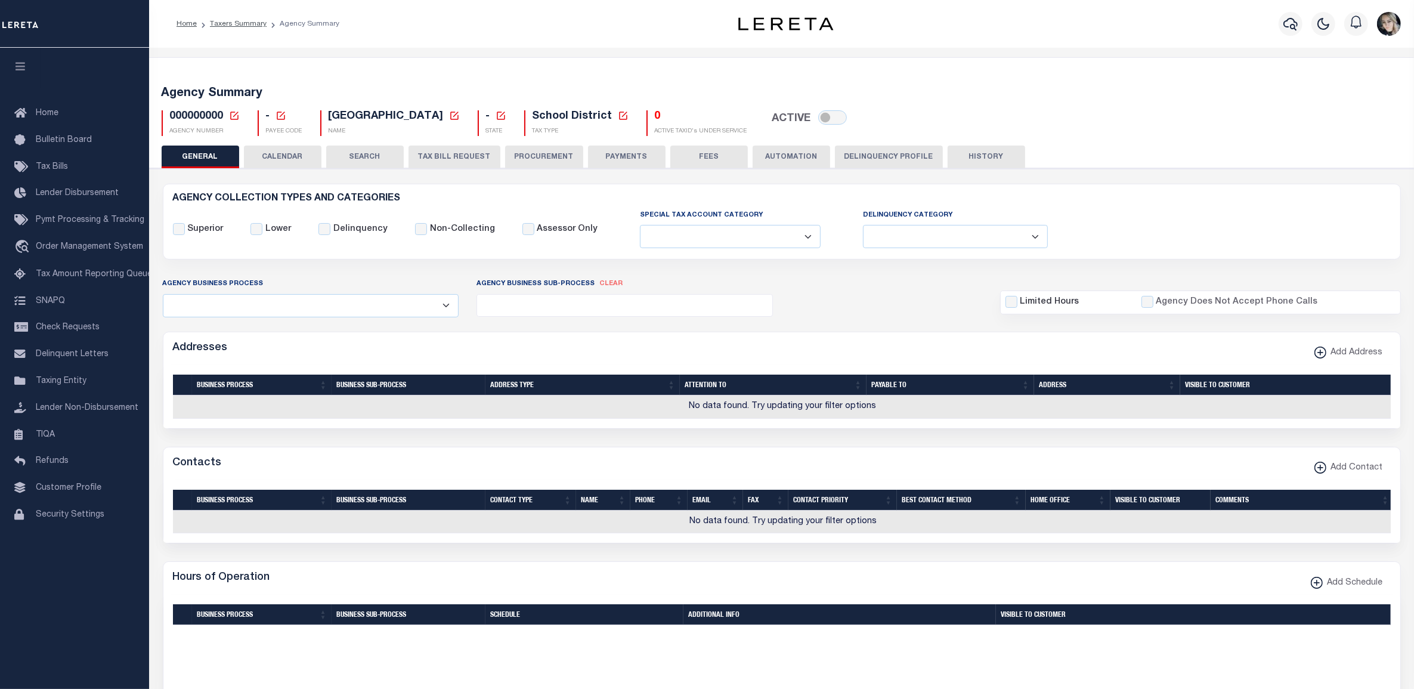
click at [231, 110] on icon at bounding box center [234, 115] width 11 height 11
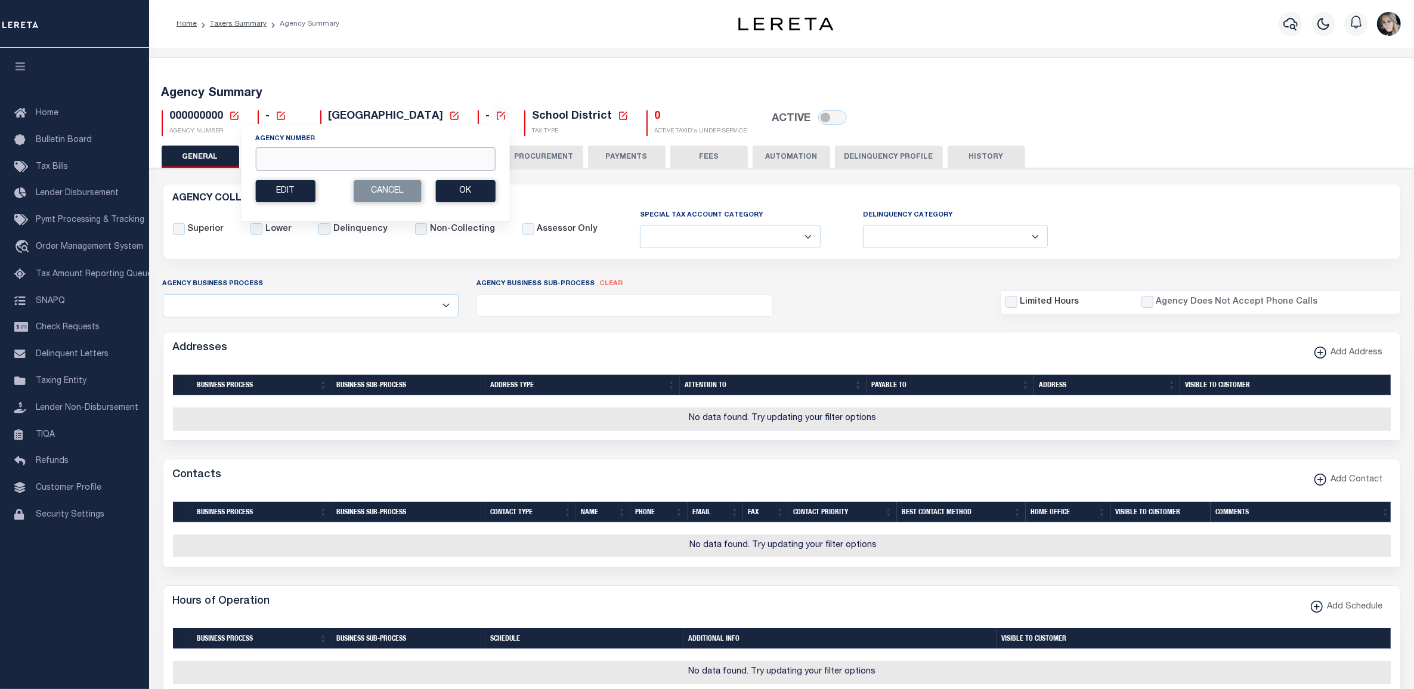
click at [273, 170] on input "Agency Number" at bounding box center [375, 158] width 240 height 23
paste input "360050000"
type input "360050000"
click at [458, 189] on button "Ok" at bounding box center [465, 191] width 60 height 22
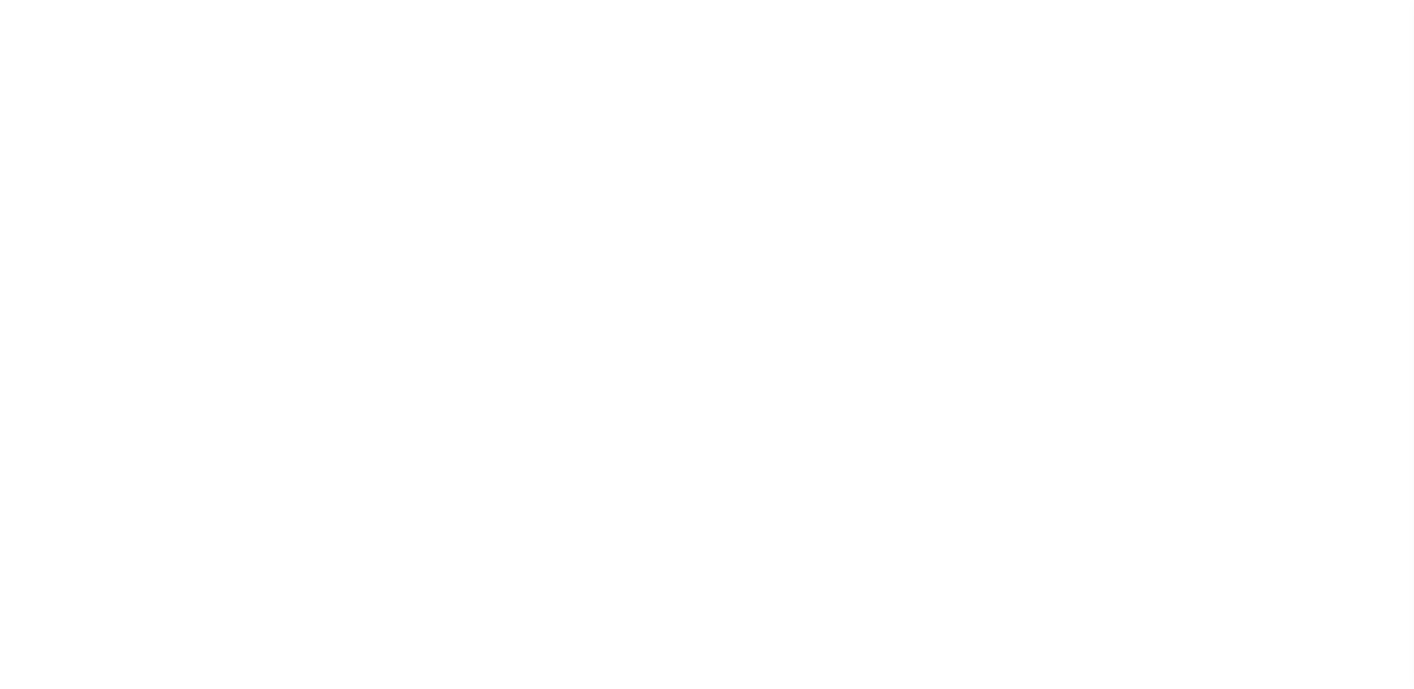
select select
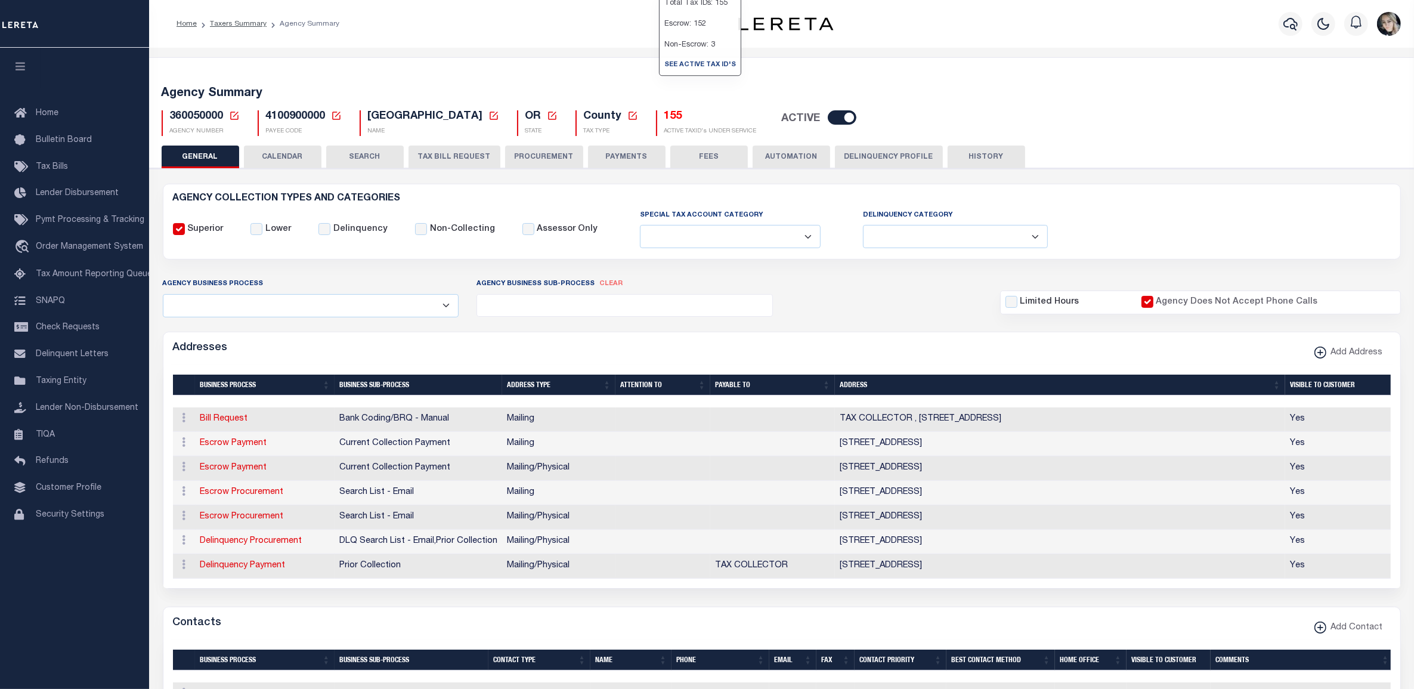
click at [664, 118] on h5 "155" at bounding box center [710, 116] width 92 height 13
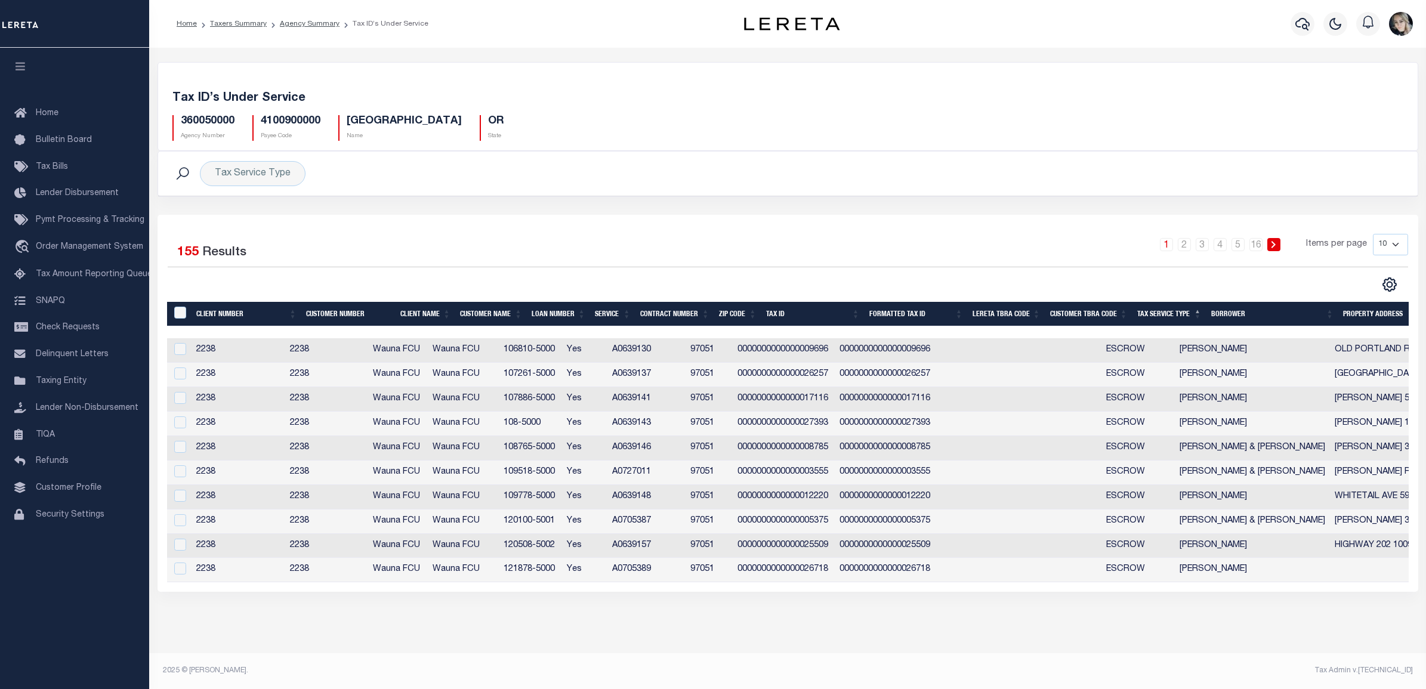
click at [807, 496] on td "0000000000000012220" at bounding box center [783, 497] width 102 height 24
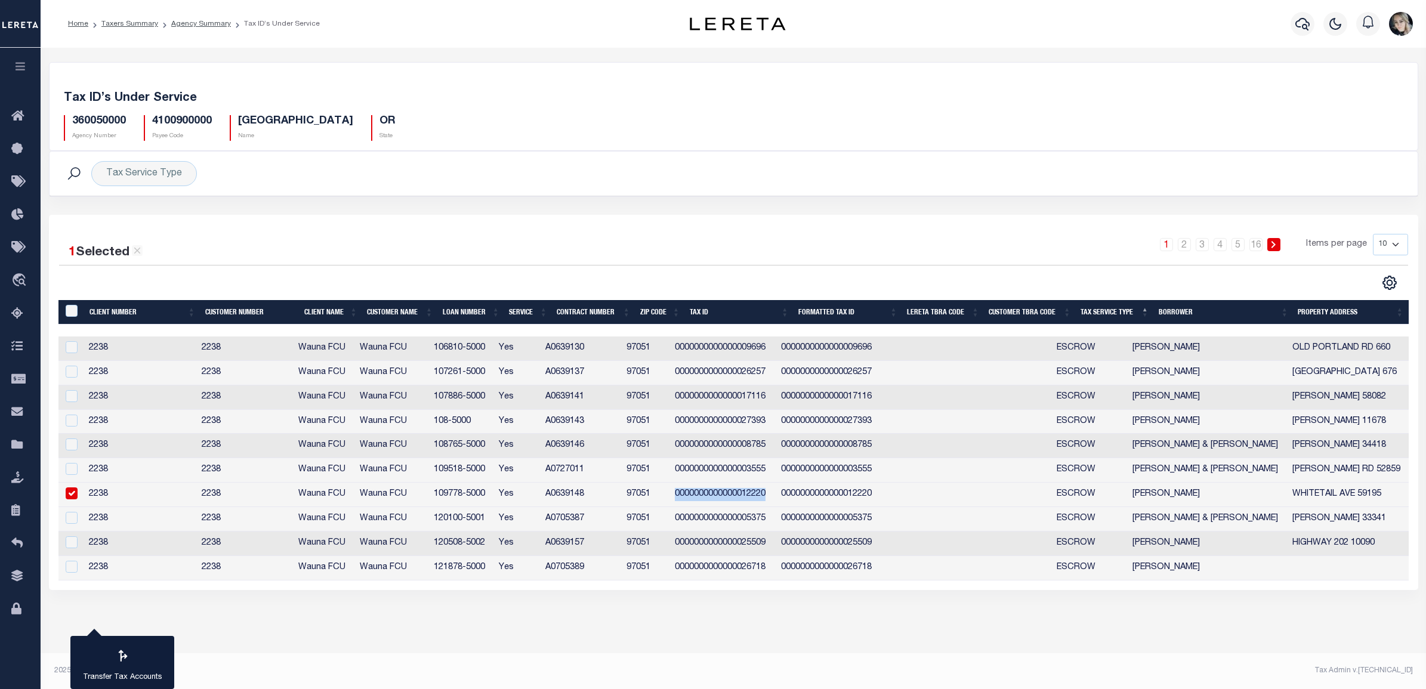
click at [776, 496] on td "0000000000000012220" at bounding box center [723, 495] width 106 height 24
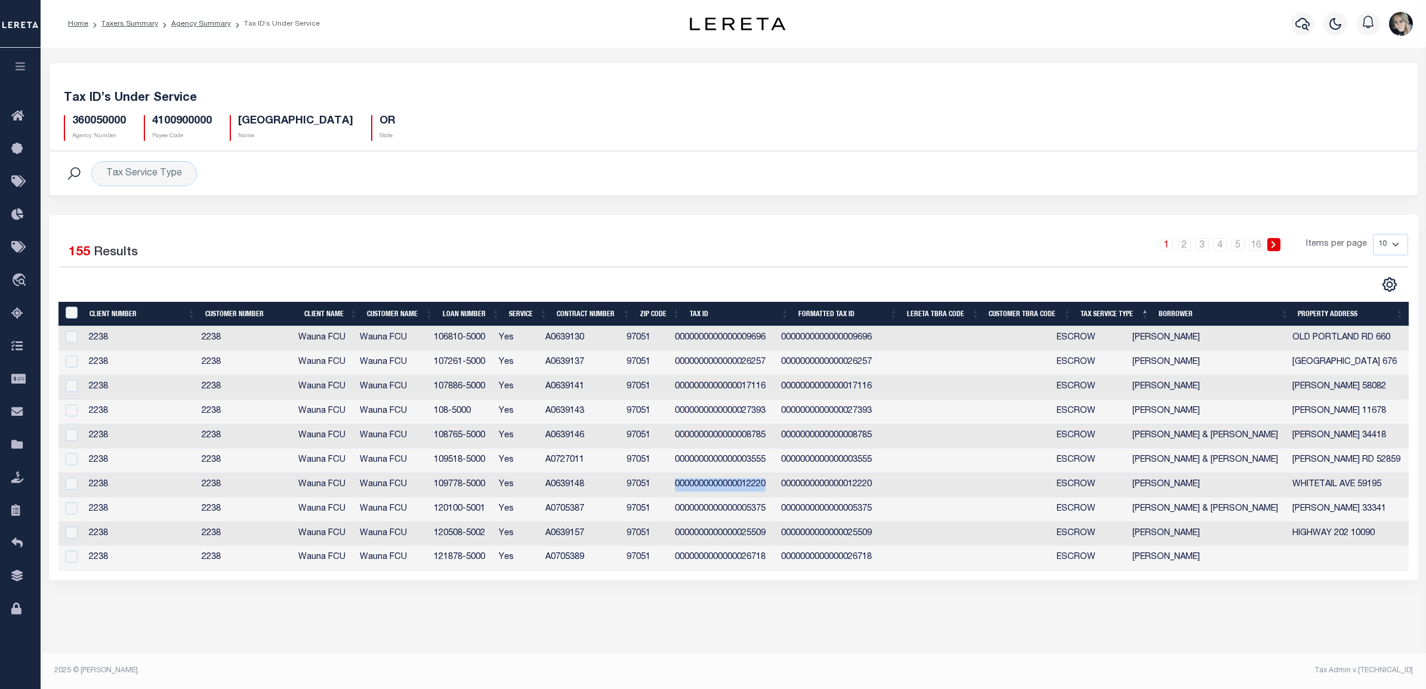
click at [827, 497] on td "0000000000000012220" at bounding box center [829, 485] width 106 height 24
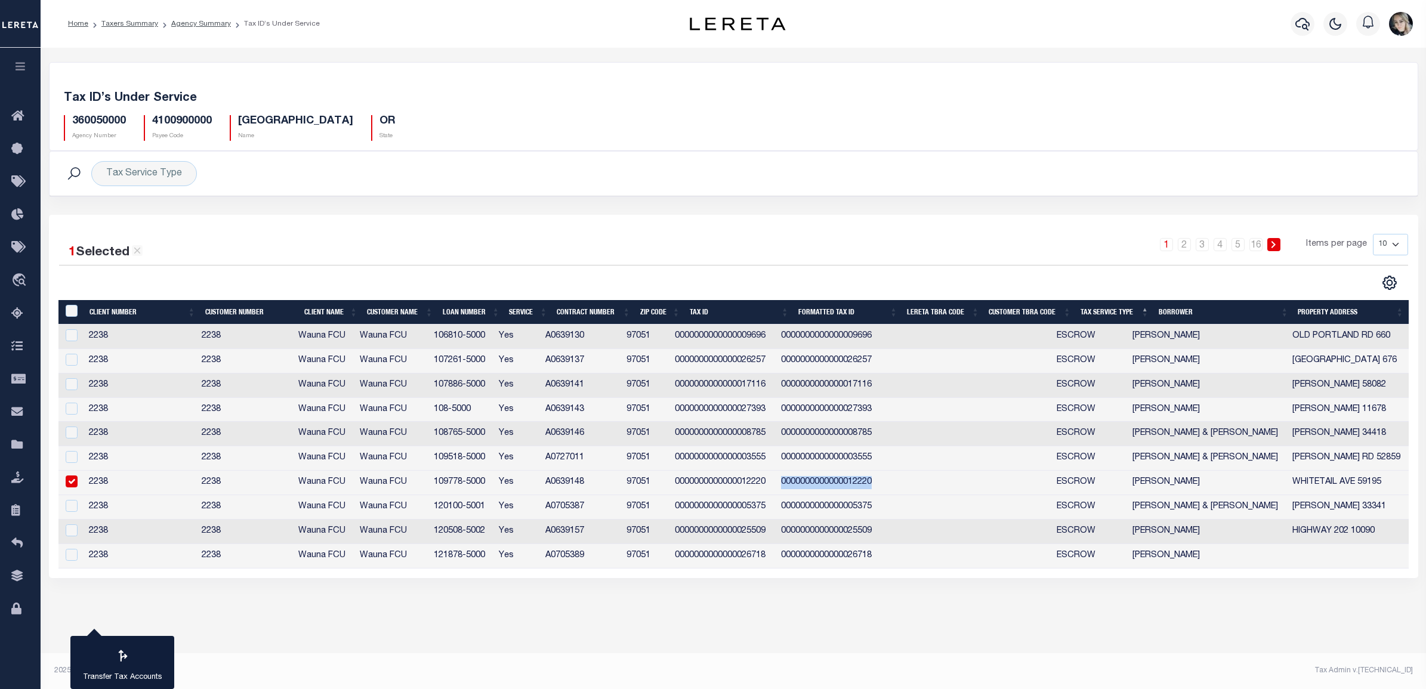
click at [827, 495] on td "0000000000000012220" at bounding box center [829, 483] width 106 height 24
checkbox input "false"
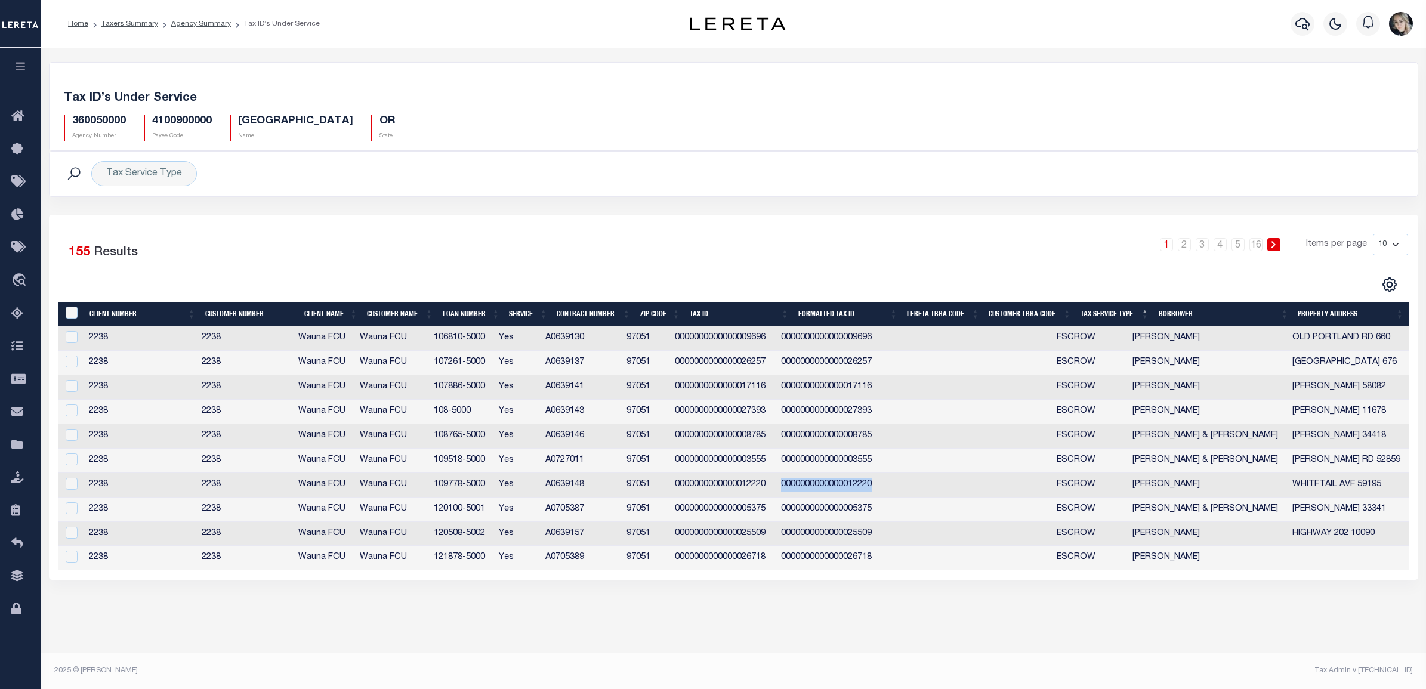
copy td "0000000000000012220"
click at [185, 21] on link "Agency Summary" at bounding box center [201, 23] width 60 height 7
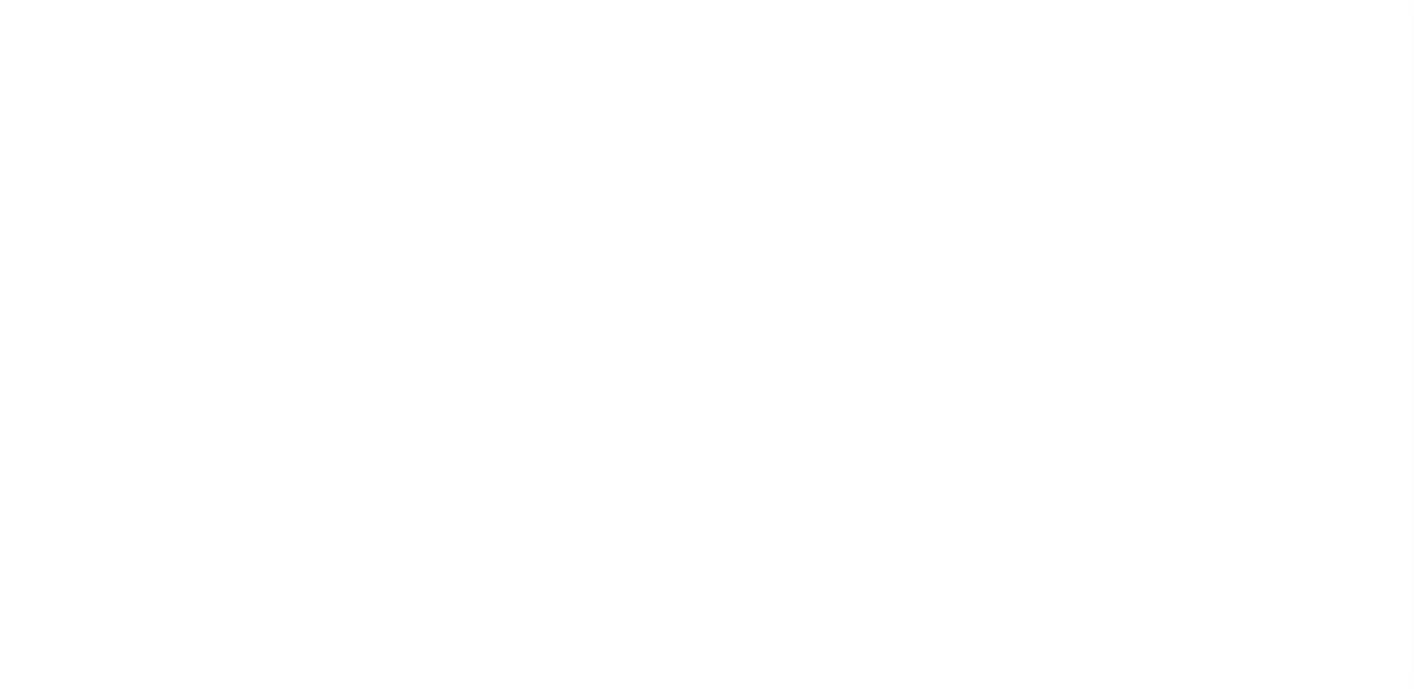
select select
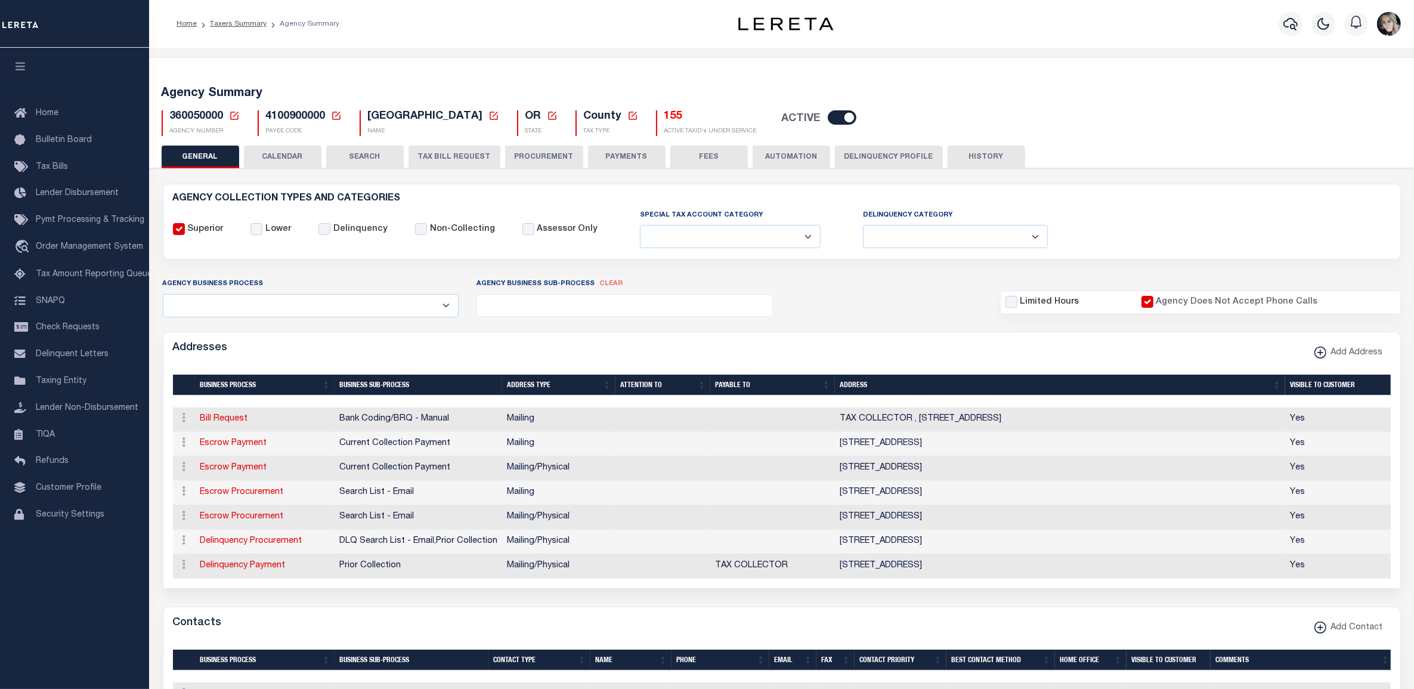
click at [463, 153] on button "TAX BILL REQUEST" at bounding box center [455, 157] width 92 height 23
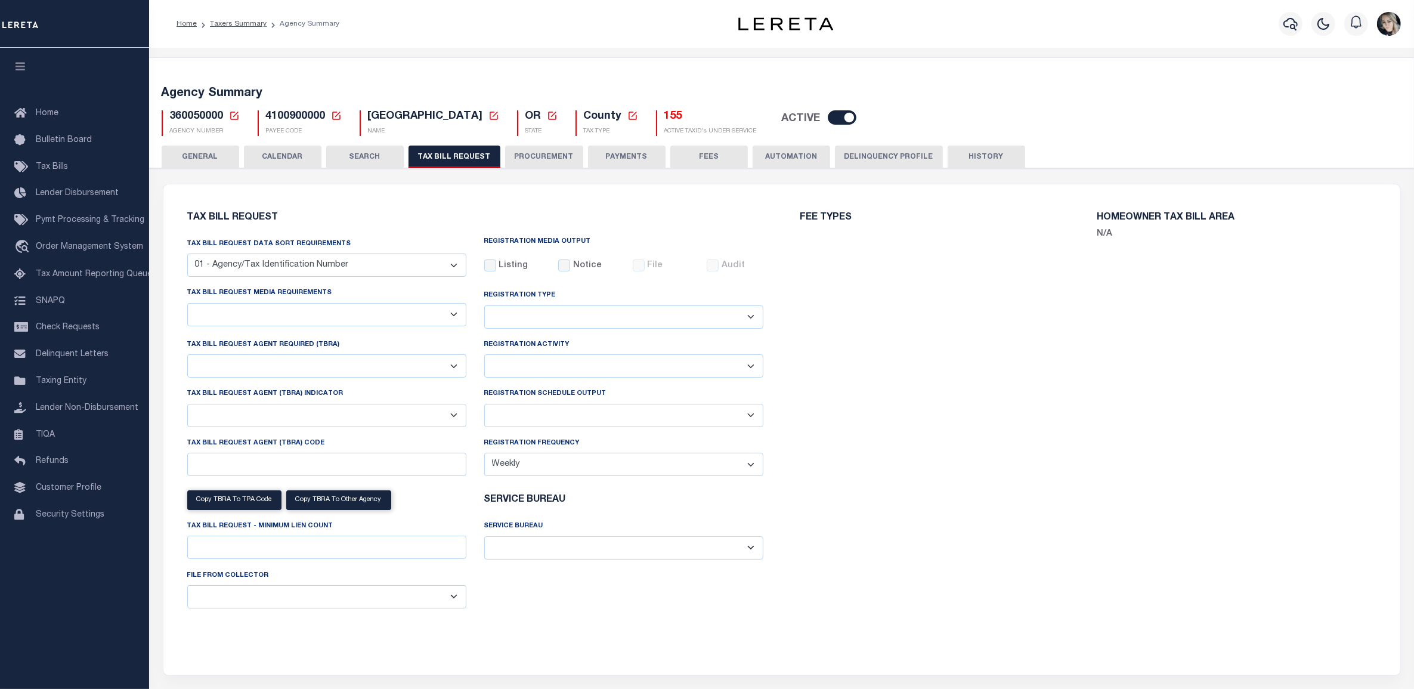
checkbox input "false"
select select "22"
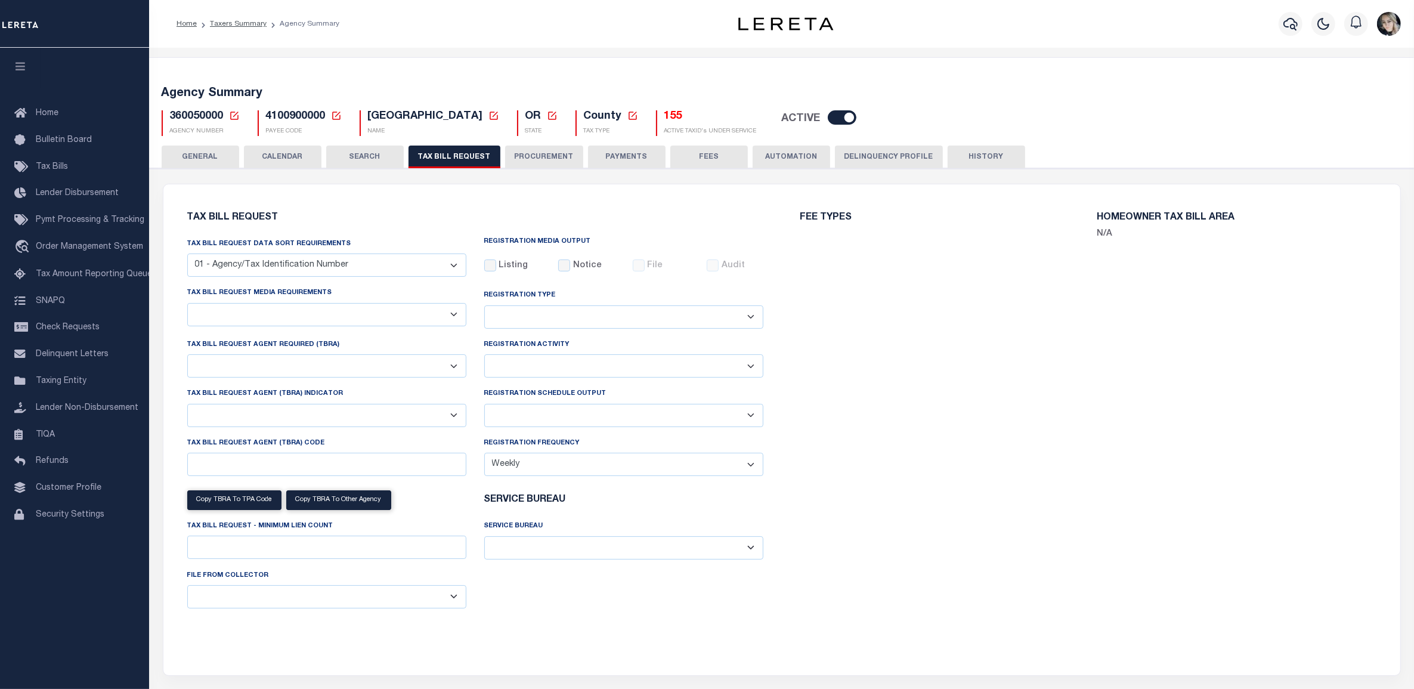
select select "true"
select select "9"
type input "LTS"
select select
select select "4100743000"
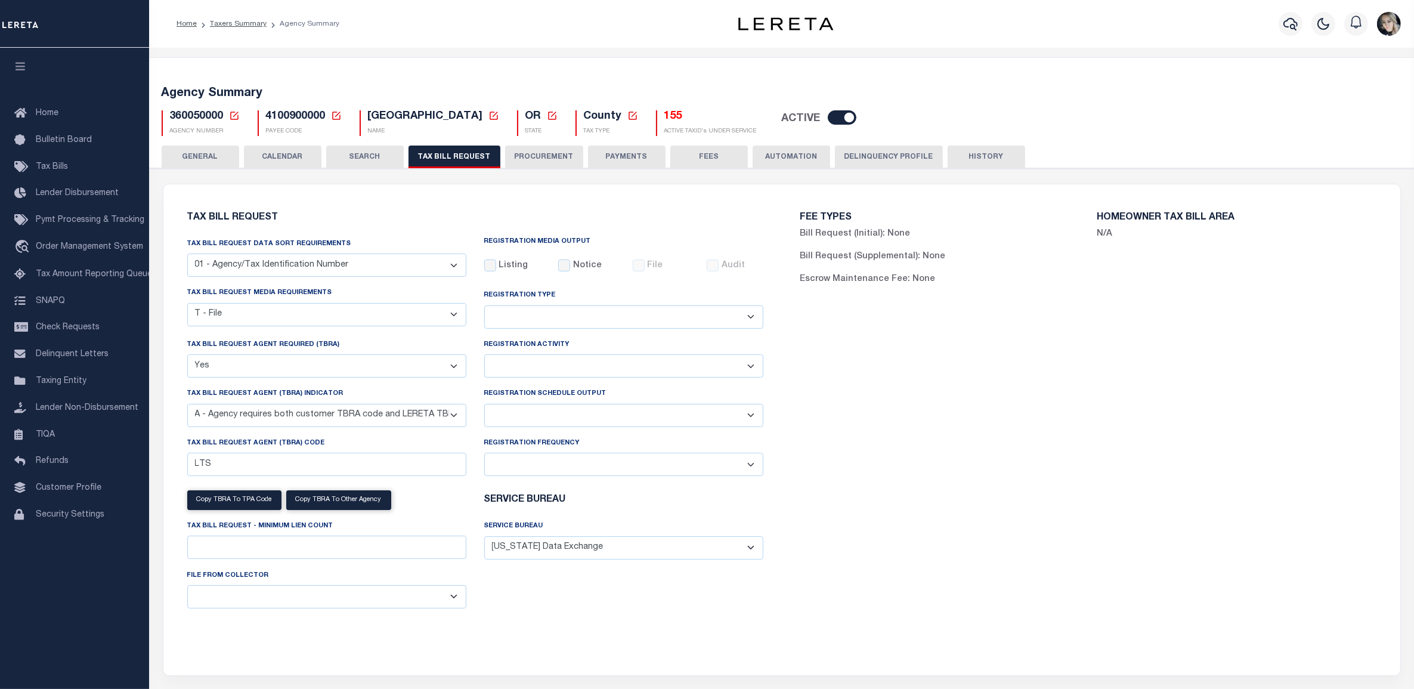
click at [552, 421] on select "Delta File Full File" at bounding box center [623, 415] width 279 height 23
select select "1"
click at [484, 406] on select "Delta File Full File" at bounding box center [623, 415] width 279 height 23
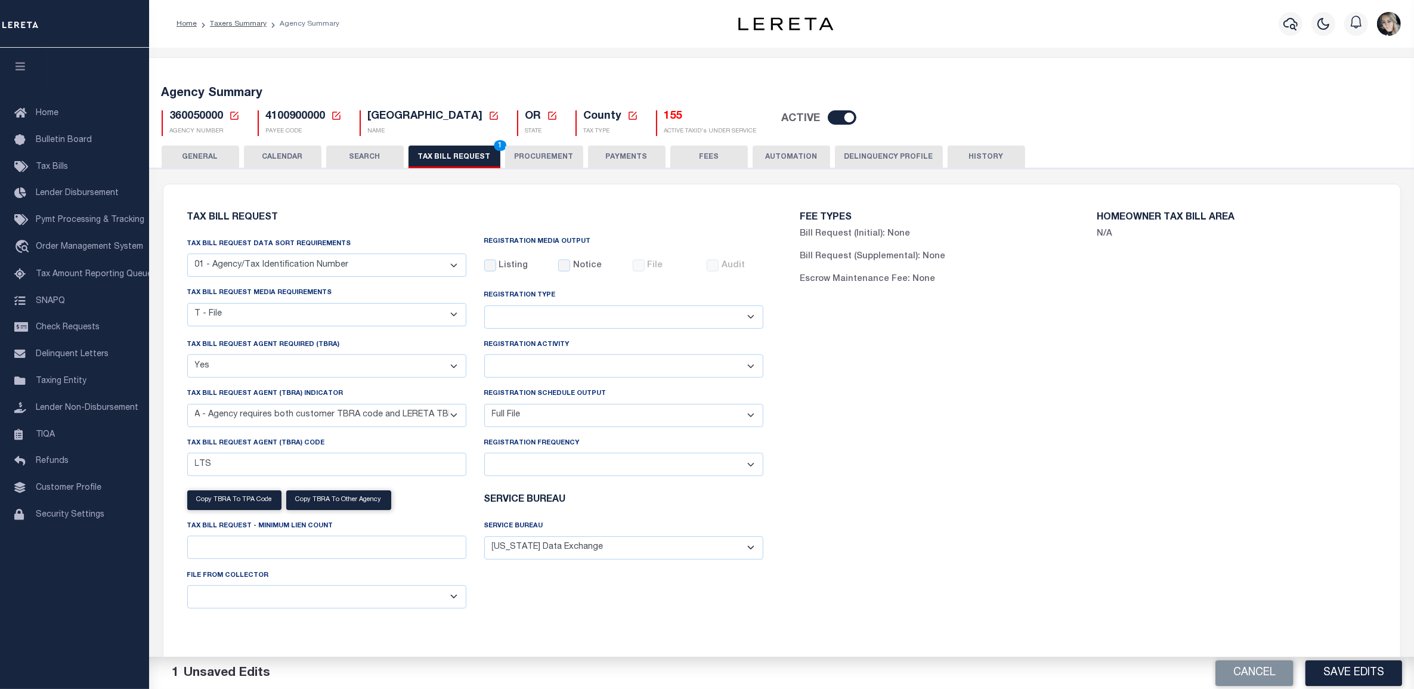
click at [1000, 452] on div "FEE TYPES Bill Request (Initial): None Bill Request (Supplemental): None Escrow…" at bounding box center [1088, 423] width 613 height 448
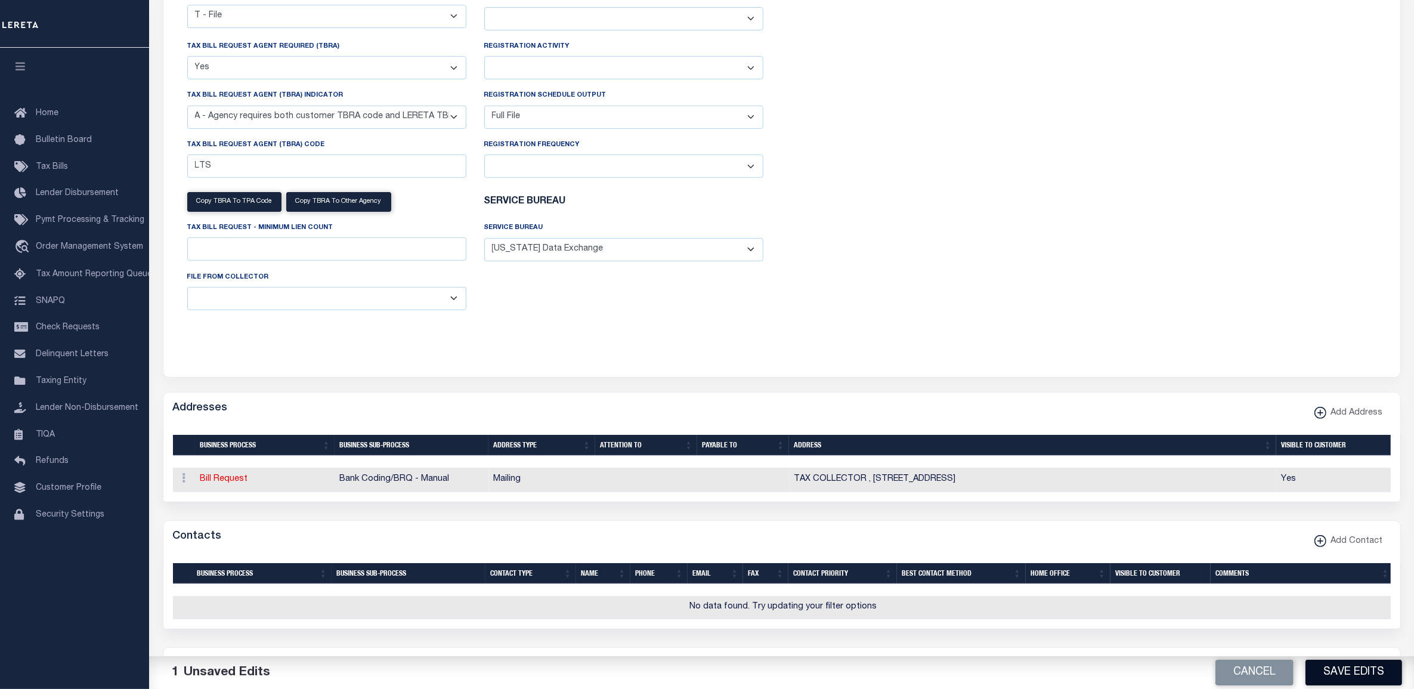
click at [1373, 667] on button "Save Edits" at bounding box center [1354, 673] width 97 height 26
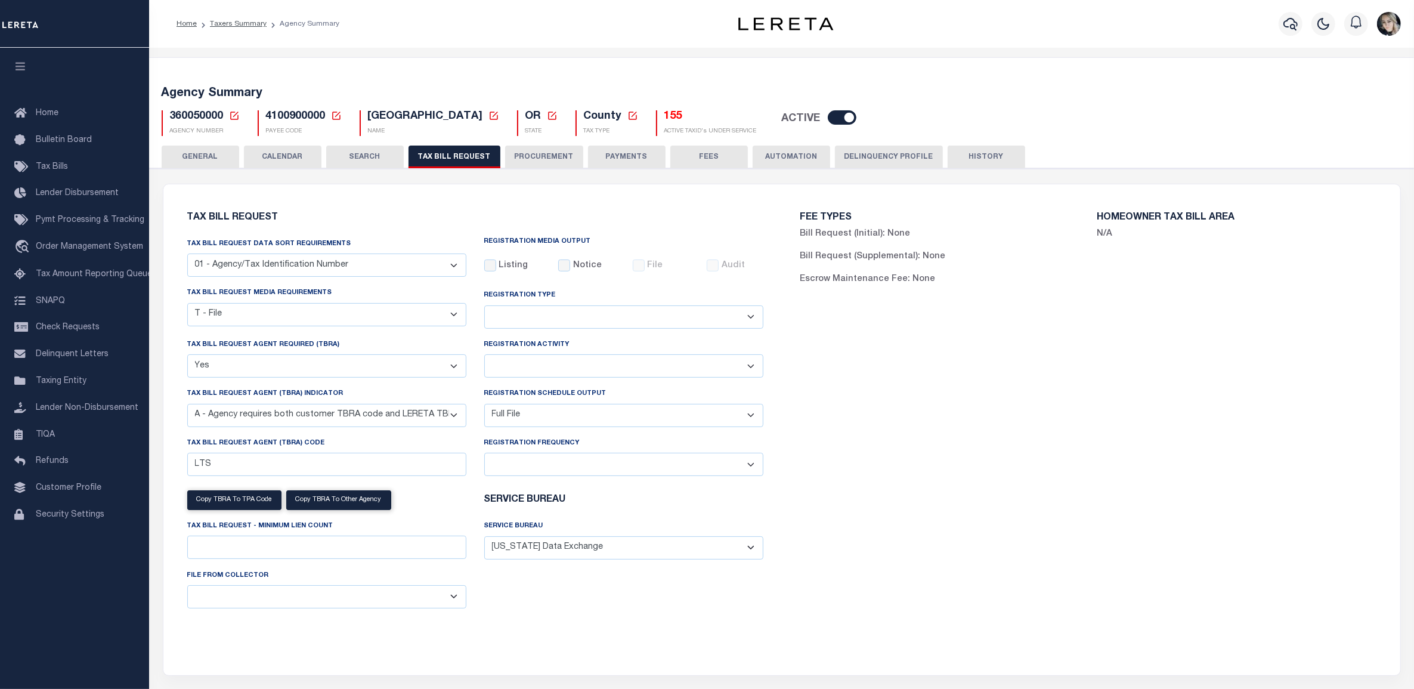
click at [237, 119] on icon at bounding box center [234, 116] width 8 height 8
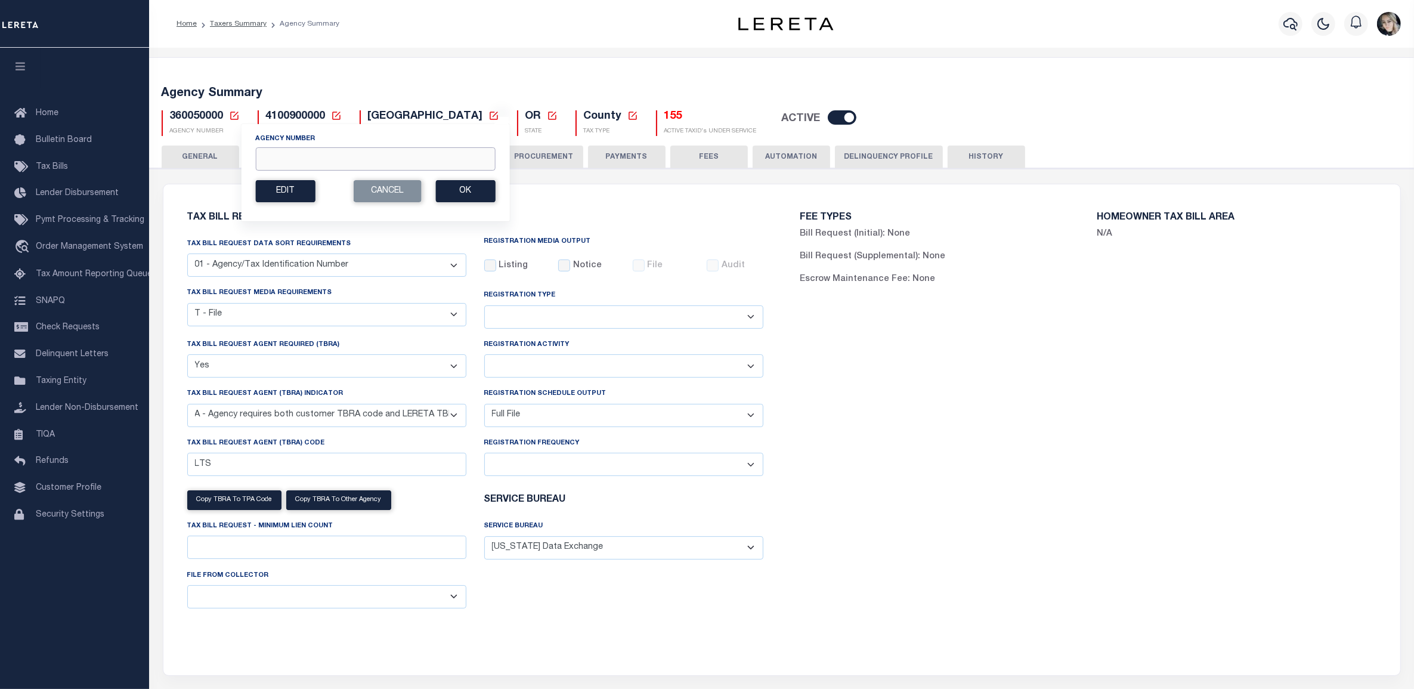
click at [449, 166] on input "Agency Number" at bounding box center [375, 158] width 240 height 23
paste input "360058888"
type input "360058888"
click at [469, 194] on button "Ok" at bounding box center [465, 191] width 60 height 22
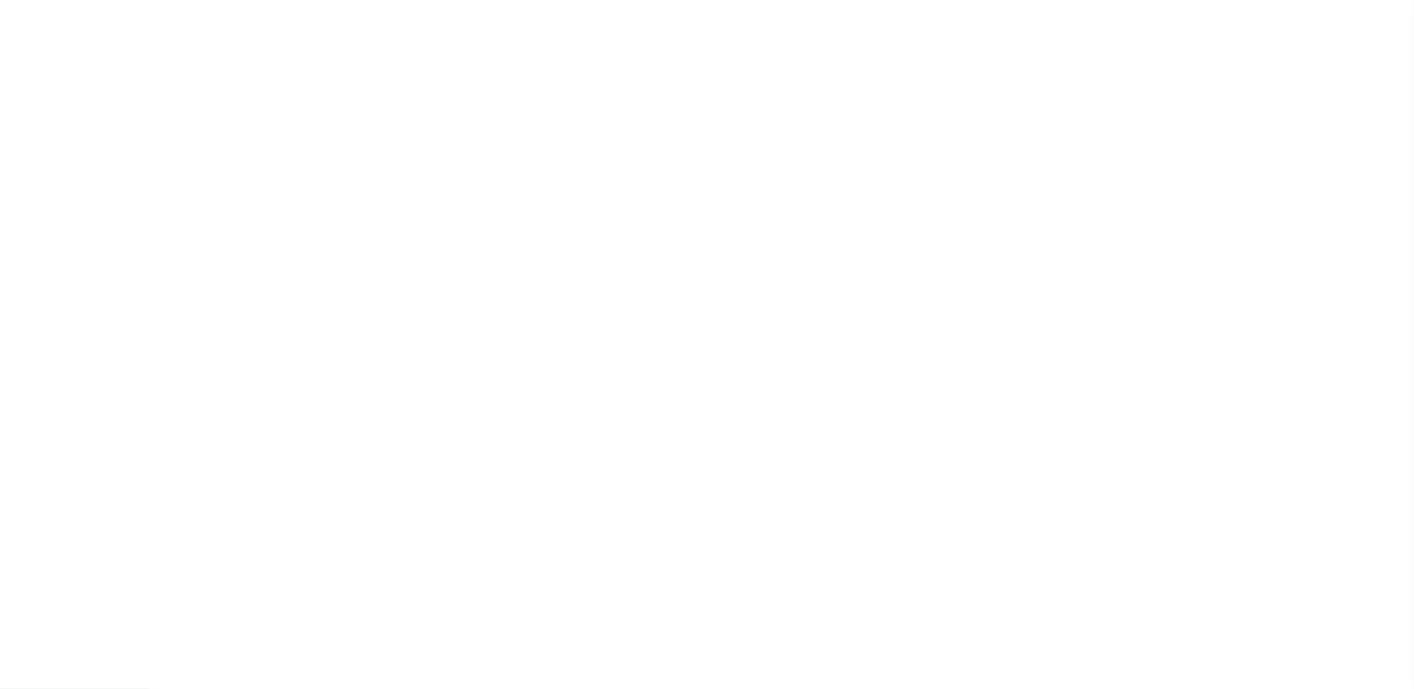
checkbox input "false"
select select "22"
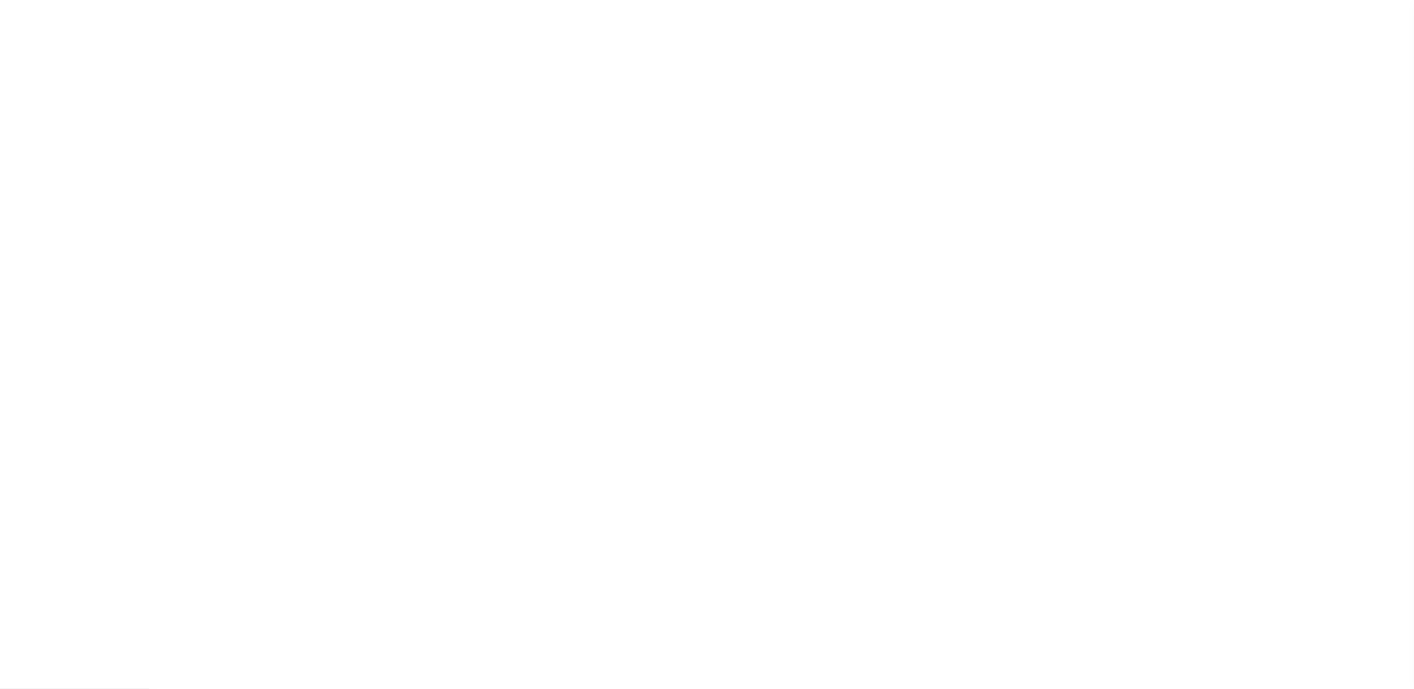
select select "true"
select select "9"
type input "LTS"
select select
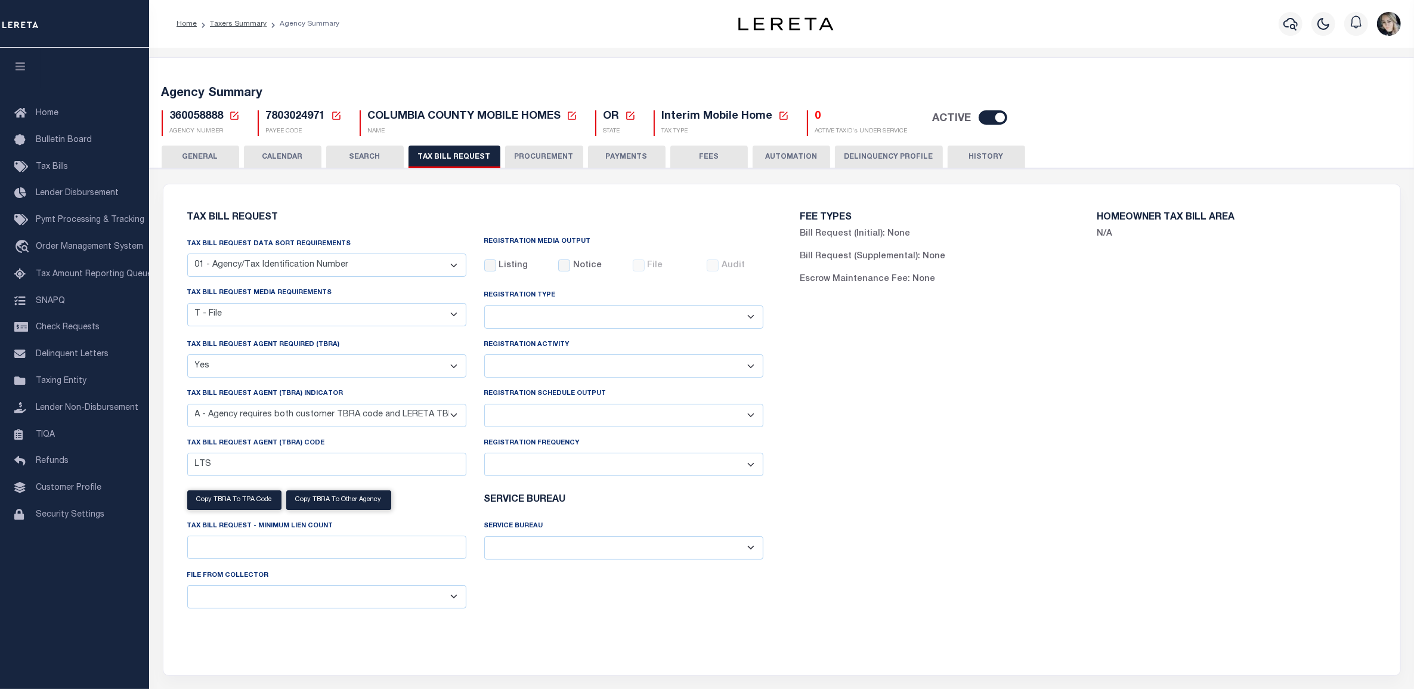
click at [583, 466] on select "Daily Monthly - First Day of the Month Monthly - Last Day of the Month Monthly …" at bounding box center [623, 464] width 279 height 23
click at [534, 410] on select "Delta File Full File" at bounding box center [623, 415] width 279 height 23
select select "1"
click at [484, 406] on select "Delta File Full File" at bounding box center [623, 415] width 279 height 23
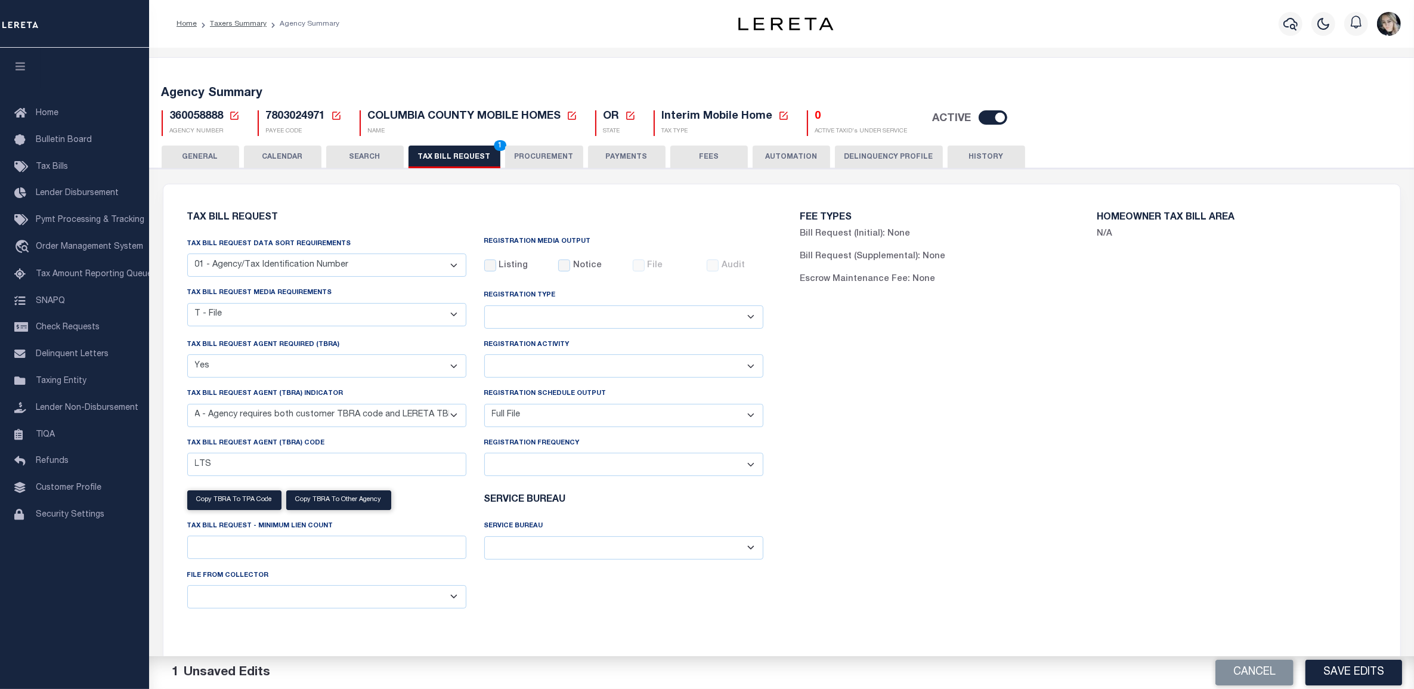
drag, startPoint x: 1328, startPoint y: 625, endPoint x: 1336, endPoint y: 648, distance: 25.1
click at [1328, 625] on div "FEE TYPES Bill Request (Initial): None Bill Request (Supplemental): None Escrow…" at bounding box center [1088, 423] width 613 height 448
click at [1342, 662] on button "Save Edits" at bounding box center [1354, 673] width 97 height 26
drag, startPoint x: 443, startPoint y: 156, endPoint x: 464, endPoint y: 166, distance: 23.5
click at [443, 156] on button "TAX BILL REQUEST 1" at bounding box center [455, 157] width 92 height 23
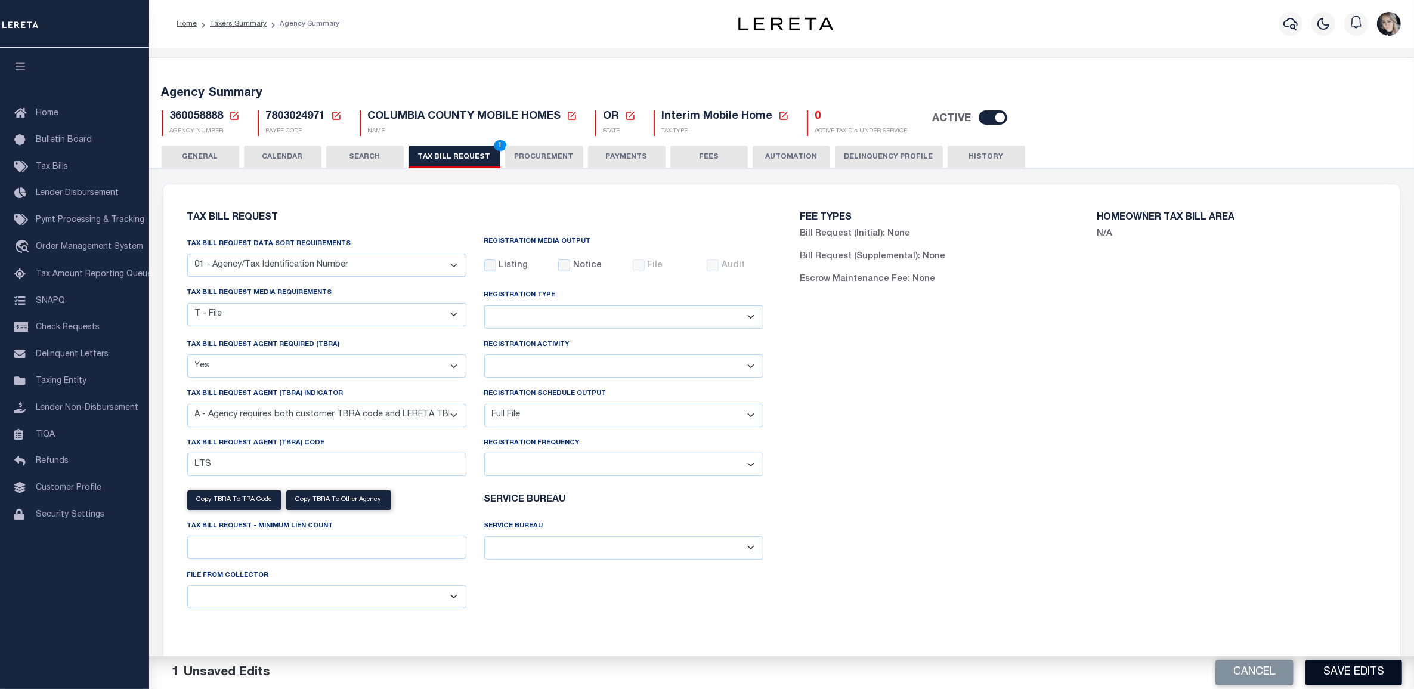
click at [1337, 669] on button "Save Edits" at bounding box center [1354, 673] width 97 height 26
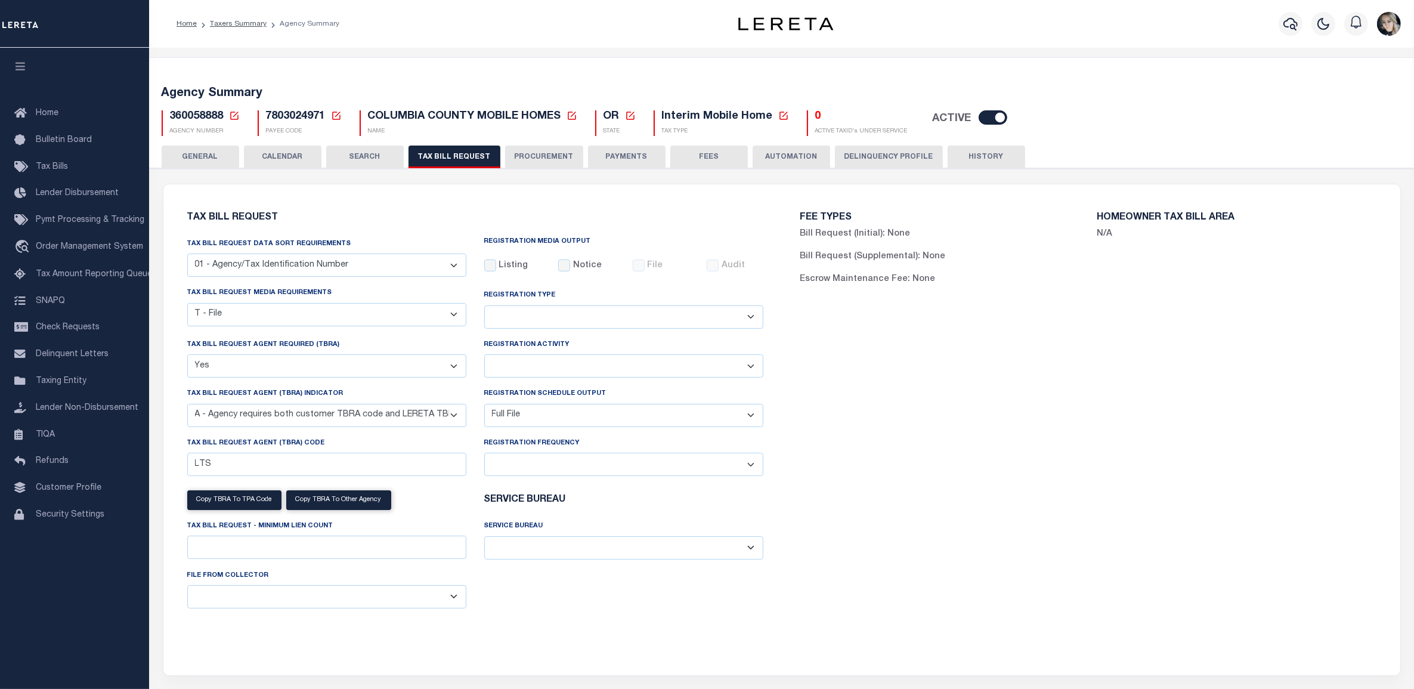
click at [233, 114] on icon at bounding box center [234, 115] width 11 height 11
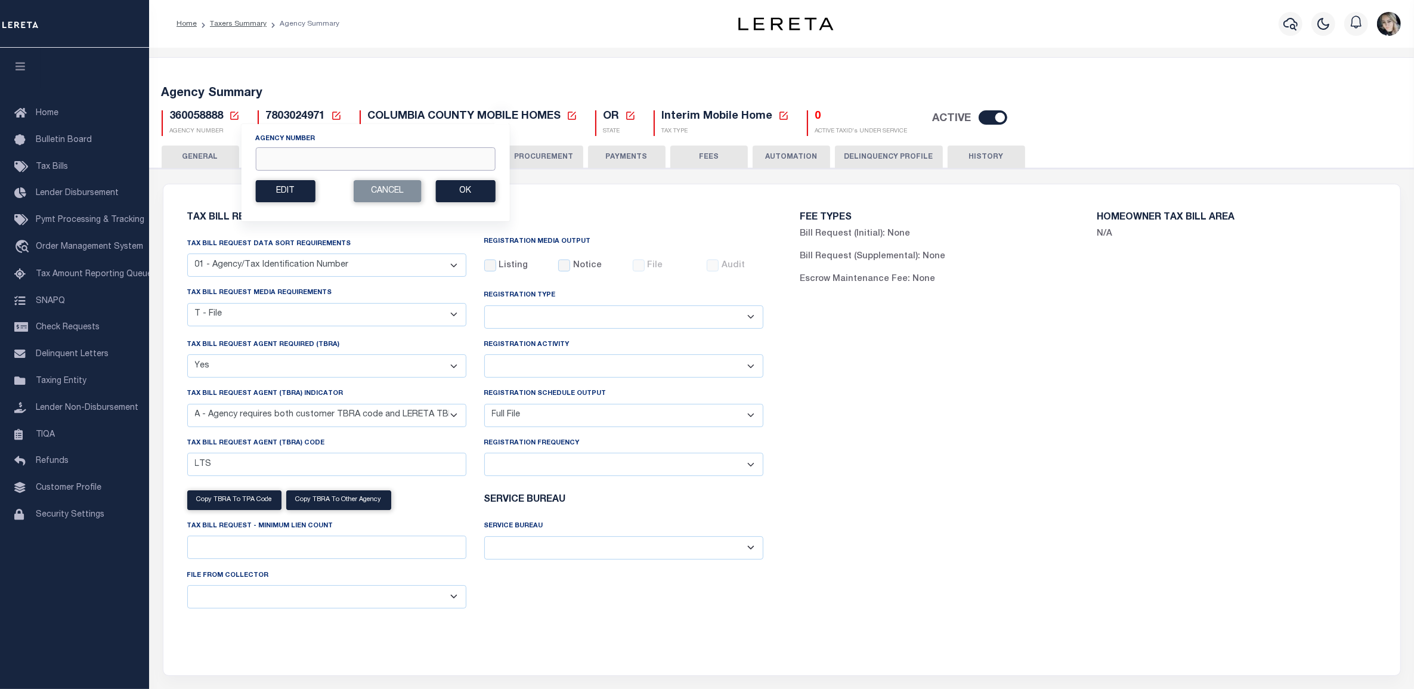
click at [357, 166] on input "Agency Number" at bounding box center [375, 158] width 240 height 23
paste input "360048888"
type input "360048888"
click at [442, 185] on button "Ok" at bounding box center [465, 191] width 60 height 22
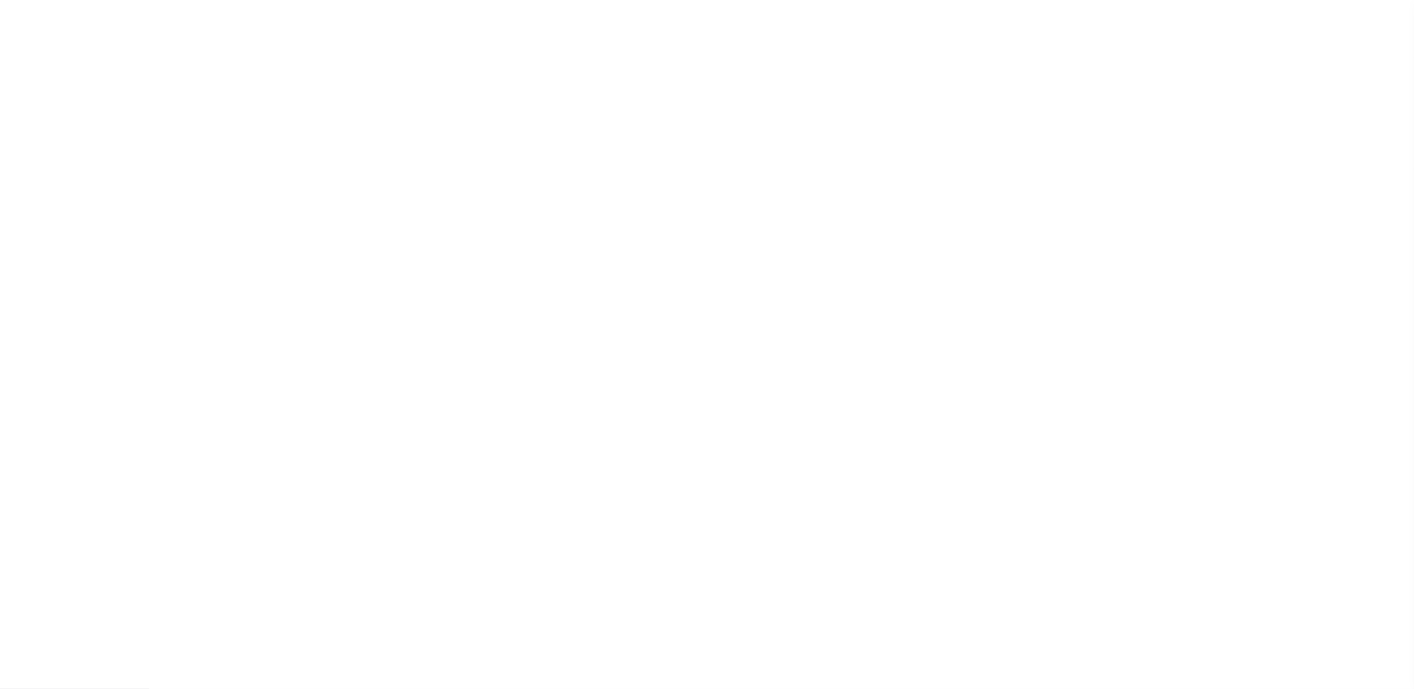
checkbox input "false"
select select "22"
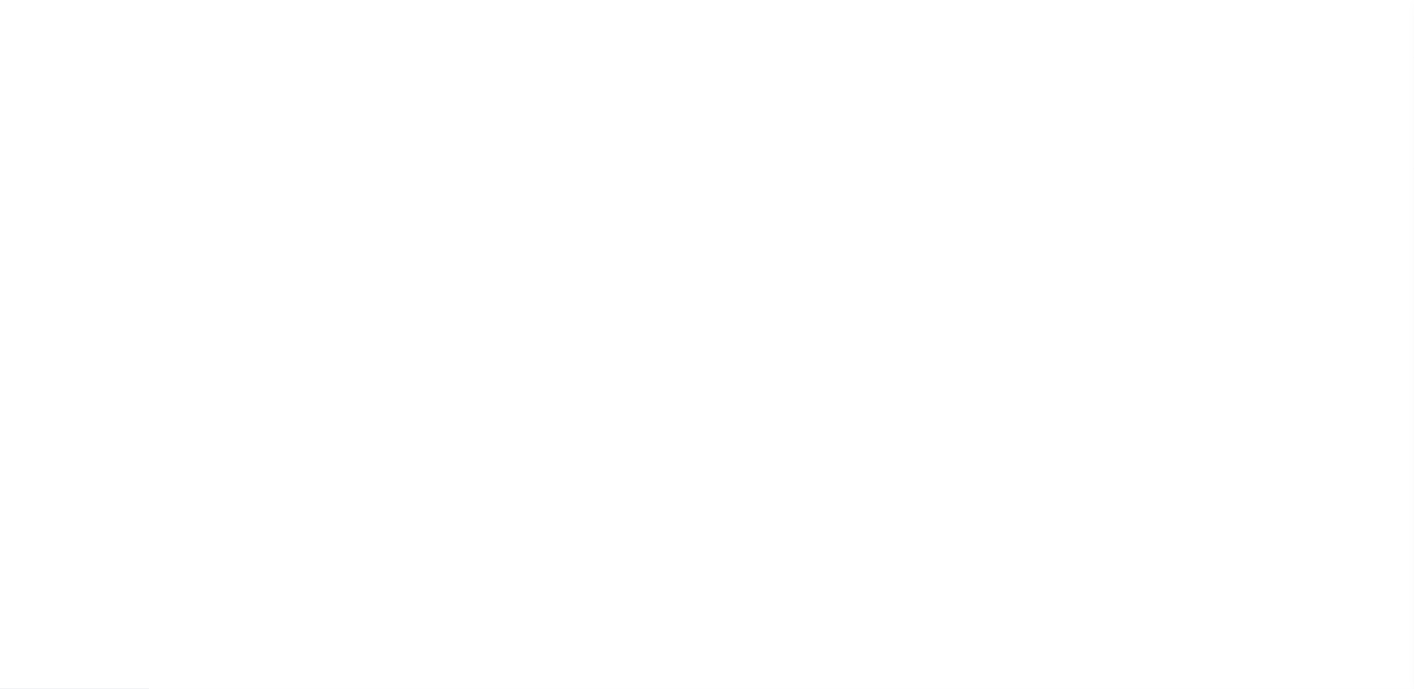
select select "true"
select select "9"
type input "LTS"
select select
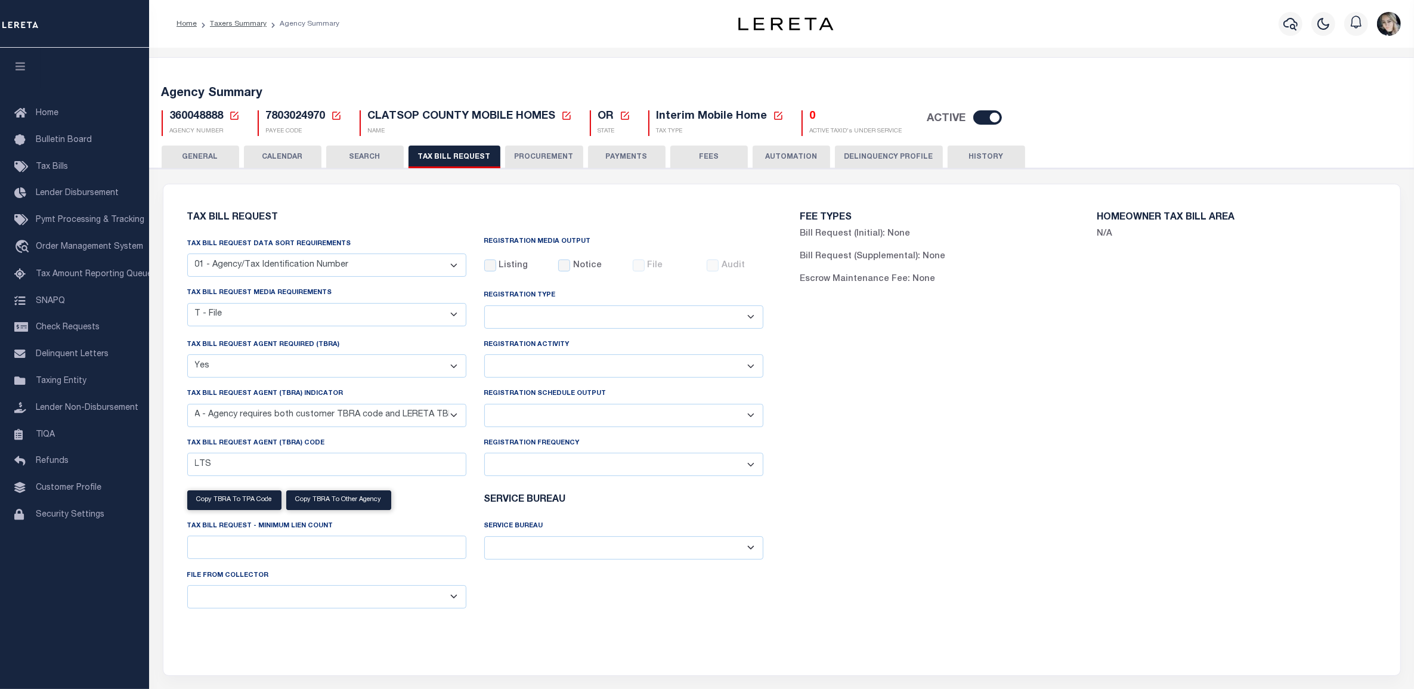
click at [558, 421] on select "Delta File Full File" at bounding box center [623, 415] width 279 height 23
select select "1"
click at [484, 406] on select "Delta File Full File" at bounding box center [623, 415] width 279 height 23
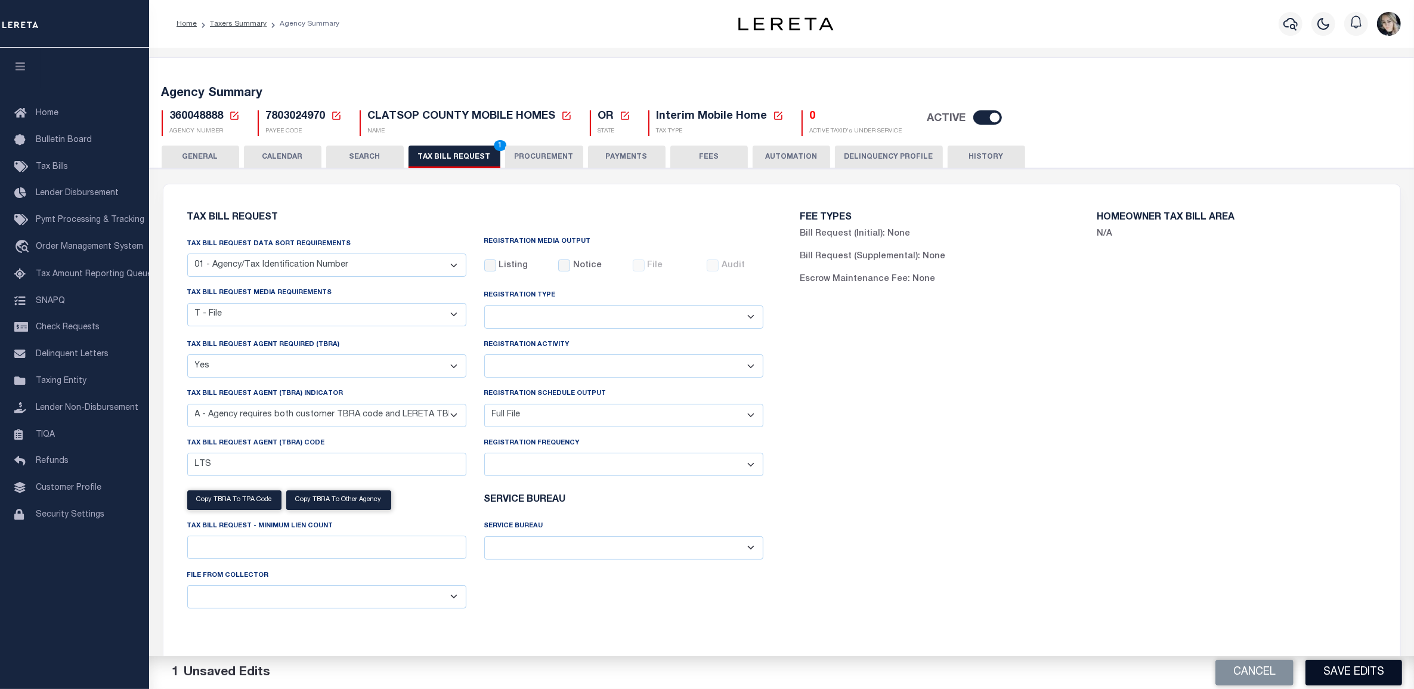
click at [1321, 661] on button "Save Edits" at bounding box center [1354, 673] width 97 height 26
click at [422, 144] on div "Agency Summary 360048888 Agency Number Edit Cancel Ok New Agency Number Cancel …" at bounding box center [781, 108] width 1269 height 73
click at [425, 156] on button "TAX BILL REQUEST 1" at bounding box center [455, 157] width 92 height 23
click at [1330, 669] on button "Save Edits" at bounding box center [1354, 673] width 97 height 26
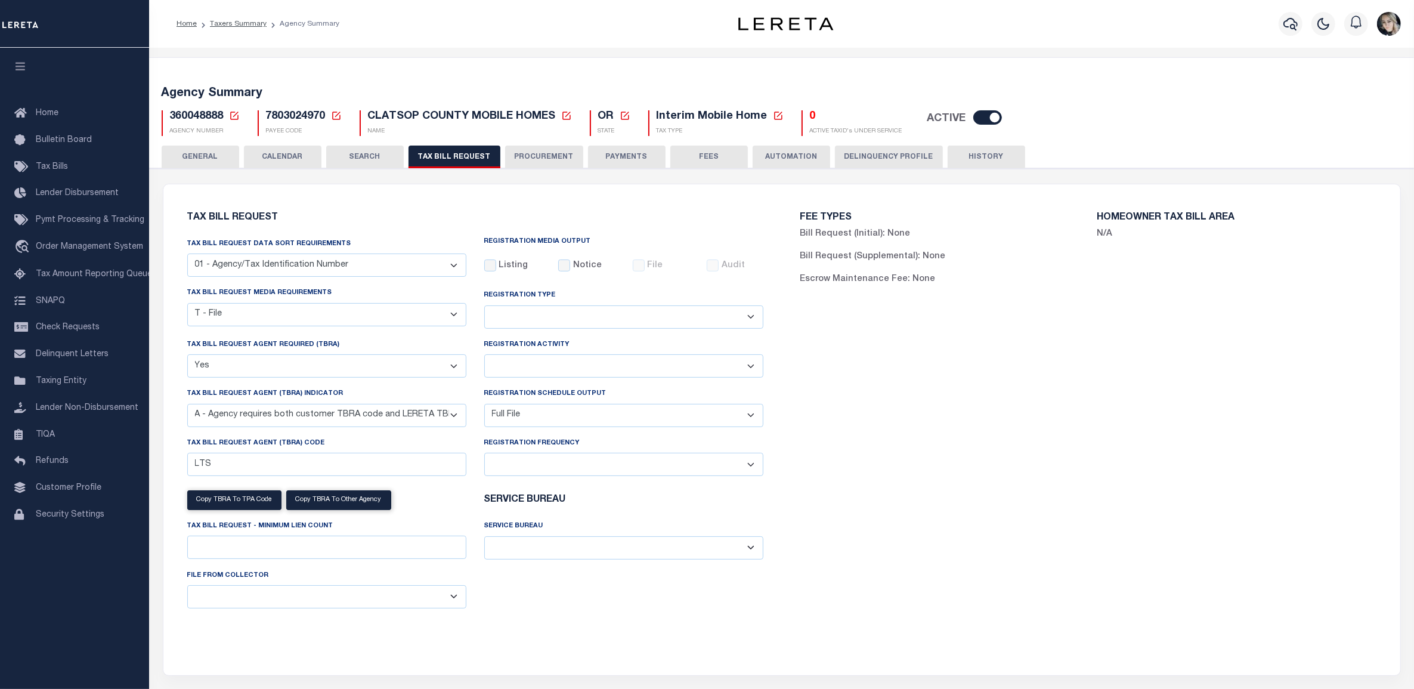
click at [234, 113] on icon at bounding box center [234, 115] width 11 height 11
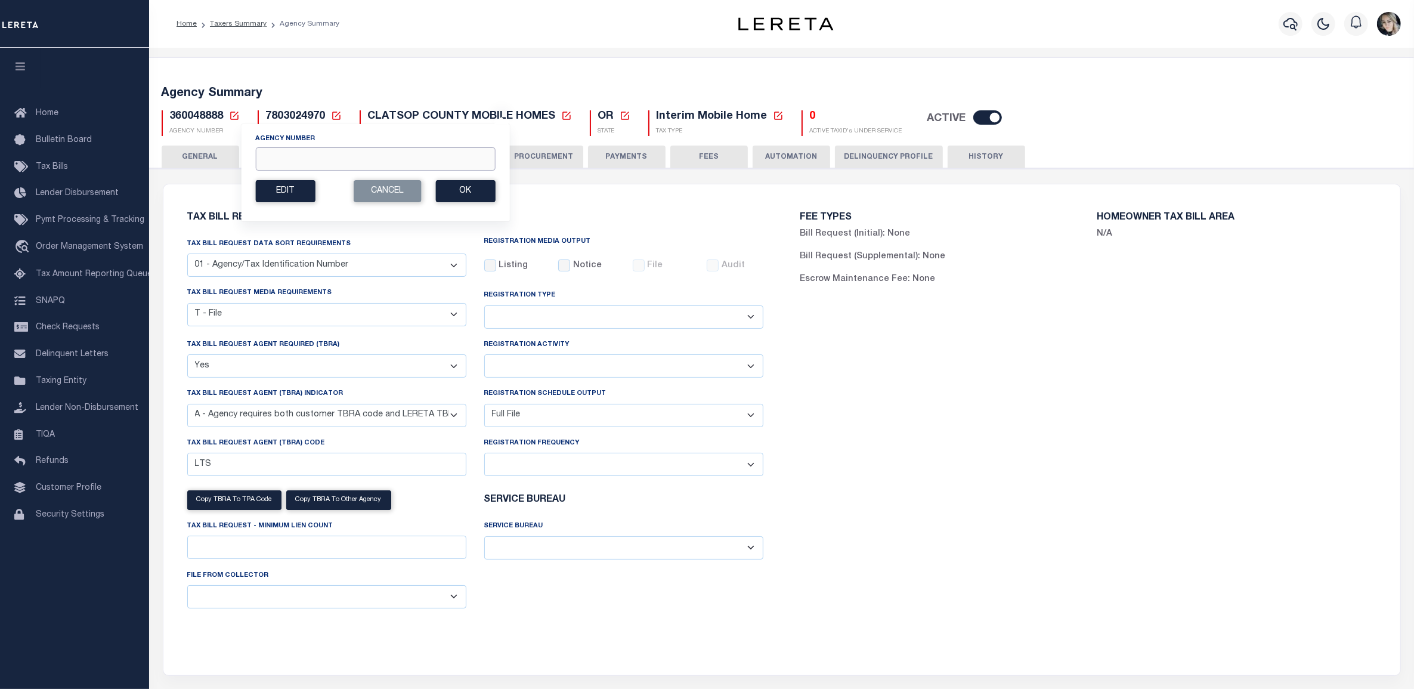
click at [305, 156] on input "Agency Number" at bounding box center [375, 158] width 240 height 23
paste input "360040000"
type input "360040000"
click at [446, 189] on button "Ok" at bounding box center [465, 191] width 60 height 22
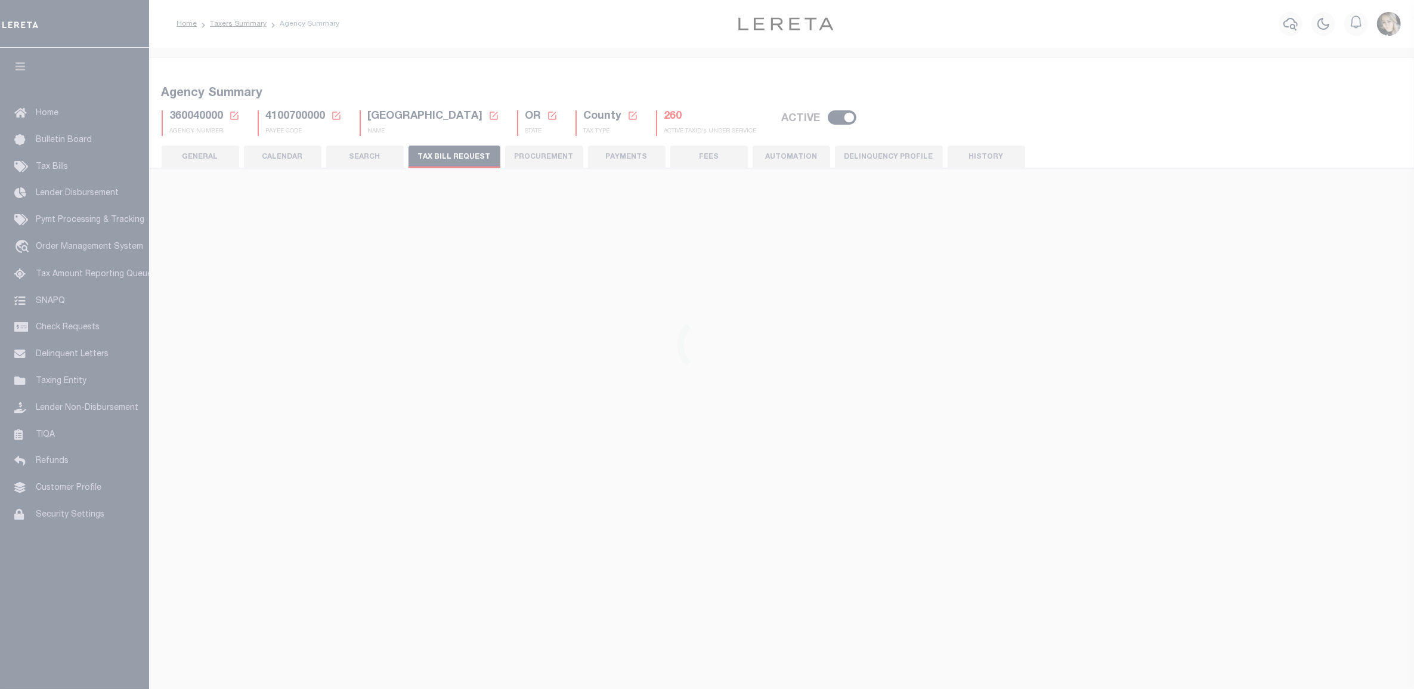
checkbox input "false"
select select "22"
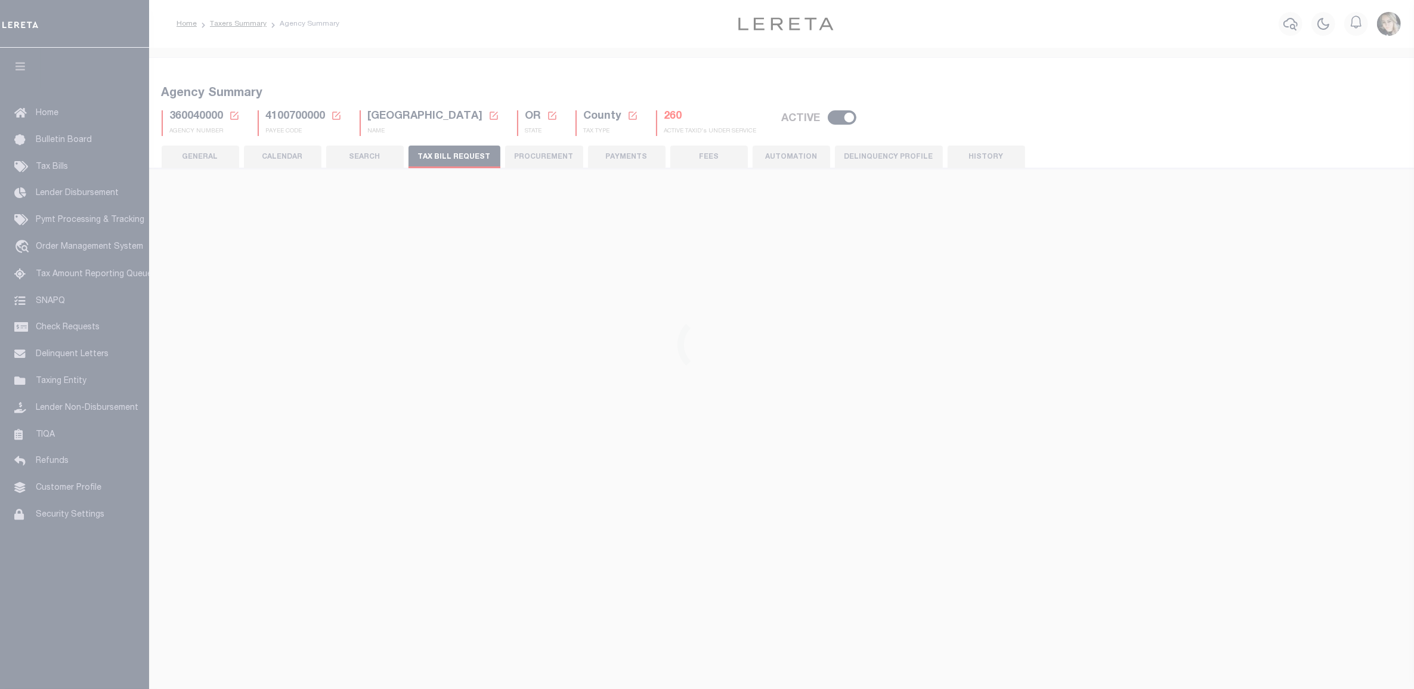
select select "true"
select select "9"
type input "LTS"
select select
select select "4100743000"
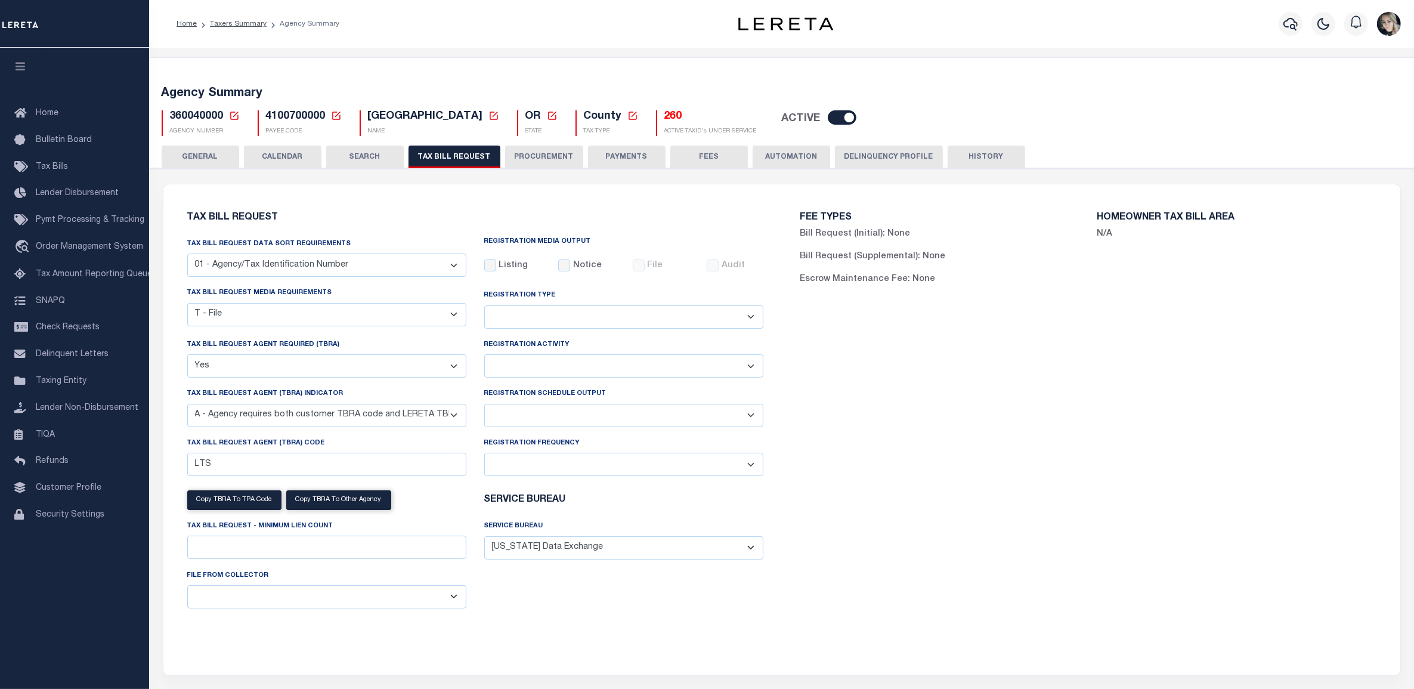
click at [514, 463] on select "Daily Monthly - First Day of the Month Monthly - Last Day of the Month Monthly …" at bounding box center [623, 464] width 279 height 23
click at [502, 416] on select "Delta File Full File" at bounding box center [623, 415] width 279 height 23
select select "1"
click at [484, 406] on select "Delta File Full File" at bounding box center [623, 415] width 279 height 23
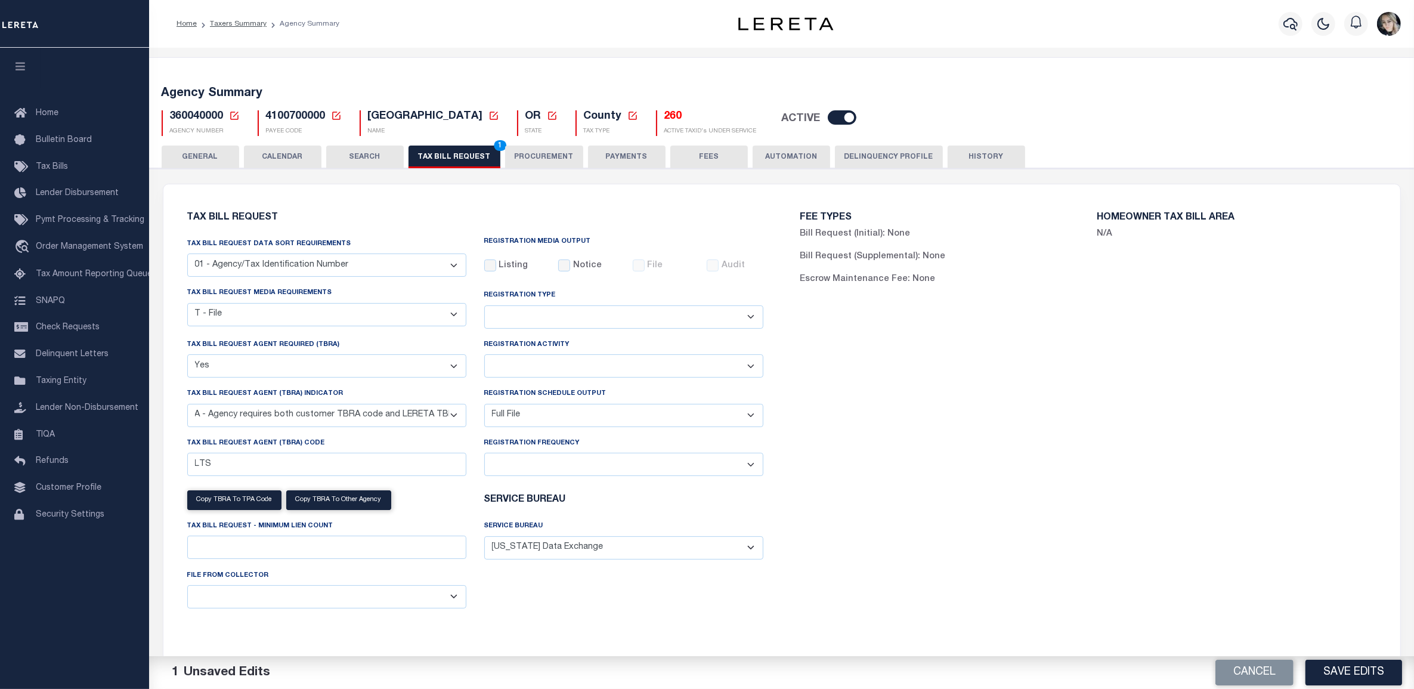
click at [1327, 675] on button "Save Edits" at bounding box center [1354, 673] width 97 height 26
click at [478, 164] on button "TAX BILL REQUEST 1" at bounding box center [455, 157] width 92 height 23
click at [1338, 676] on button "Save Edits" at bounding box center [1354, 673] width 97 height 26
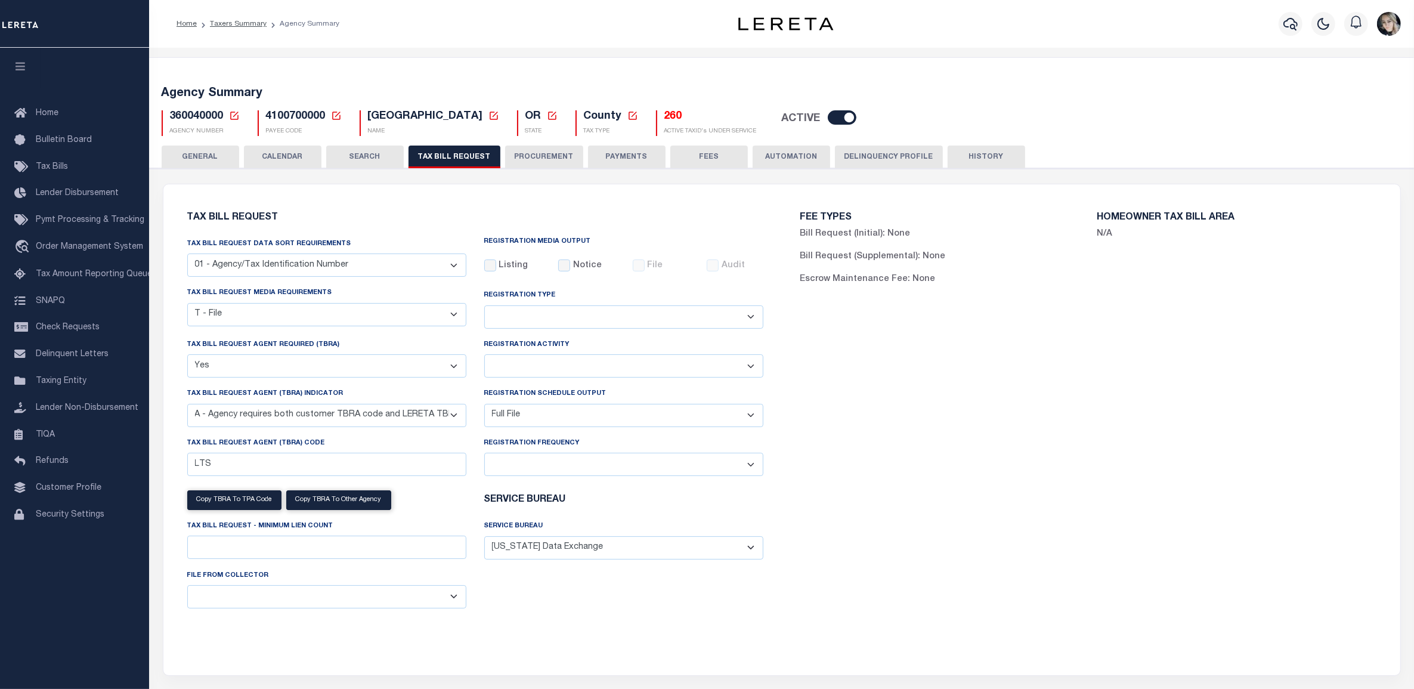
click at [234, 112] on icon at bounding box center [234, 116] width 8 height 8
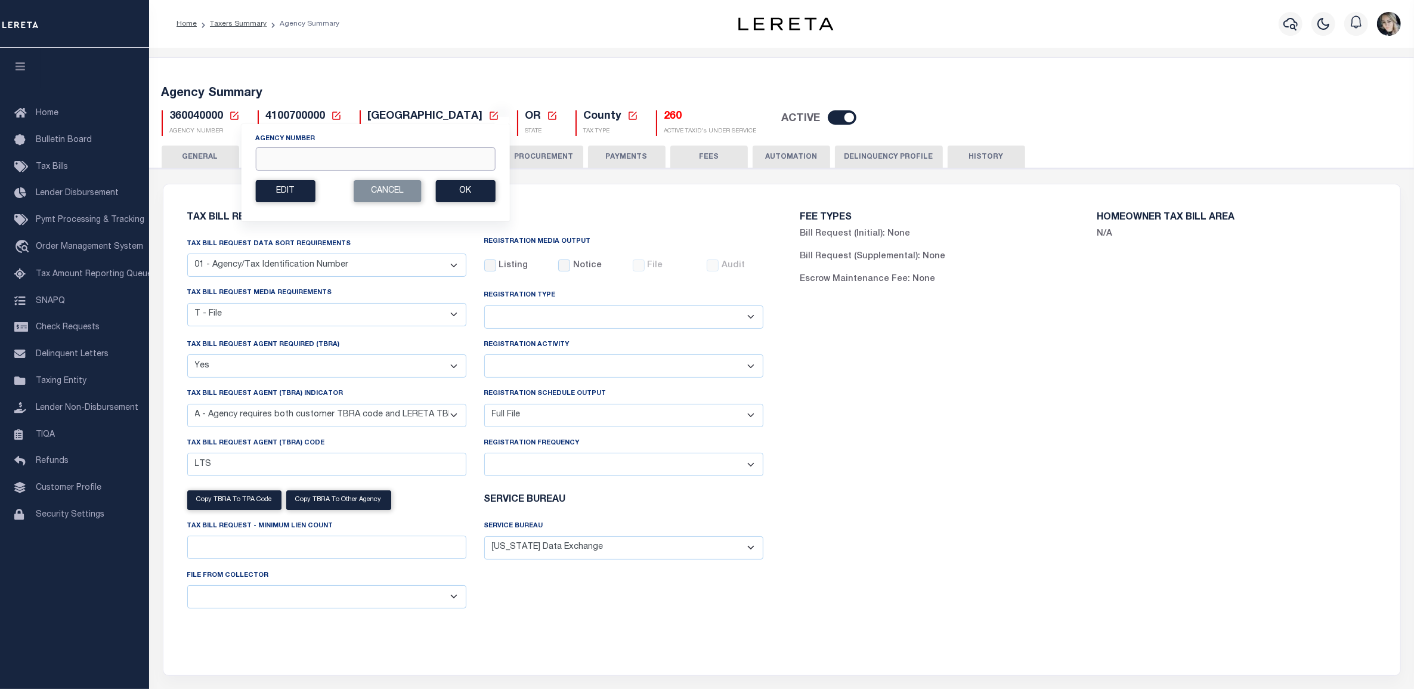
click at [299, 161] on input "Agency Number" at bounding box center [375, 158] width 240 height 23
paste input "340510000"
type input "340510000"
click at [485, 196] on button "Ok" at bounding box center [465, 191] width 60 height 22
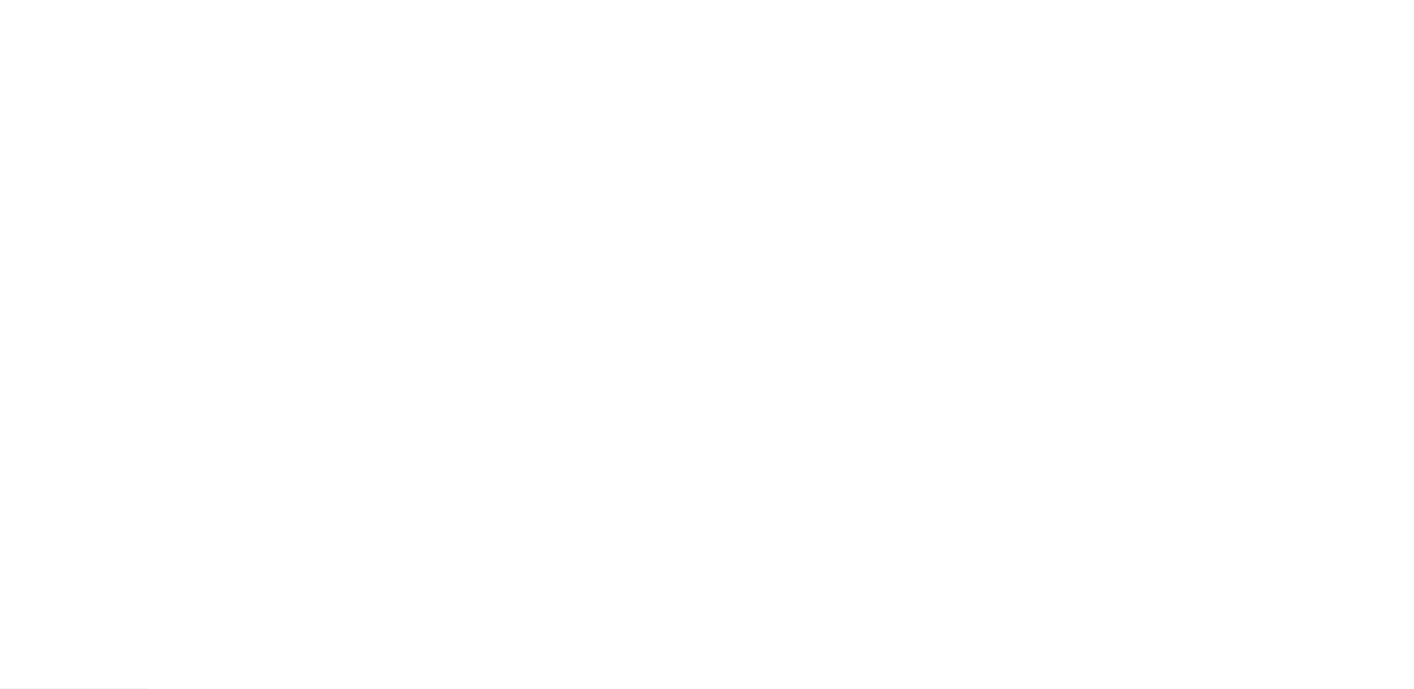
checkbox input "false"
select select "22"
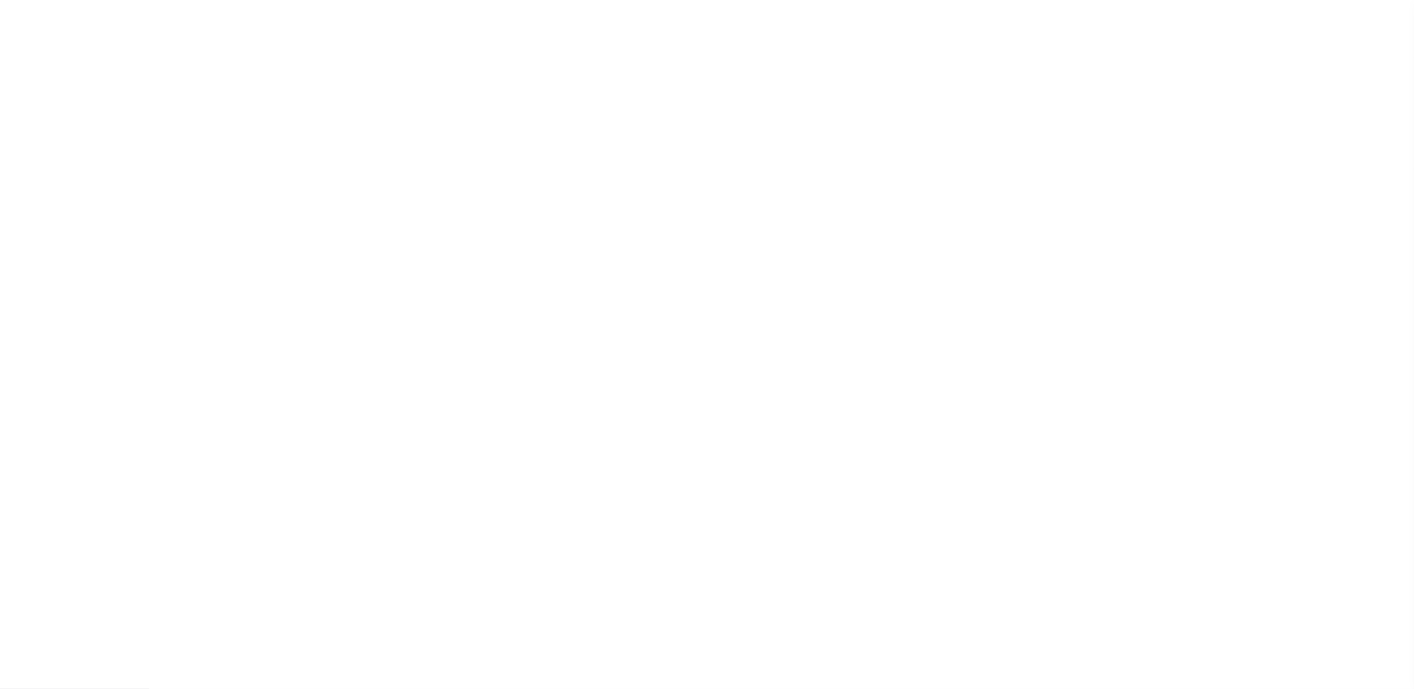
select select "false"
select select "15"
select select
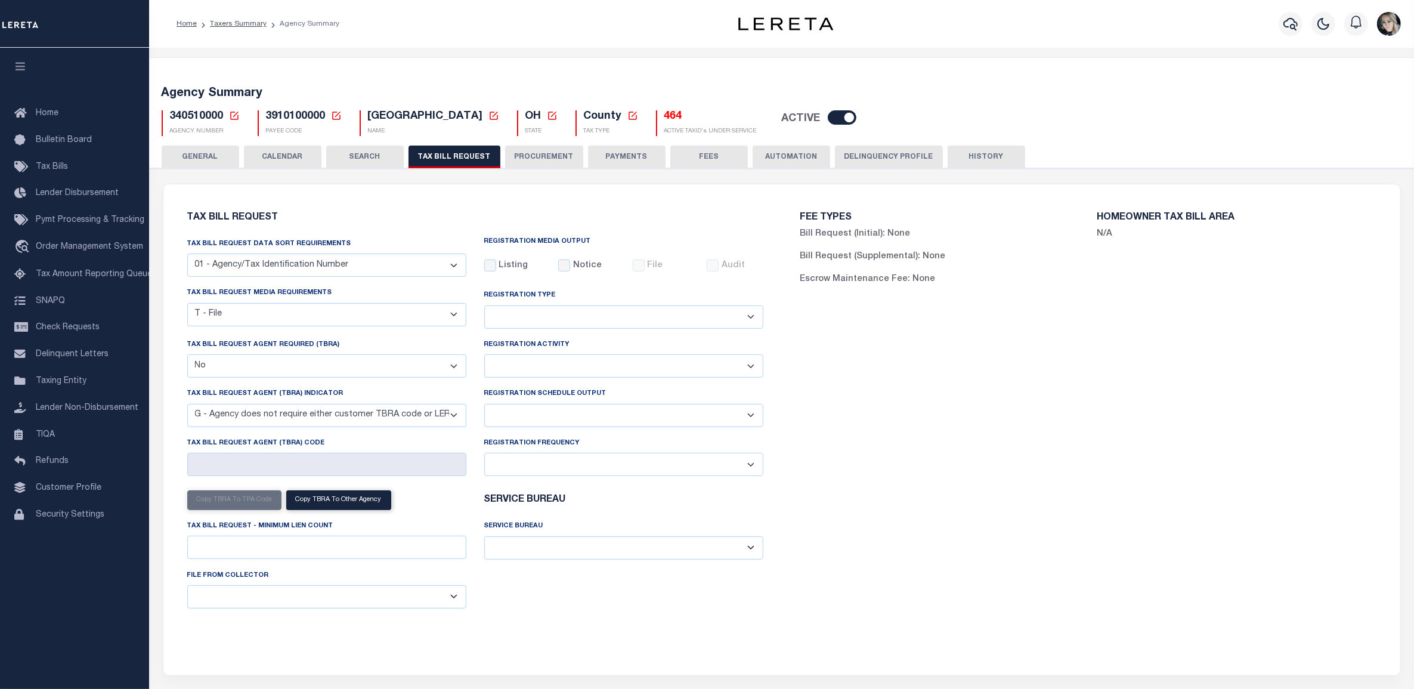
click at [236, 118] on icon at bounding box center [234, 115] width 11 height 11
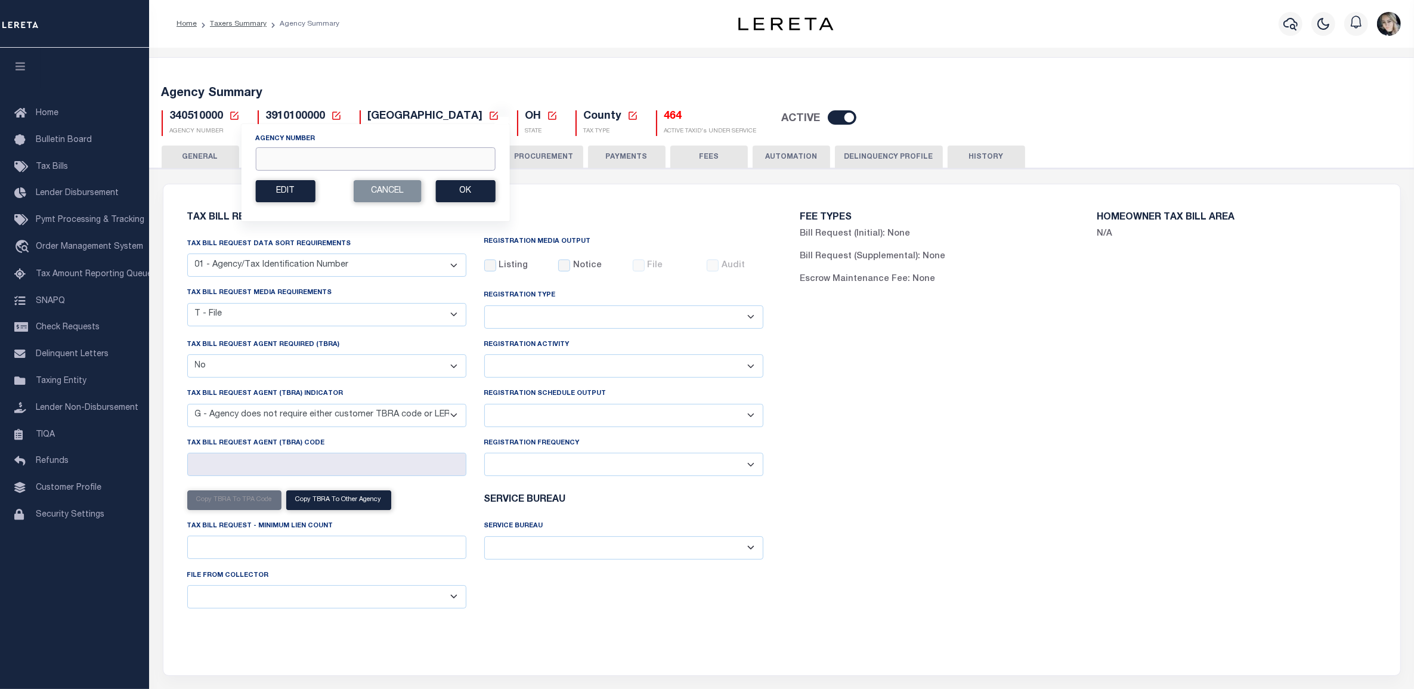
drag, startPoint x: 335, startPoint y: 160, endPoint x: 347, endPoint y: 166, distance: 13.3
click at [335, 160] on input "Agency Number" at bounding box center [375, 158] width 240 height 23
paste input "340510000"
type input "340510000"
click at [447, 187] on button "Ok" at bounding box center [465, 191] width 60 height 22
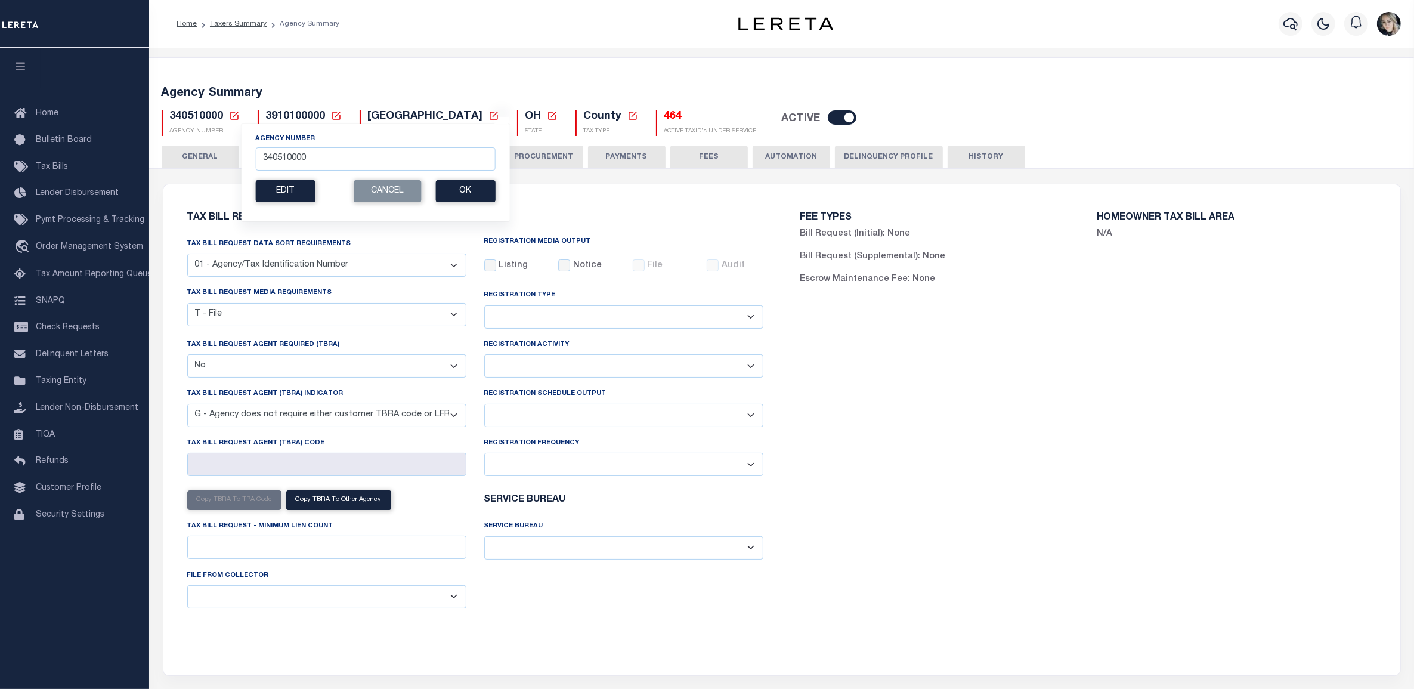
click at [603, 460] on select "Daily Monthly - First Day of the Month Monthly - Last Day of the Month Monthly …" at bounding box center [623, 464] width 279 height 23
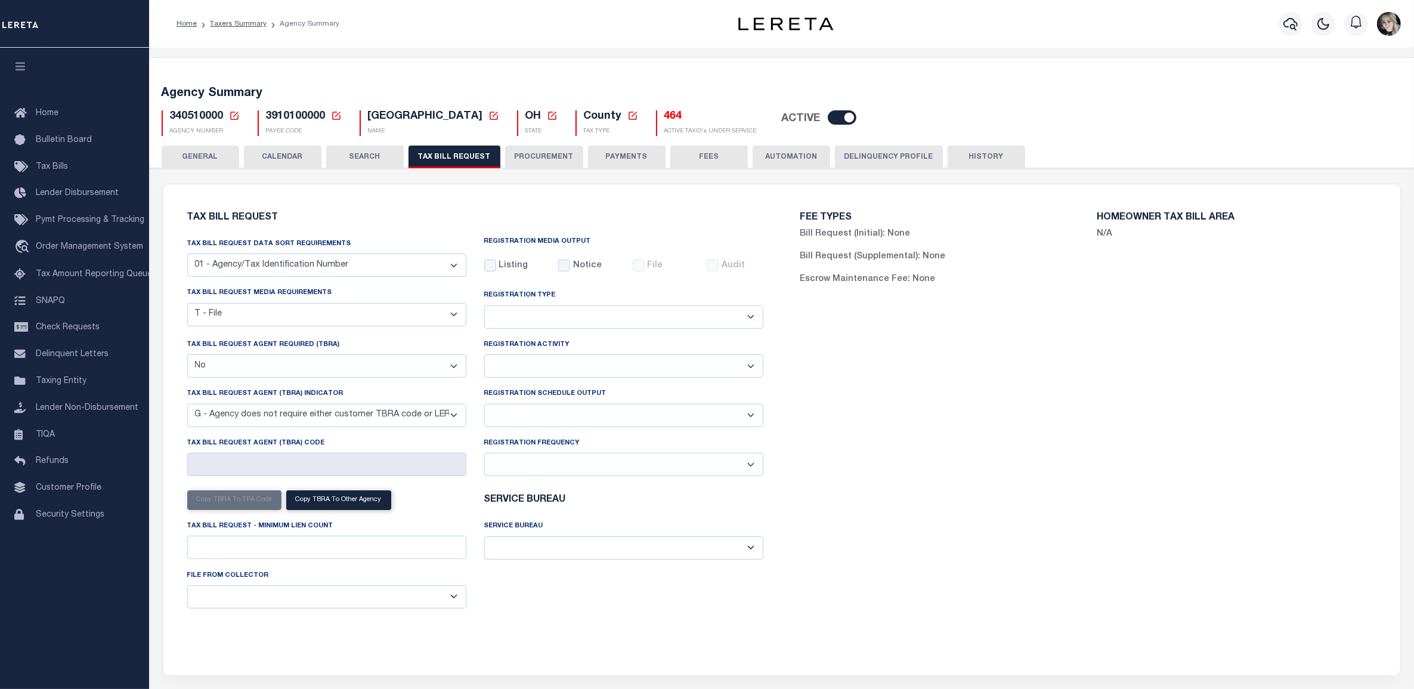
click at [591, 431] on div "Registration Schedule Output Delta File Full File" at bounding box center [623, 411] width 297 height 49
click at [586, 416] on select "Delta File Full File" at bounding box center [623, 415] width 279 height 23
select select "1"
click at [484, 406] on select "Delta File Full File" at bounding box center [623, 415] width 279 height 23
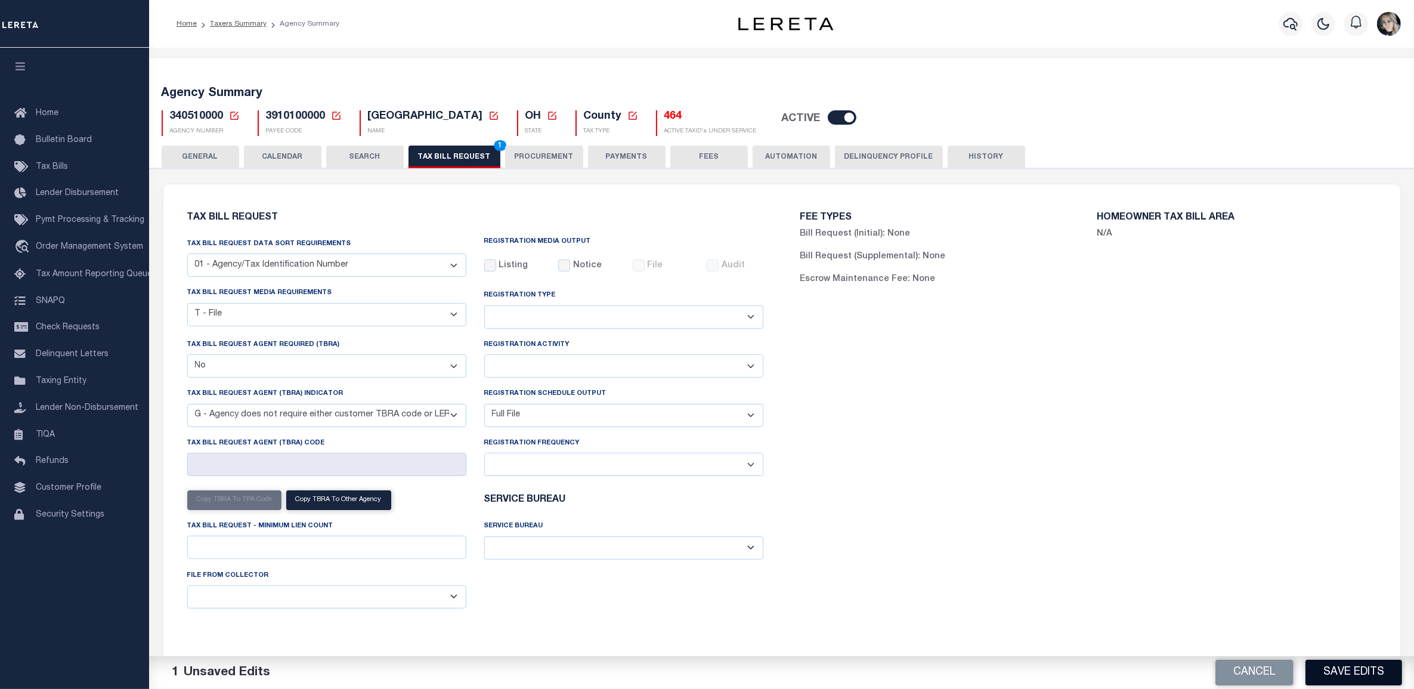
click at [1376, 666] on button "Save Edits" at bounding box center [1354, 673] width 97 height 26
click at [1149, 500] on div "FEE TYPES Bill Request (Initial): None Bill Request (Supplemental): None Escrow…" at bounding box center [1088, 423] width 613 height 448
click at [910, 442] on div "FEE TYPES Bill Request (Initial): None Bill Request (Supplemental): None Escrow…" at bounding box center [1088, 423] width 613 height 448
click at [459, 153] on button "TAX BILL REQUEST 1" at bounding box center [455, 157] width 92 height 23
click at [1353, 676] on button "Save Edits" at bounding box center [1354, 673] width 97 height 26
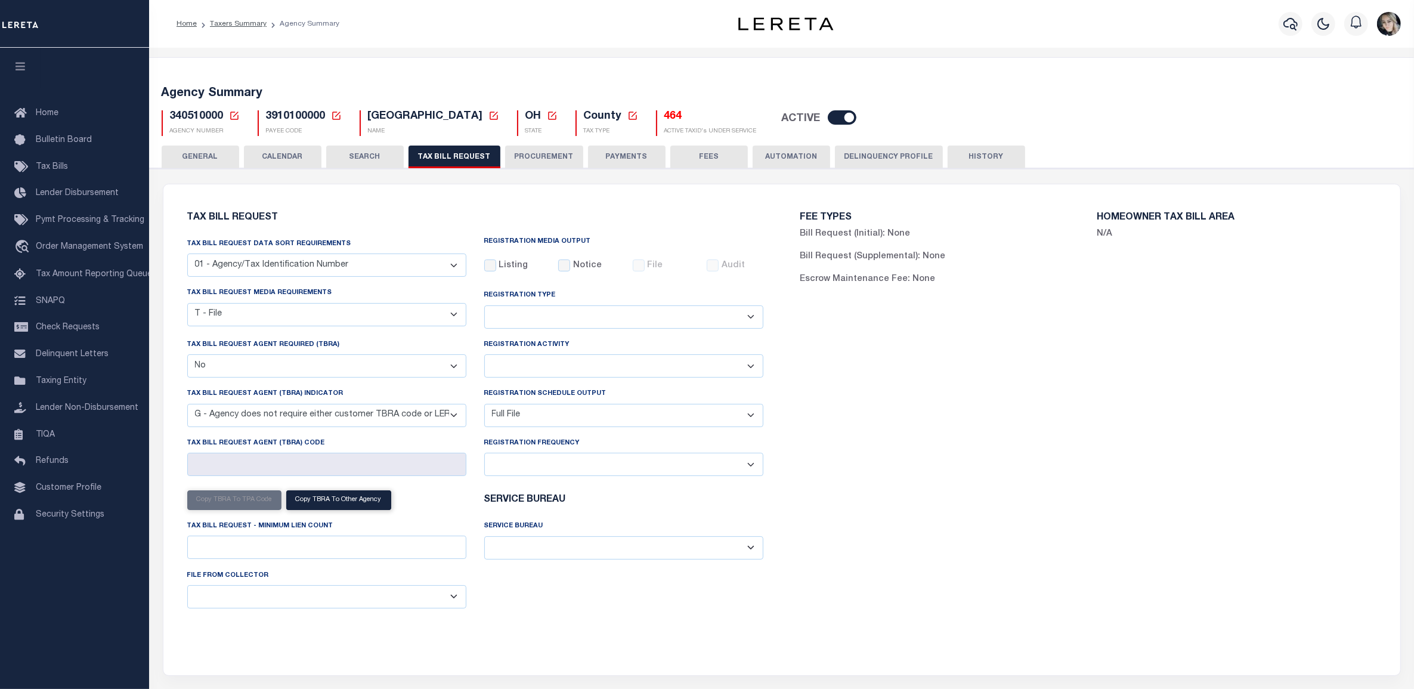
click at [230, 116] on icon at bounding box center [234, 116] width 8 height 8
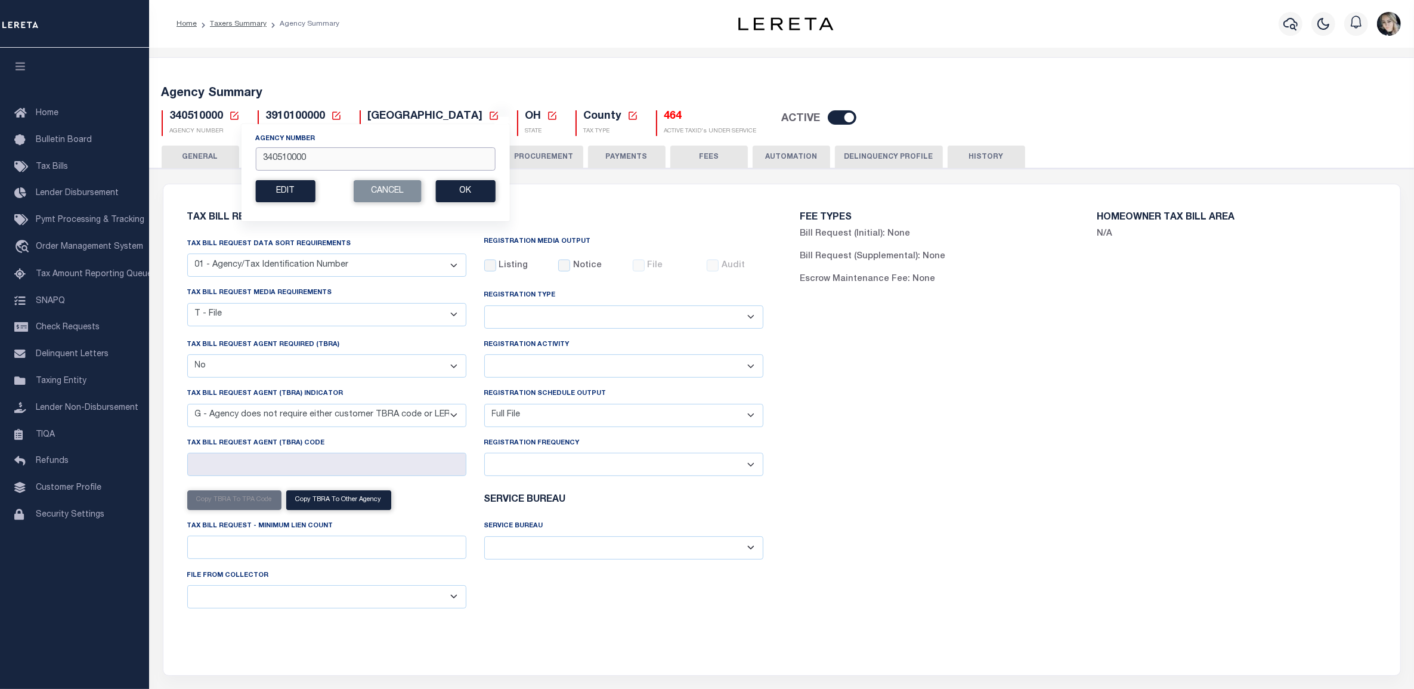
click at [302, 161] on input "340510000" at bounding box center [375, 158] width 240 height 23
paste input "0019"
type input "300190000"
click at [434, 191] on div "Edit Cancel Ok" at bounding box center [375, 191] width 240 height 22
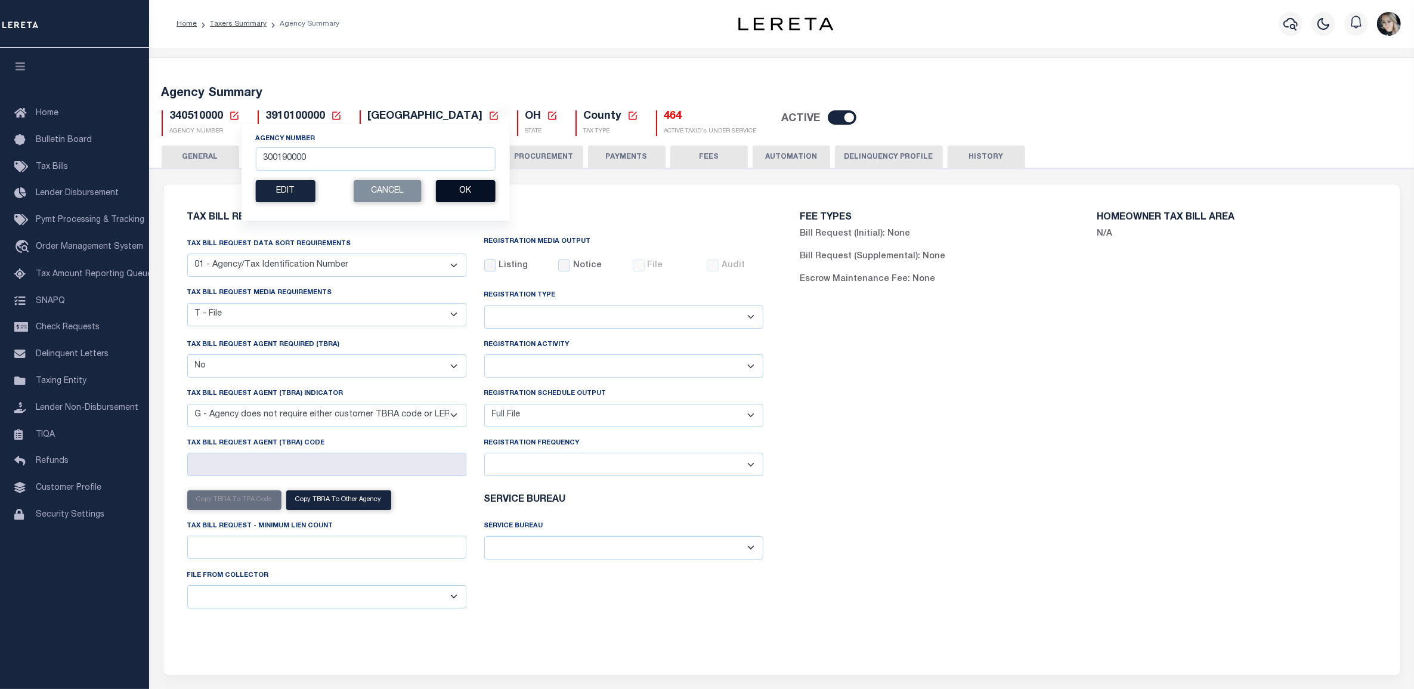
click at [459, 190] on button "Ok" at bounding box center [465, 191] width 60 height 22
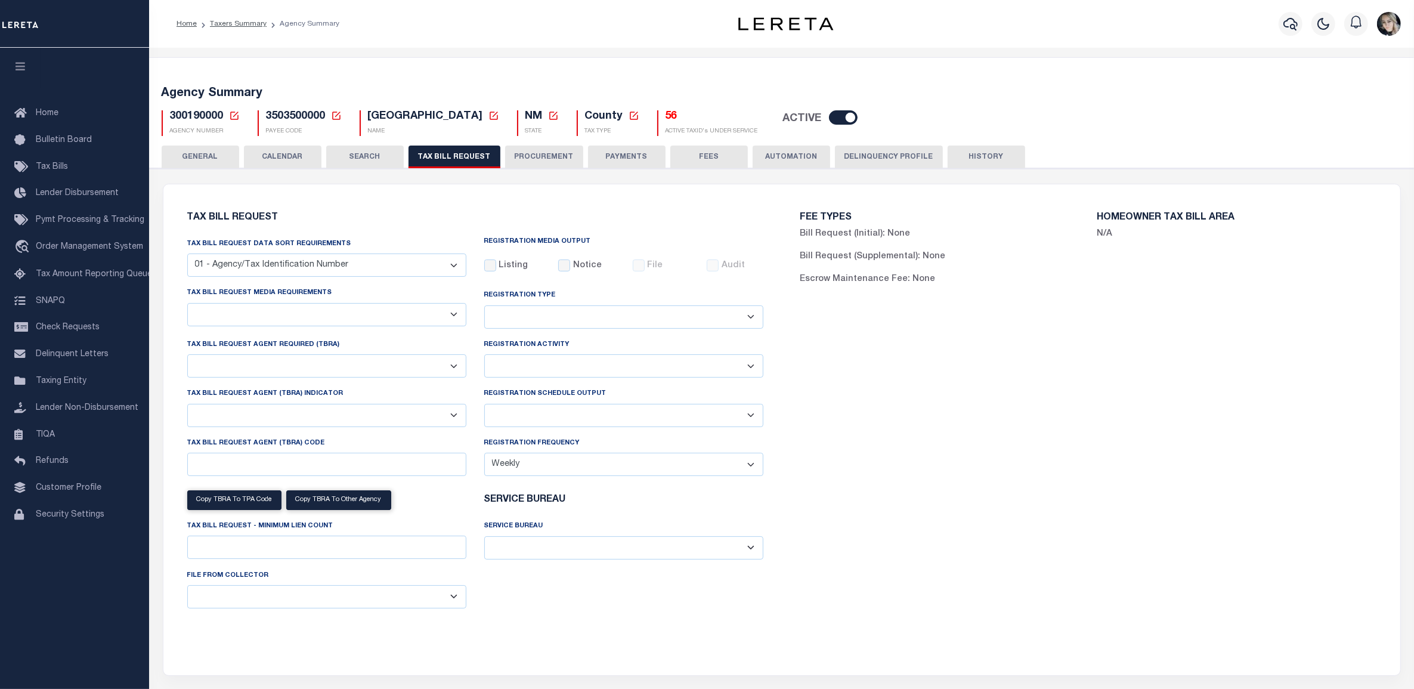
checkbox input "false"
select select "22"
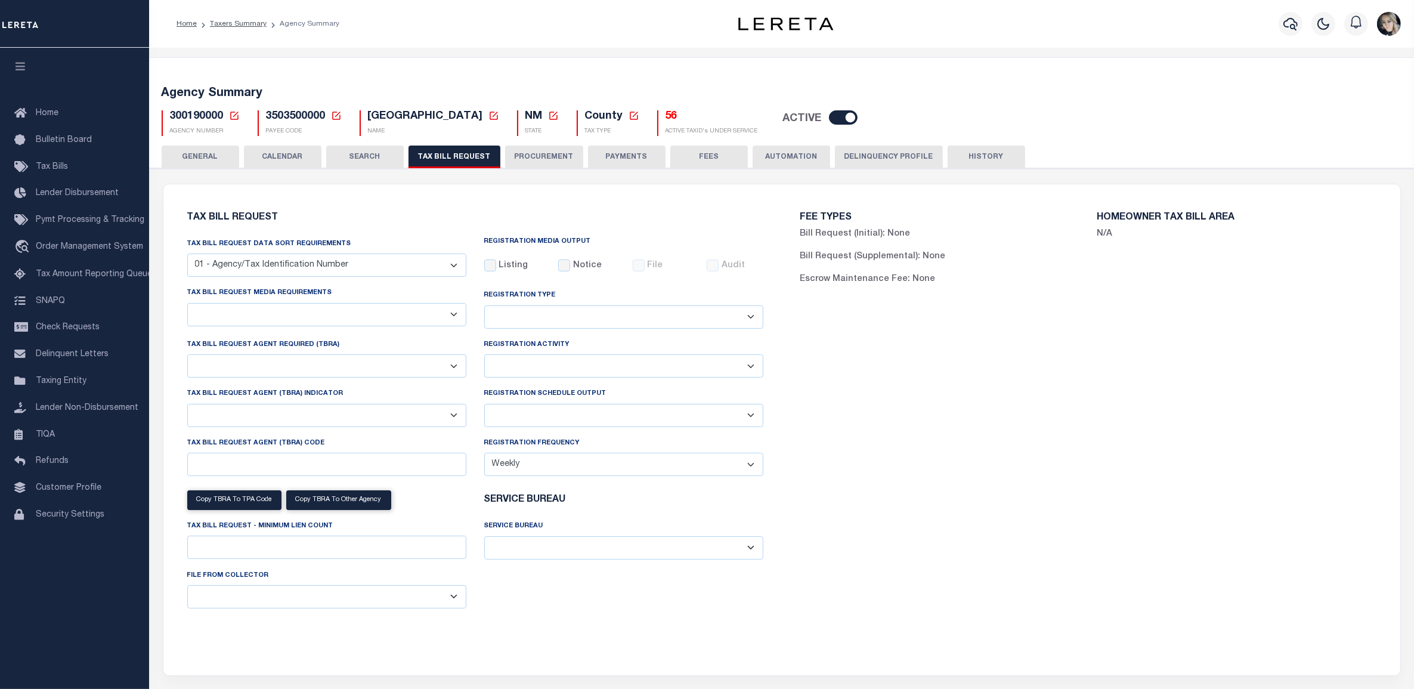
select select "true"
select select "13"
type input "044L"
select select
click at [567, 473] on select "Daily Monthly - First Day of the Month Monthly - Last Day of the Month Monthly …" at bounding box center [623, 464] width 279 height 23
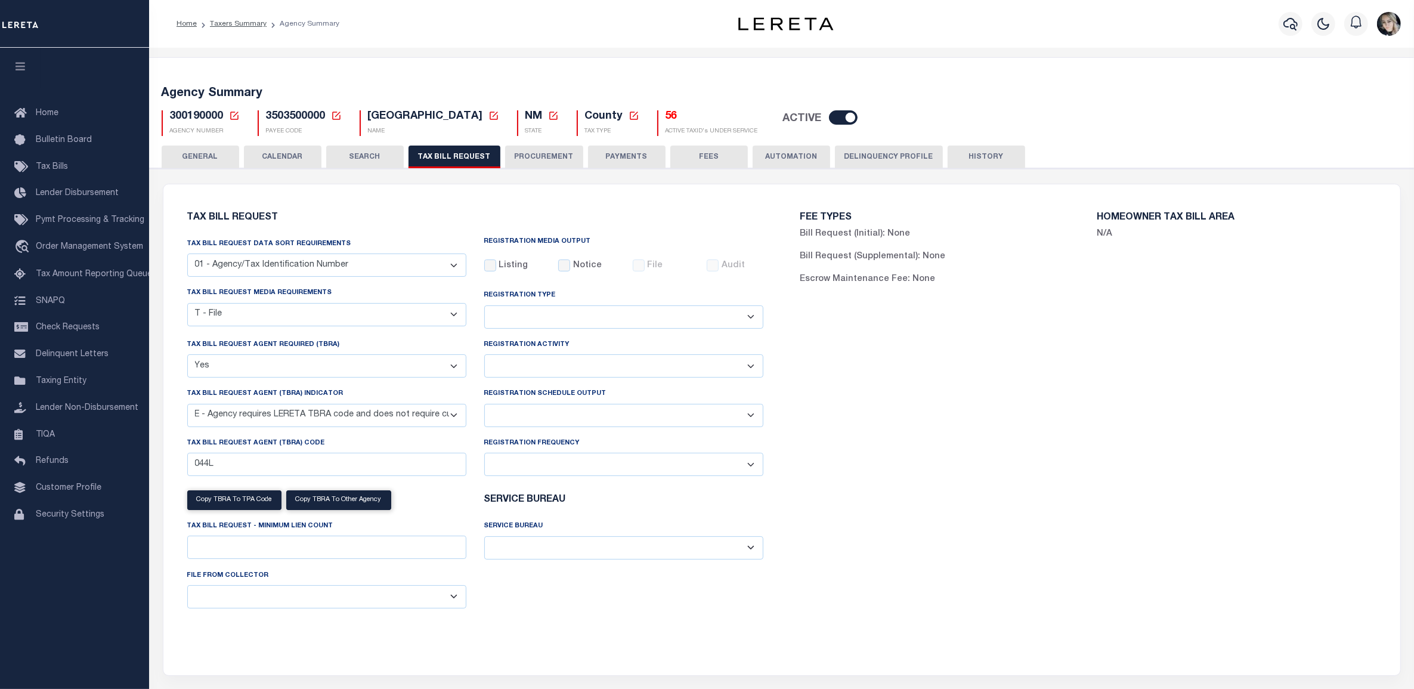
click at [543, 421] on select "Delta File Full File" at bounding box center [623, 415] width 279 height 23
select select "1"
click at [484, 406] on select "Delta File Full File" at bounding box center [623, 415] width 279 height 23
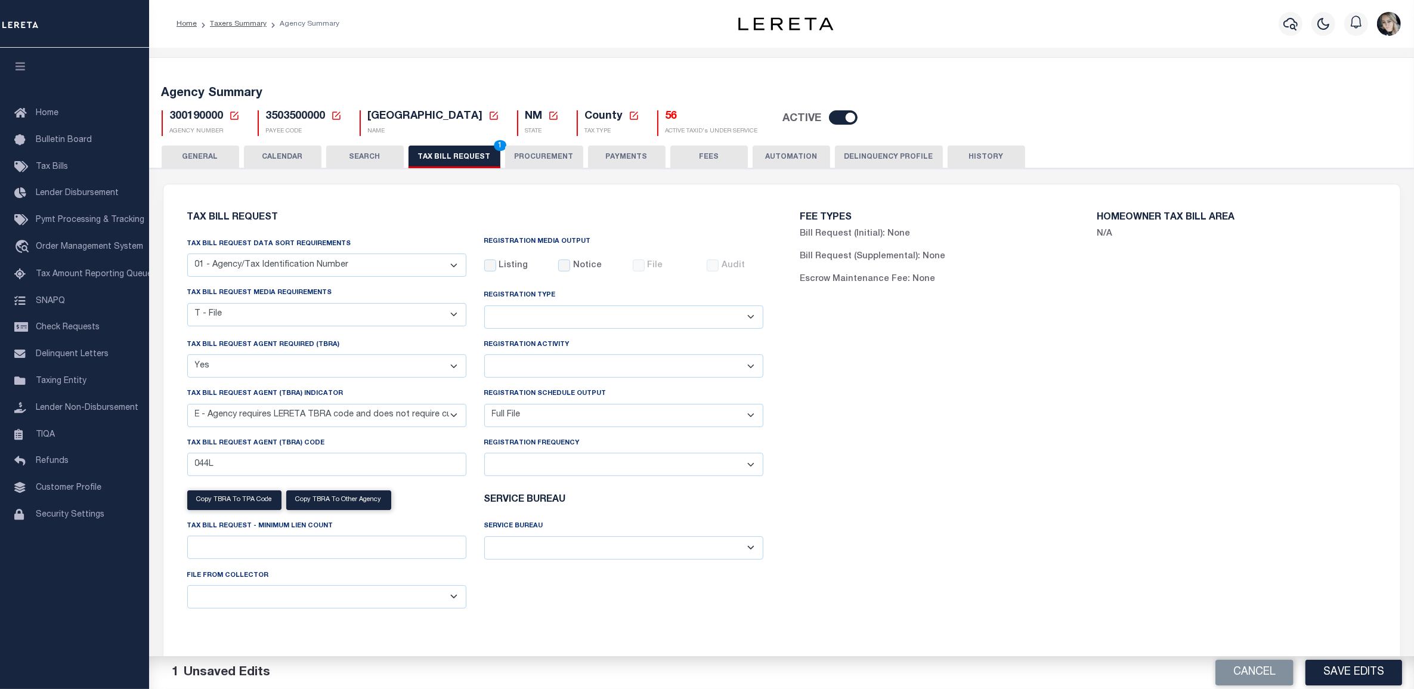
click at [897, 434] on div "FEE TYPES Bill Request (Initial): None Bill Request (Supplemental): None Escrow…" at bounding box center [1088, 423] width 613 height 448
drag, startPoint x: 1361, startPoint y: 675, endPoint x: 1336, endPoint y: 648, distance: 36.3
click at [1361, 675] on button "Save Edits" at bounding box center [1354, 673] width 97 height 26
drag, startPoint x: 462, startPoint y: 160, endPoint x: 555, endPoint y: 228, distance: 114.8
click at [462, 160] on button "TAX BILL REQUEST 1" at bounding box center [455, 157] width 92 height 23
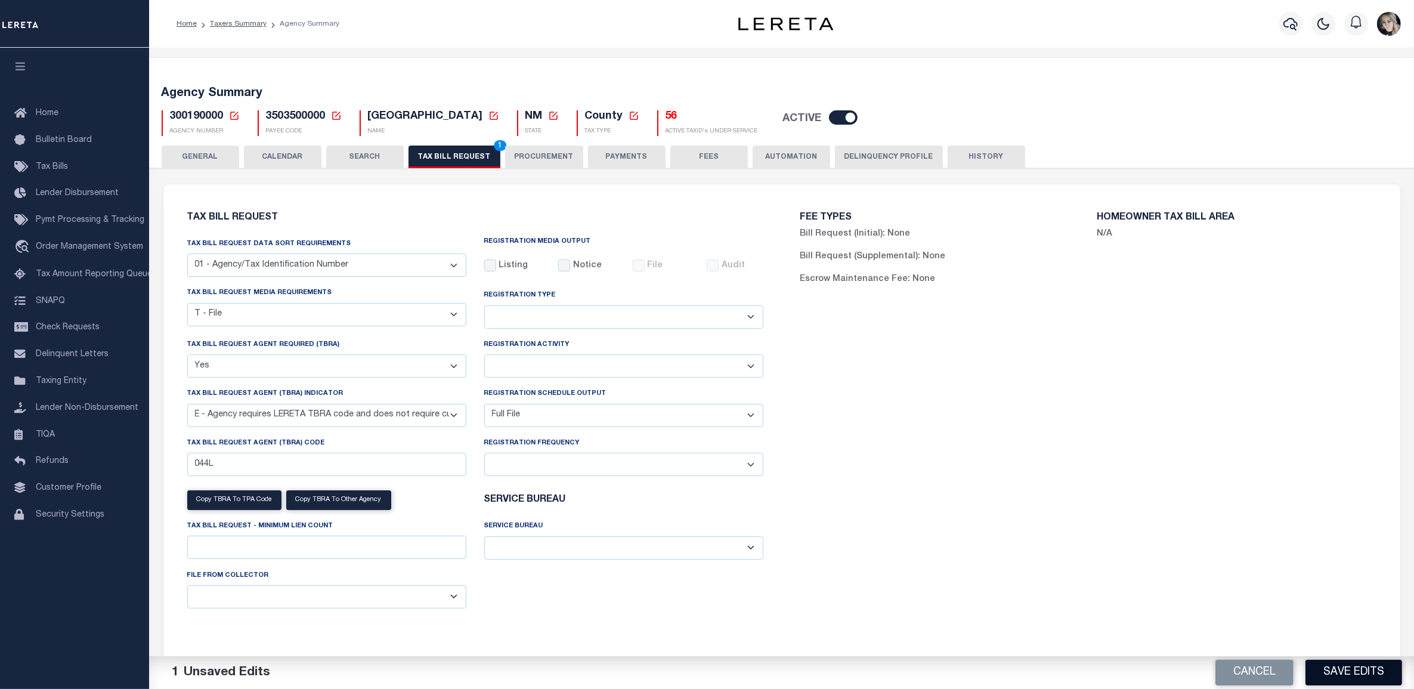
click at [1348, 675] on button "Save Edits" at bounding box center [1354, 673] width 97 height 26
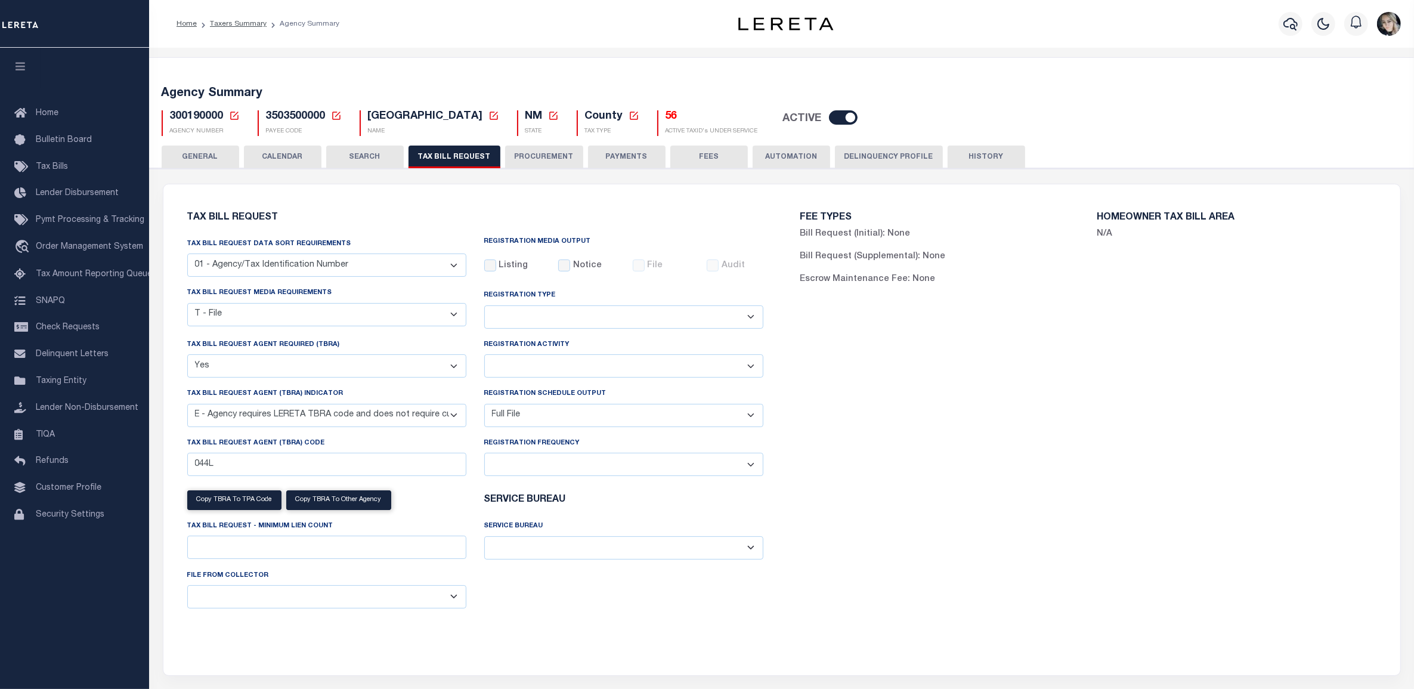
click at [982, 401] on div "FEE TYPES Bill Request (Initial): None Bill Request (Supplemental): None Escrow…" at bounding box center [1088, 423] width 613 height 448
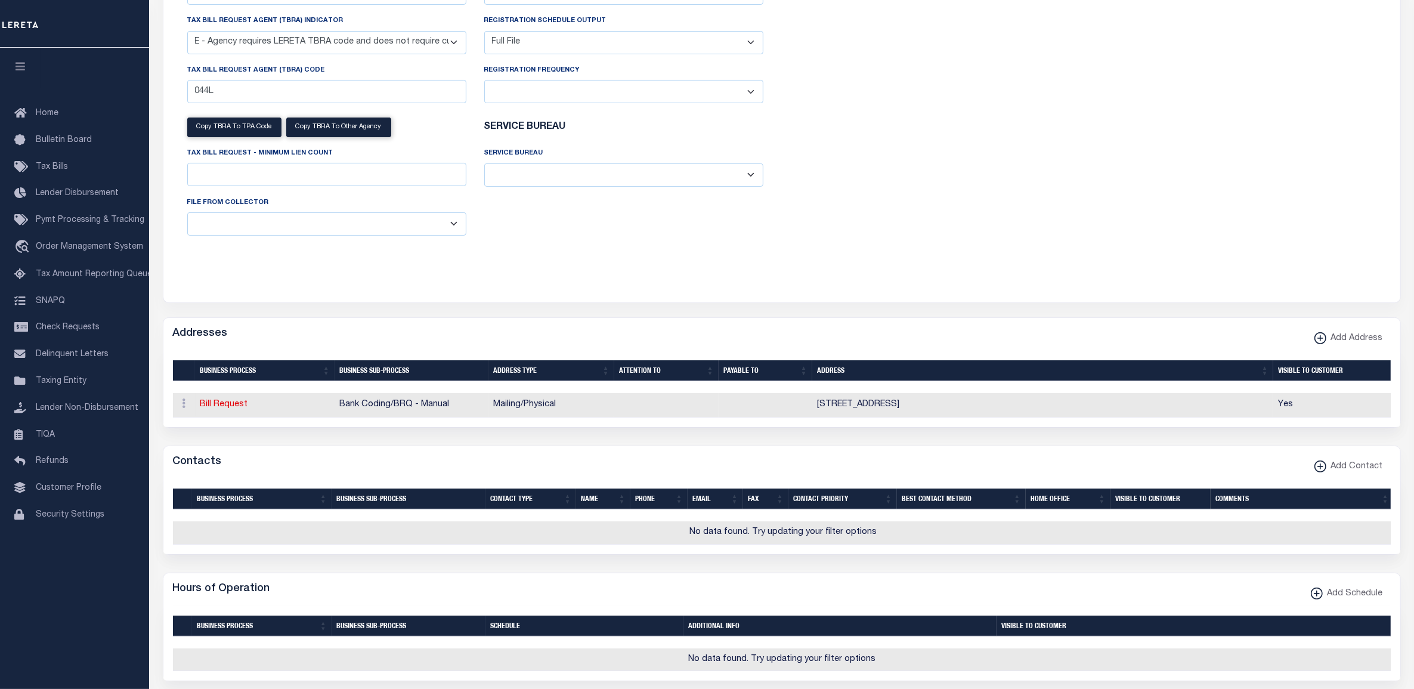
scroll to position [298, 0]
